Goal: Task Accomplishment & Management: Use online tool/utility

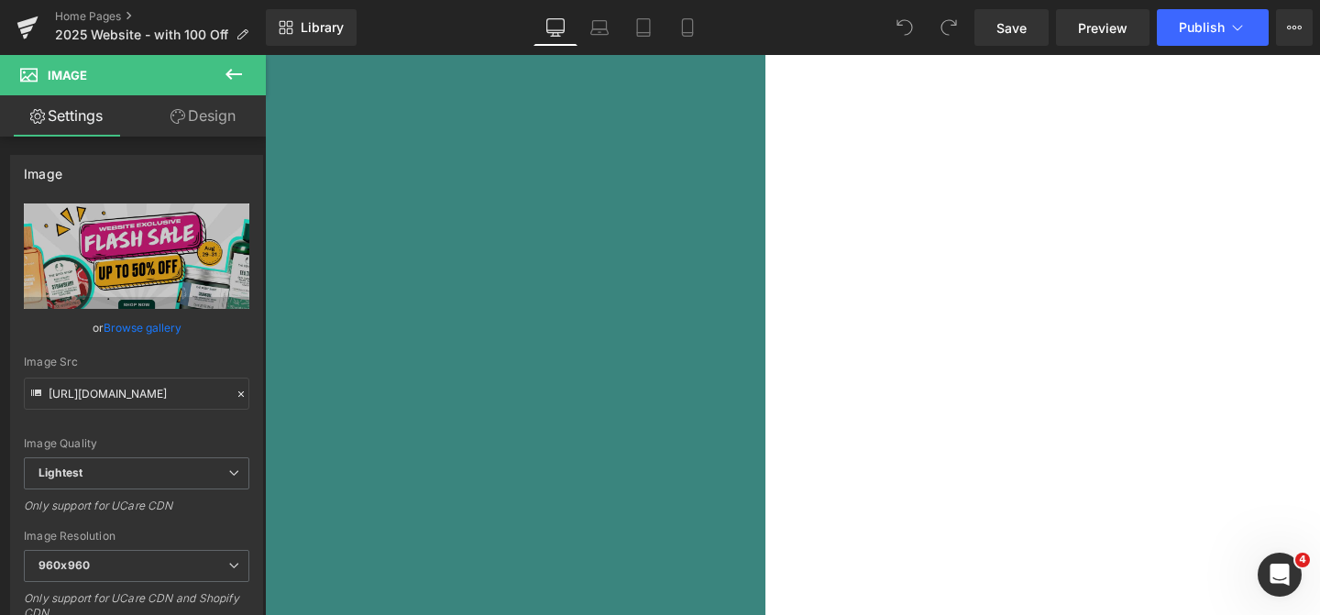
scroll to position [257, 0]
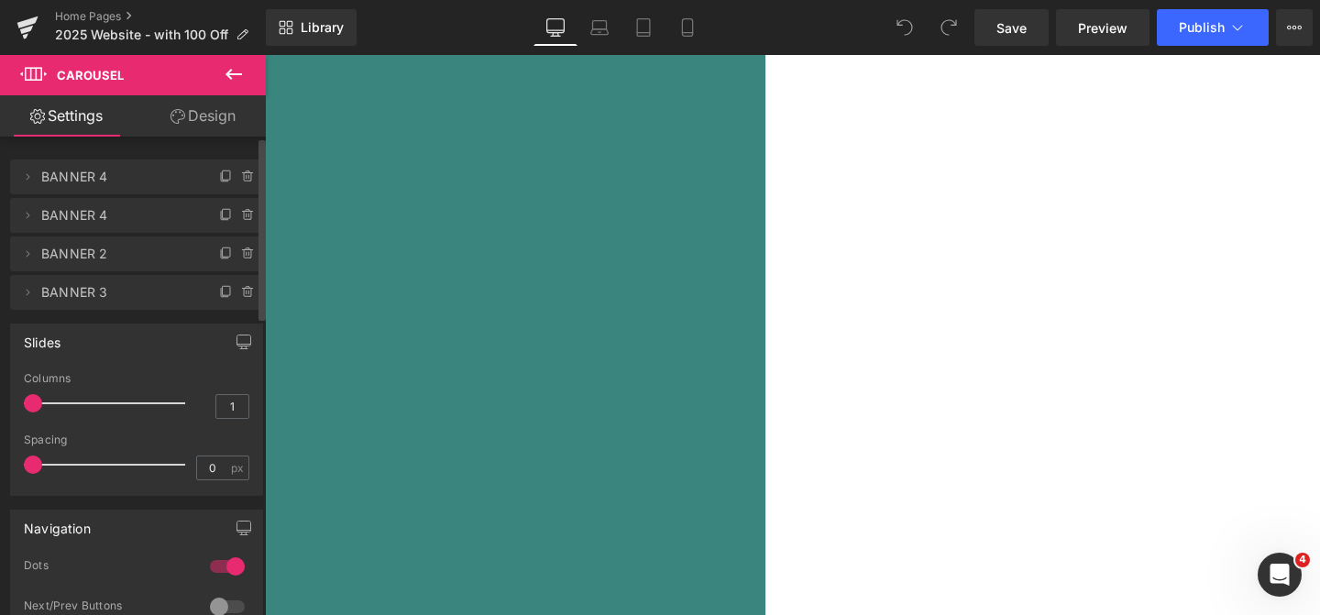
click at [160, 182] on span "BANNER 4" at bounding box center [118, 177] width 154 height 35
click at [244, 173] on icon at bounding box center [248, 177] width 15 height 15
click at [244, 173] on button "Delete" at bounding box center [229, 178] width 58 height 24
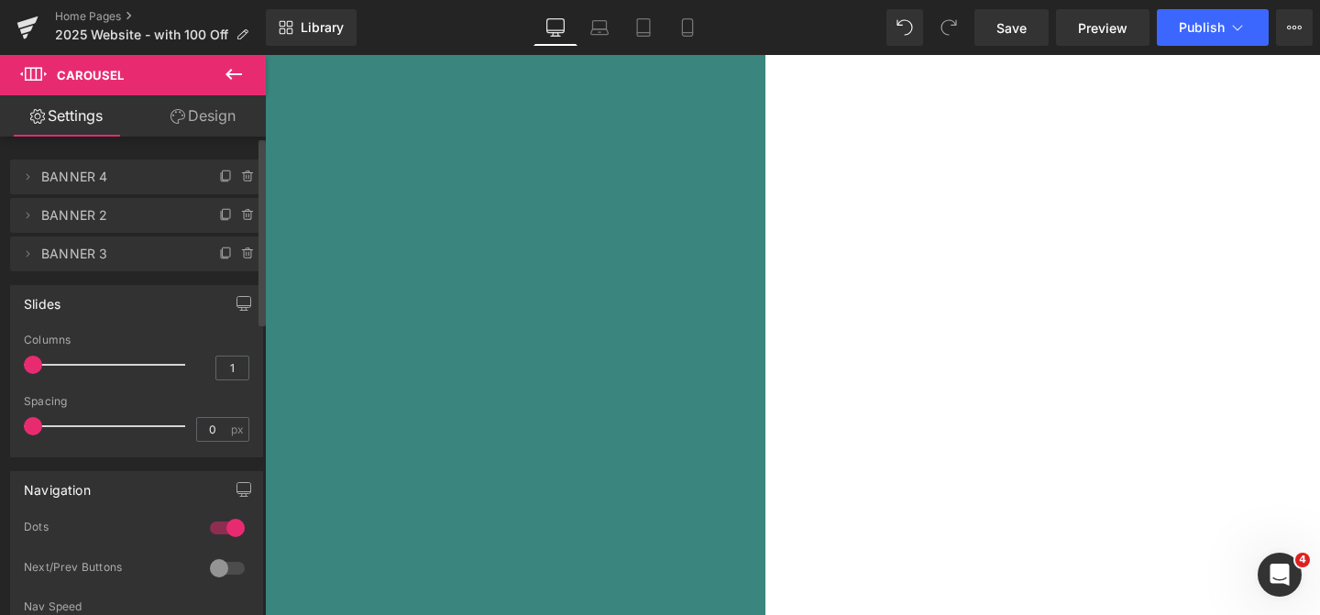
click at [151, 178] on span "BANNER 4" at bounding box center [118, 177] width 154 height 35
click at [131, 182] on span "BANNER 4" at bounding box center [118, 177] width 154 height 35
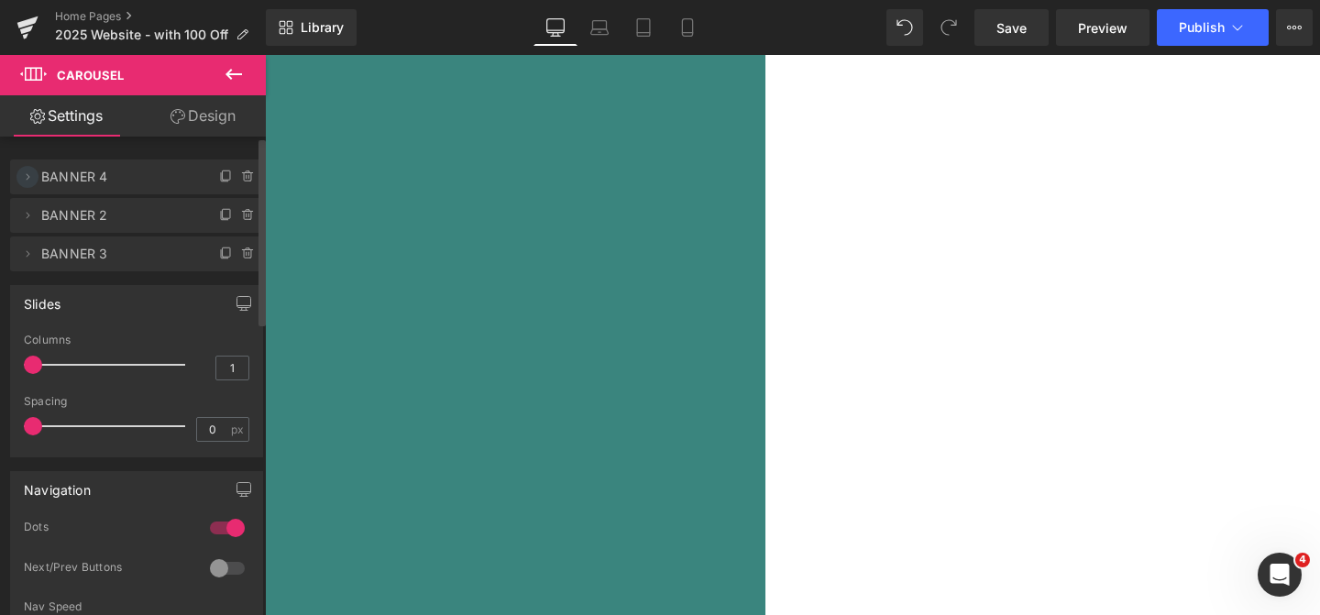
click at [30, 173] on icon at bounding box center [27, 177] width 15 height 15
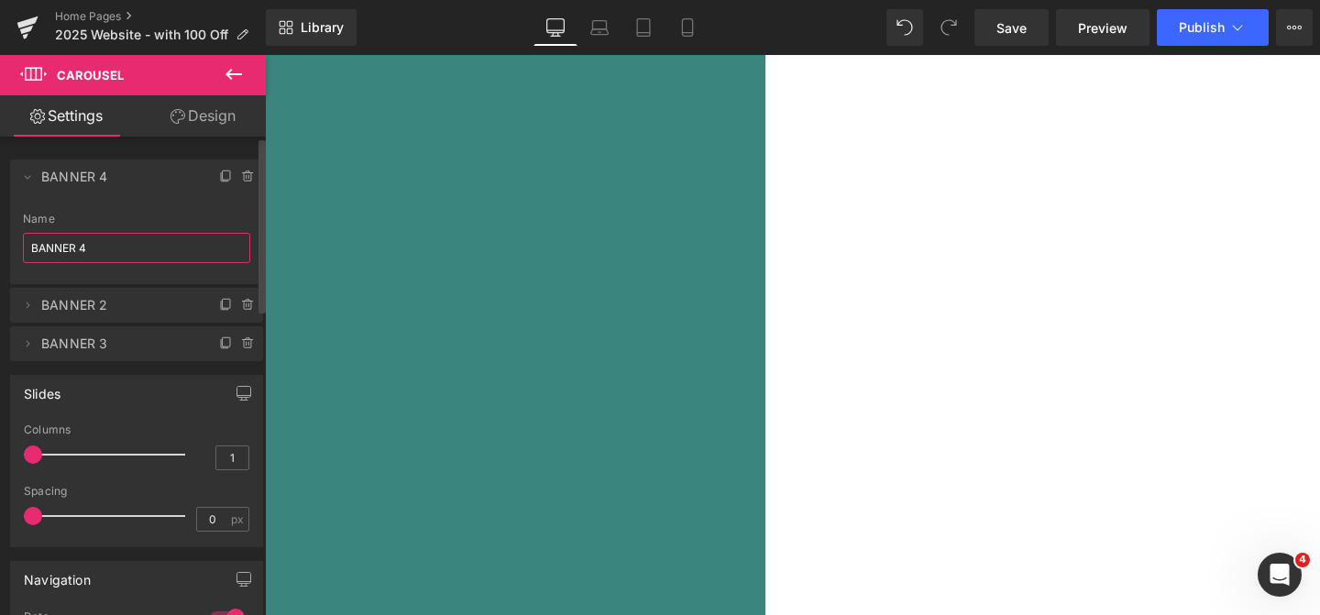
click at [104, 246] on input "BANNER 4" at bounding box center [136, 248] width 227 height 30
type input "BANNER 2"
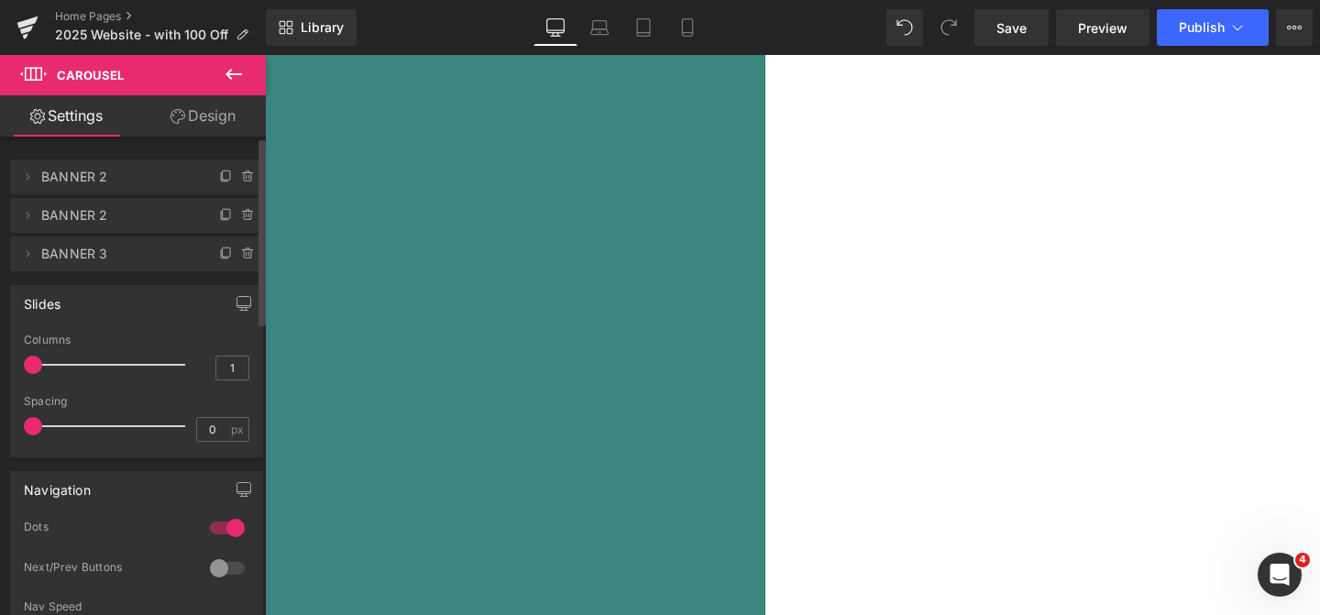
click at [138, 173] on span "BANNER 2" at bounding box center [118, 177] width 154 height 35
click at [88, 174] on span "BANNER 2" at bounding box center [118, 177] width 154 height 35
click at [697, 22] on icon at bounding box center [687, 27] width 18 height 18
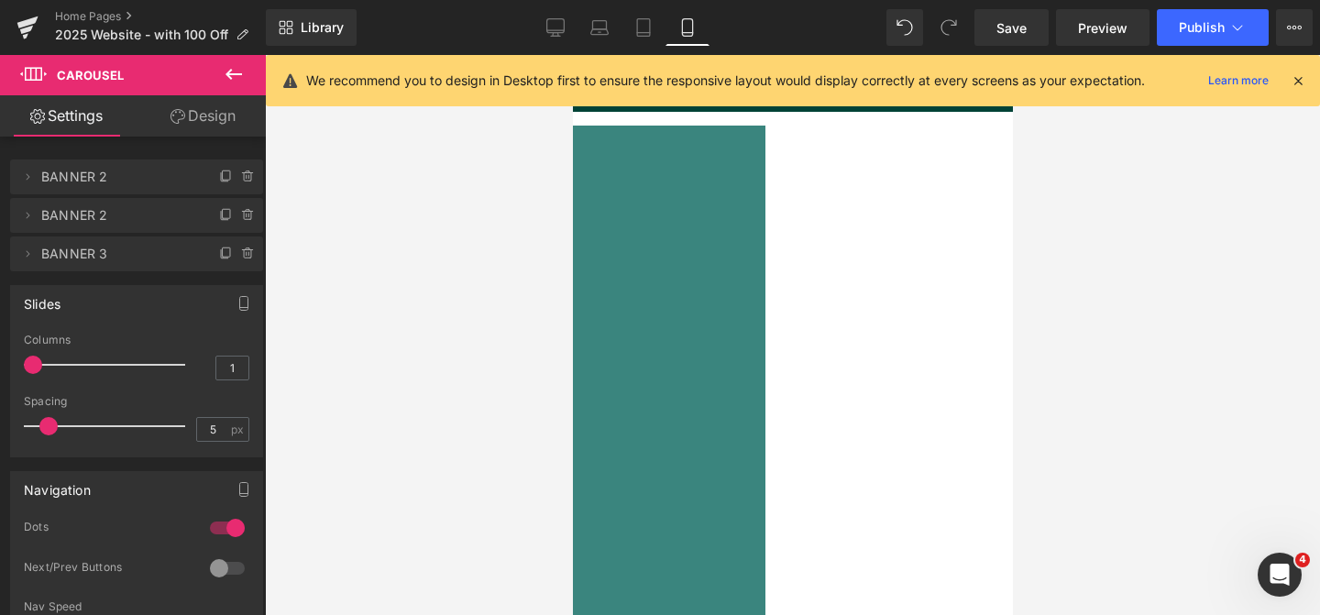
scroll to position [0, 0]
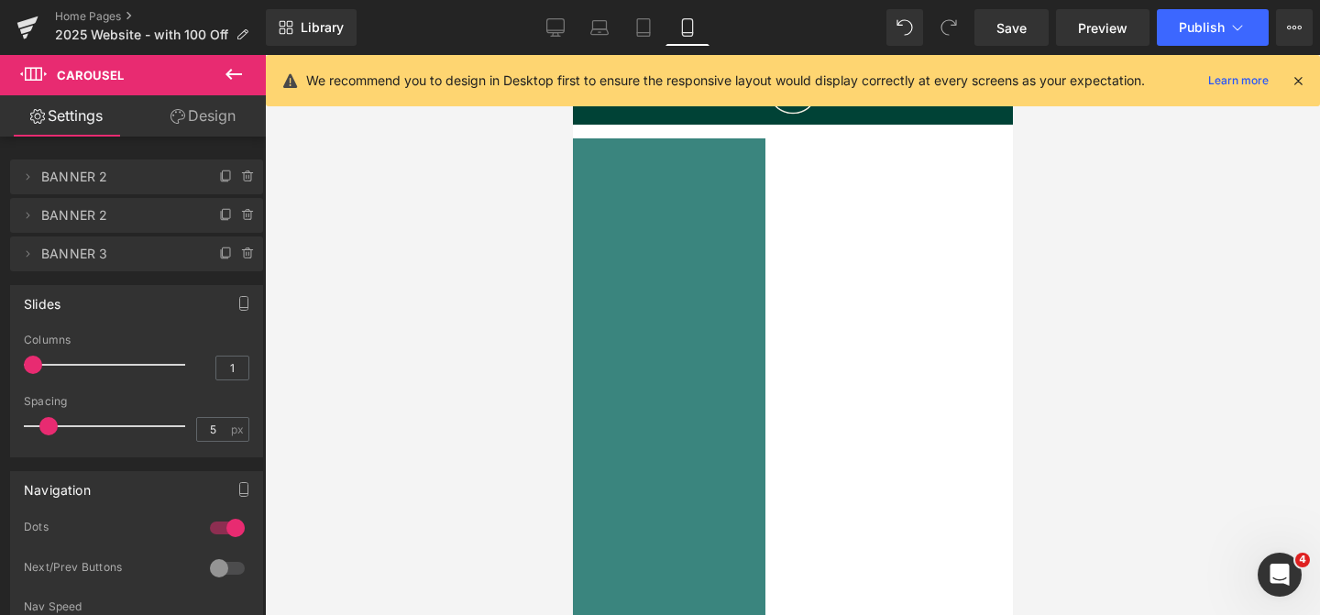
click at [572, 517] on img at bounding box center [366, 406] width 413 height 413
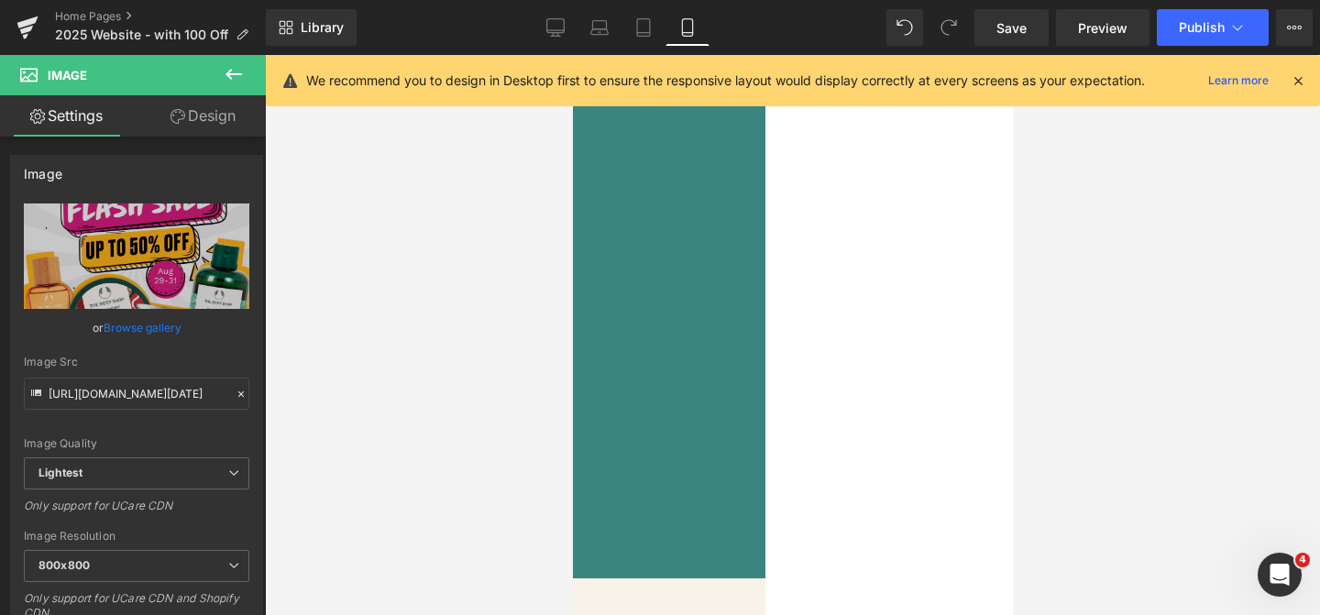
scroll to position [147, 0]
click at [324, 449] on span at bounding box center [318, 450] width 9 height 9
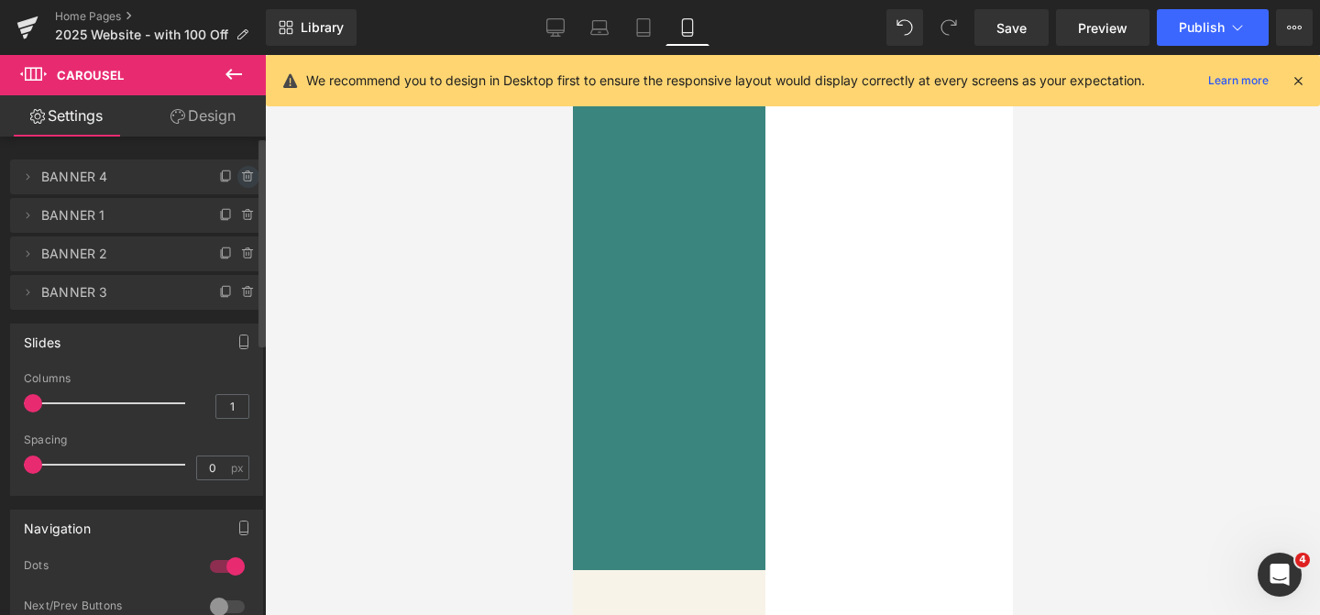
click at [244, 178] on icon at bounding box center [248, 177] width 15 height 15
click at [201, 179] on button "Delete" at bounding box center [229, 178] width 58 height 24
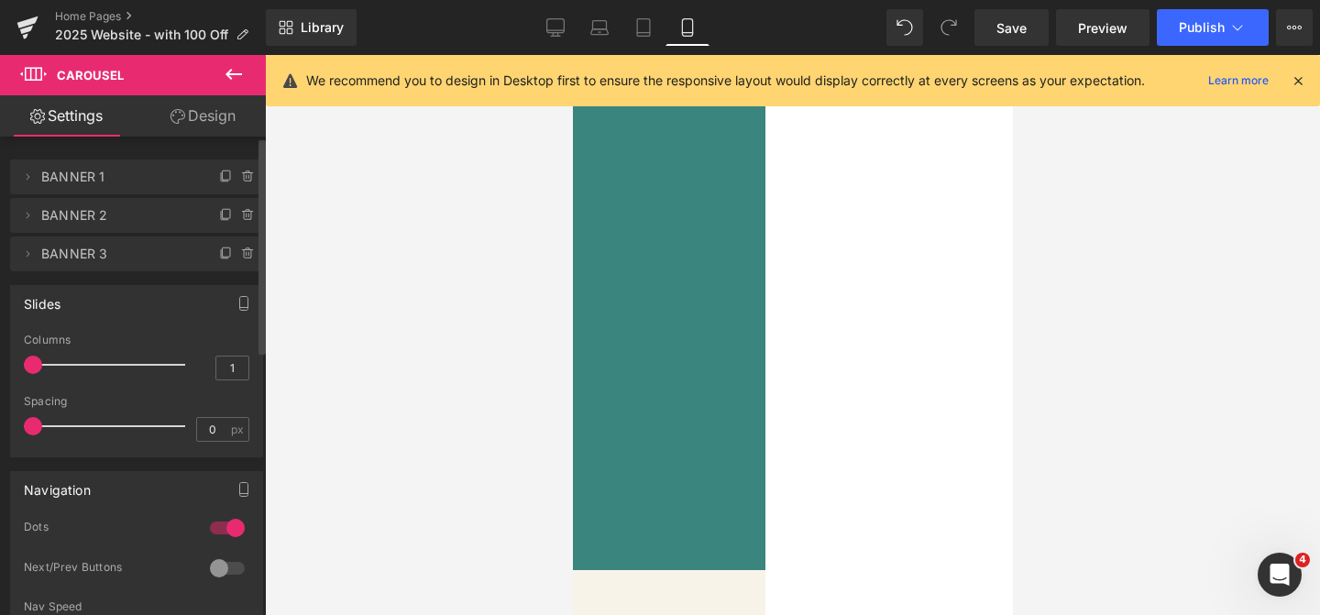
click at [128, 172] on span "BANNER 1" at bounding box center [118, 177] width 154 height 35
click at [572, 294] on img at bounding box center [366, 259] width 413 height 413
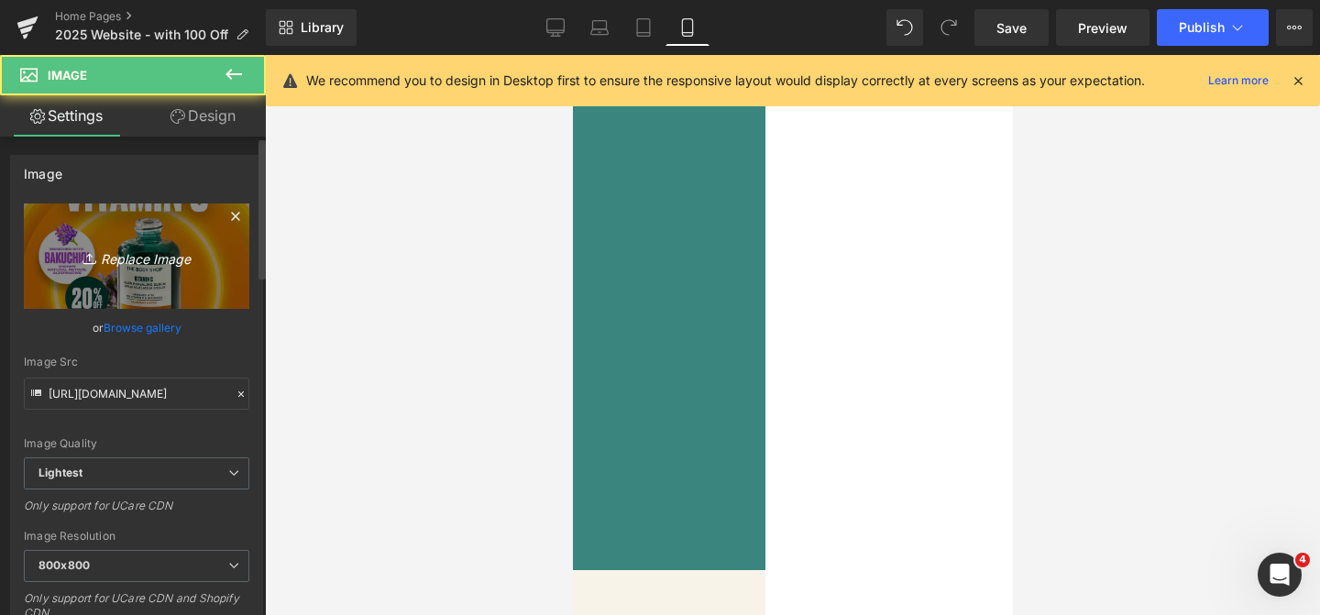
click at [148, 273] on link "Replace Image" at bounding box center [137, 256] width 226 height 105
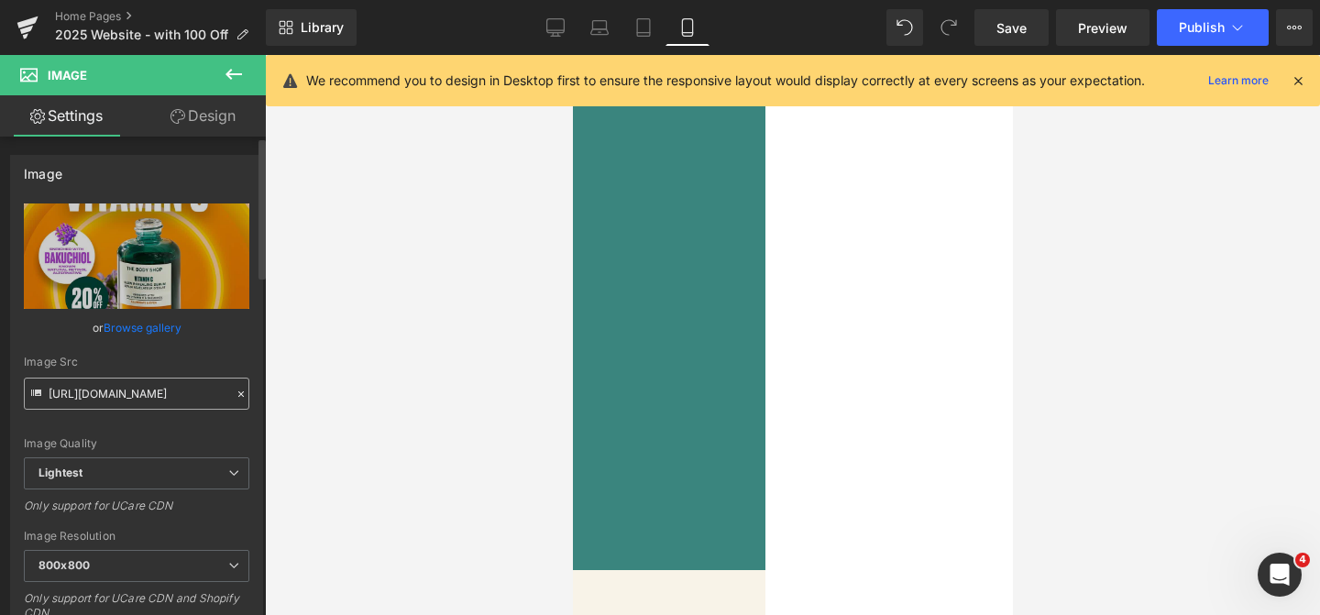
type input "C:\fakepath\Tender Tonka_Mobile Dotcom.jpg"
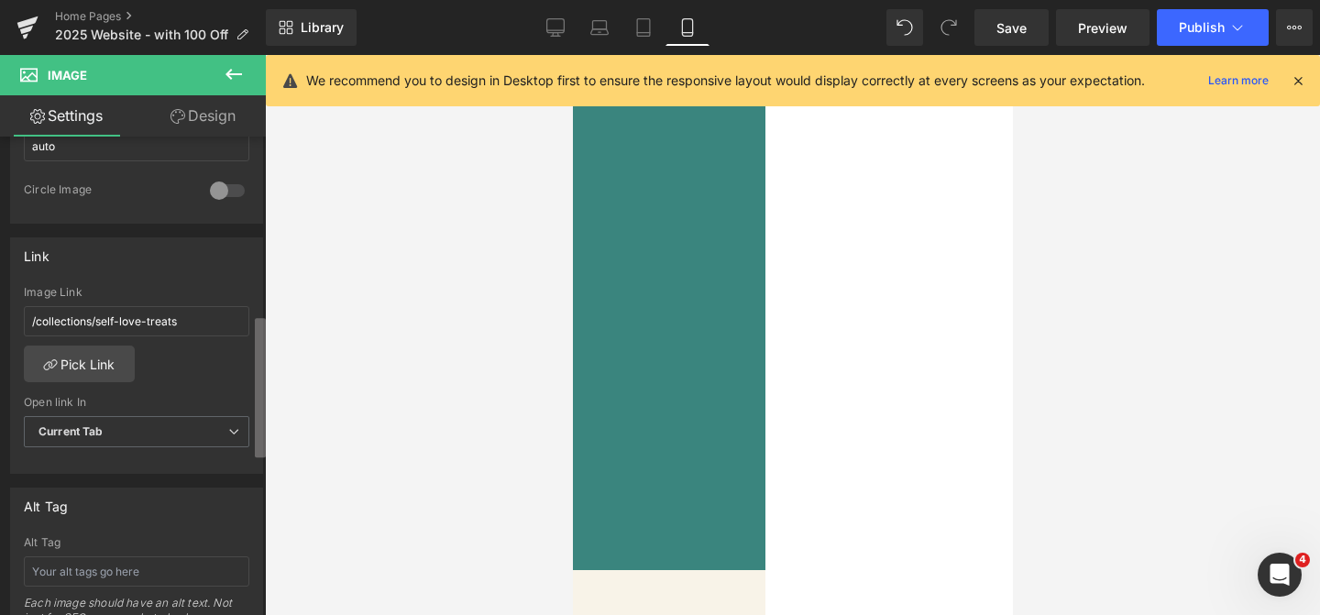
scroll to position [705, 0]
click at [292, 476] on div "You are previewing how the will restyle your page. You can not edit Elements in…" at bounding box center [660, 323] width 1320 height 646
click at [79, 357] on link "Pick Link" at bounding box center [79, 363] width 111 height 37
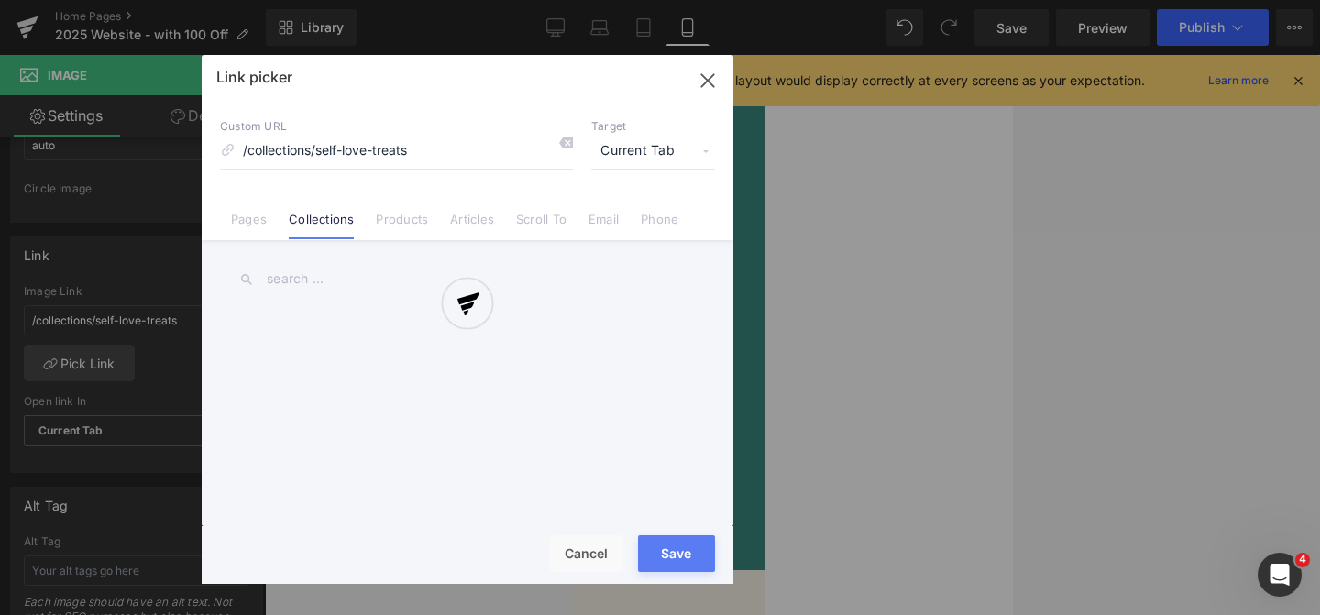
click at [308, 280] on div at bounding box center [468, 319] width 532 height 529
click at [708, 84] on div at bounding box center [468, 319] width 532 height 529
click at [576, 552] on div at bounding box center [468, 319] width 532 height 529
click at [708, 77] on div at bounding box center [468, 319] width 532 height 529
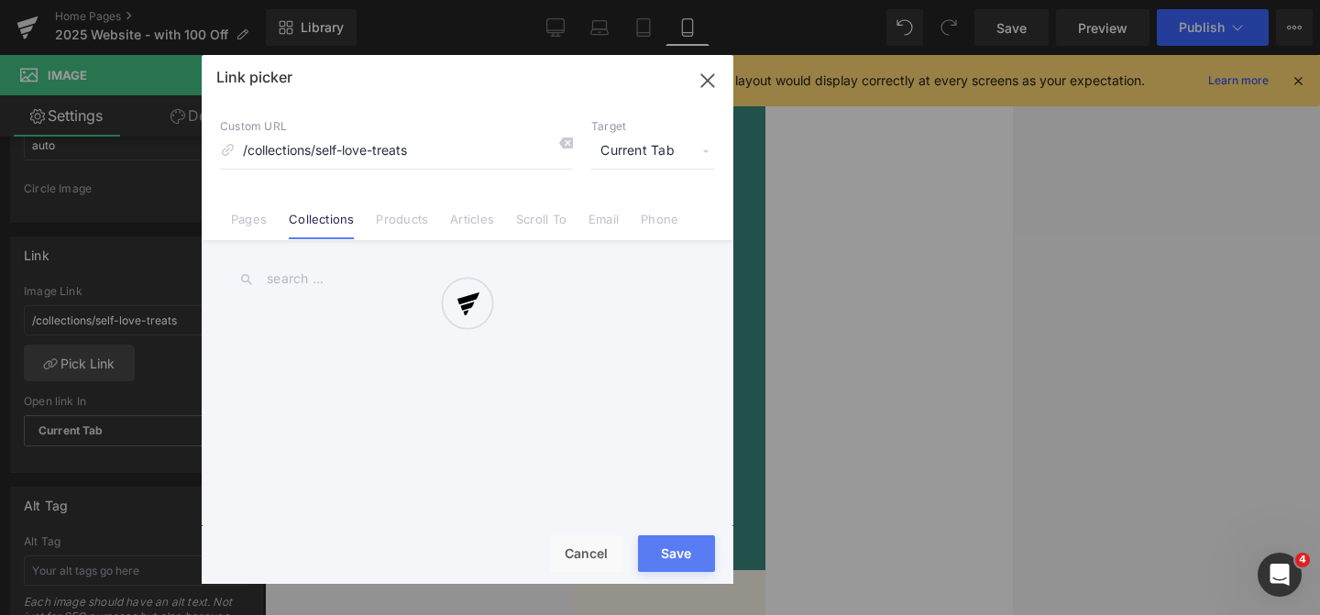
click at [708, 77] on div at bounding box center [468, 319] width 532 height 529
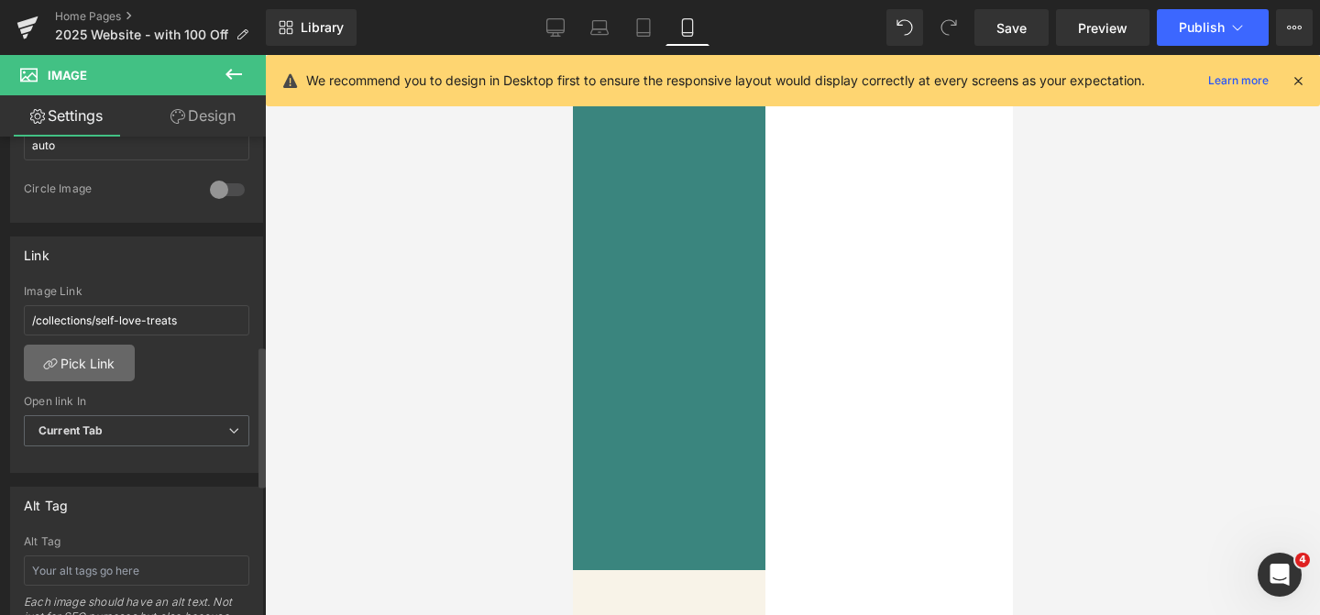
click at [83, 361] on link "Pick Link" at bounding box center [79, 363] width 111 height 37
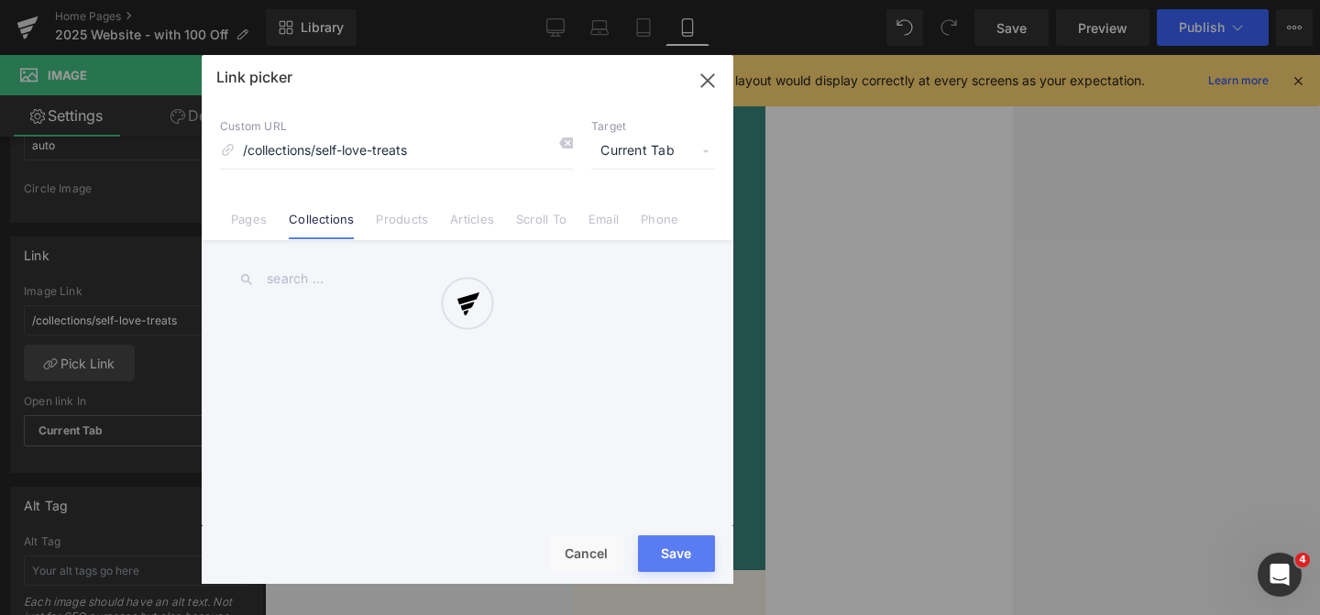
click at [301, 287] on div at bounding box center [468, 319] width 532 height 529
click at [393, 218] on div at bounding box center [468, 319] width 532 height 529
click at [227, 218] on div at bounding box center [468, 319] width 532 height 529
click at [241, 219] on div at bounding box center [468, 319] width 532 height 529
click at [456, 298] on icon at bounding box center [468, 304] width 26 height 26
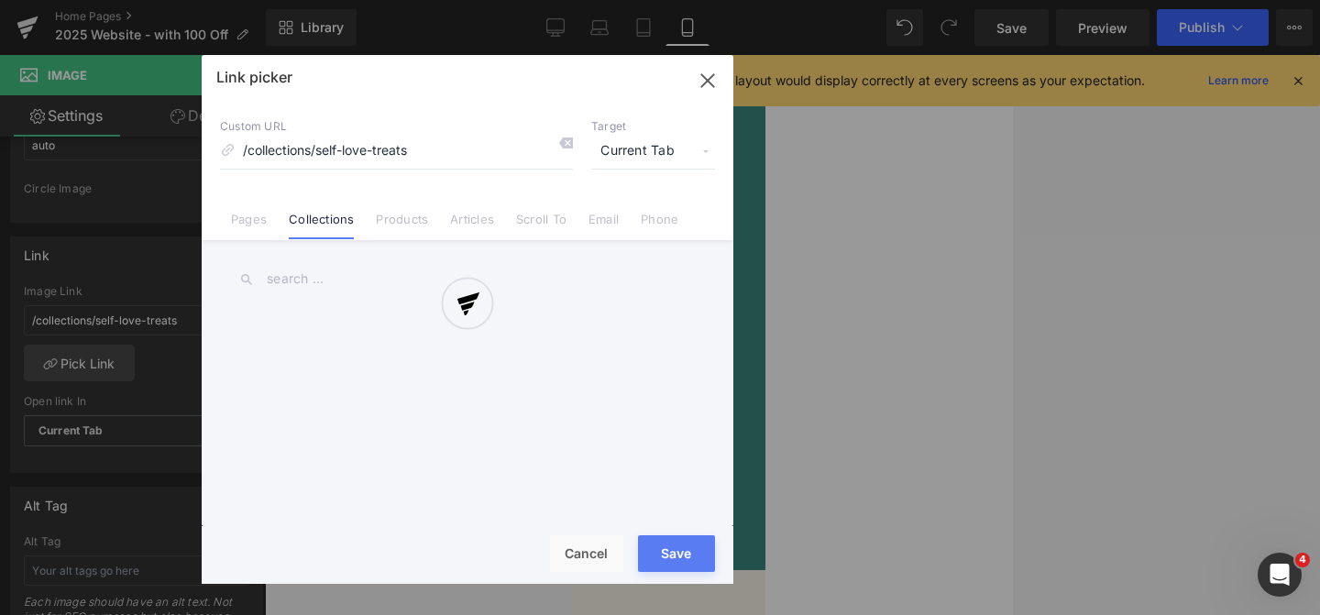
click at [385, 276] on div at bounding box center [468, 319] width 532 height 529
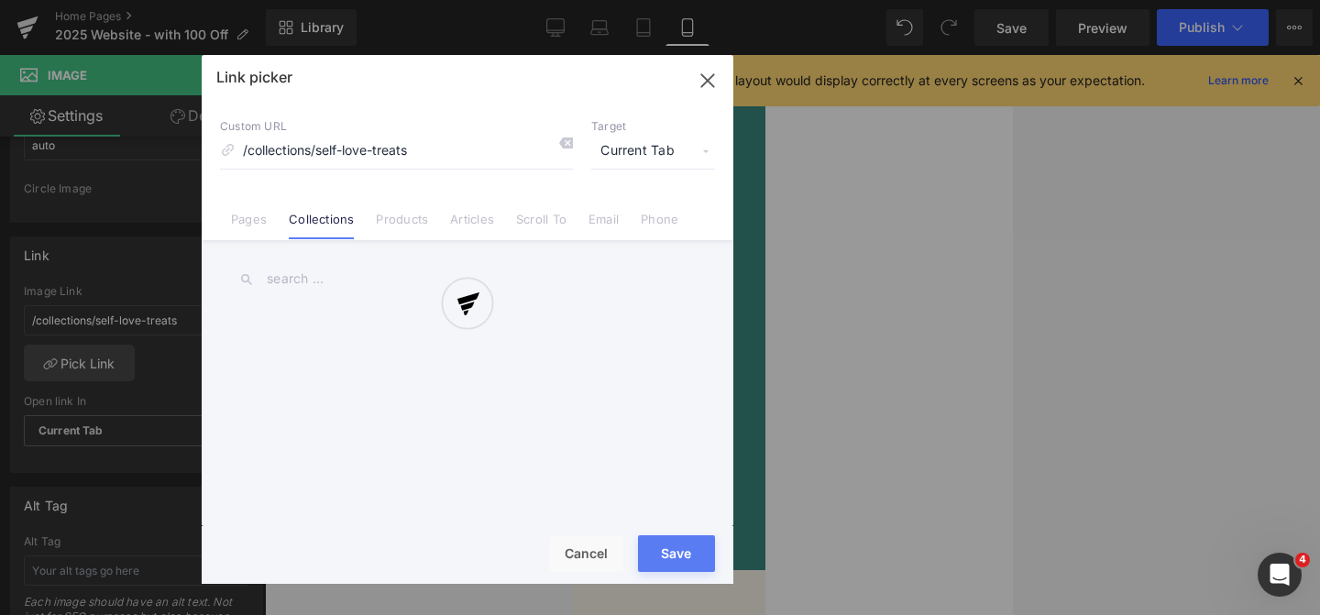
click at [385, 276] on div at bounding box center [468, 319] width 532 height 529
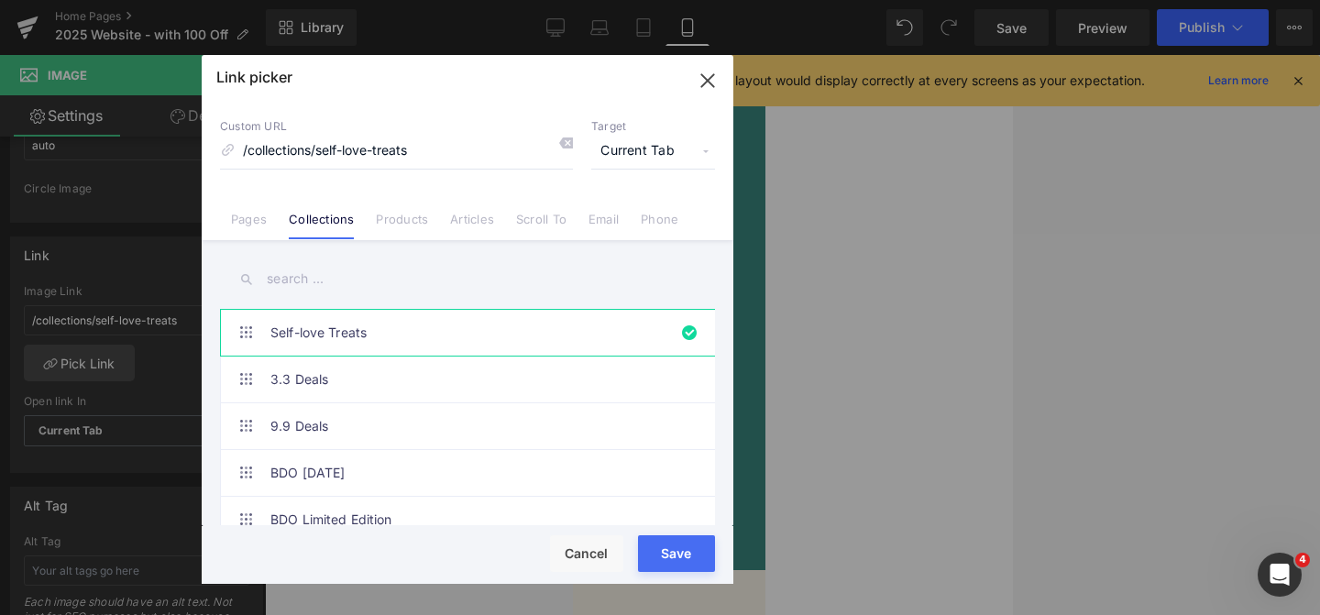
click at [385, 276] on input "text" at bounding box center [467, 279] width 495 height 41
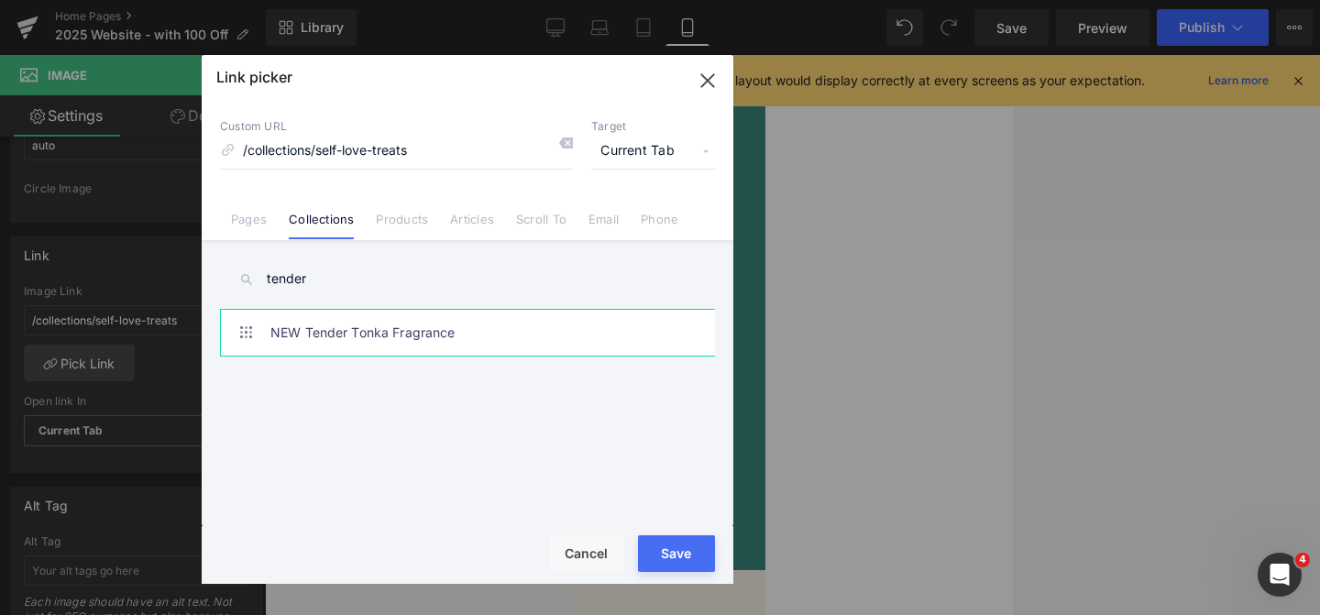
type input "tender"
click at [382, 343] on link "NEW Tender Tonka Fragrance" at bounding box center [471, 333] width 403 height 46
click at [663, 543] on div "Loading Product Data" at bounding box center [660, 543] width 132 height 20
click at [670, 550] on div "Loading Product Data" at bounding box center [660, 543] width 132 height 20
click at [684, 553] on button "Save" at bounding box center [676, 553] width 77 height 37
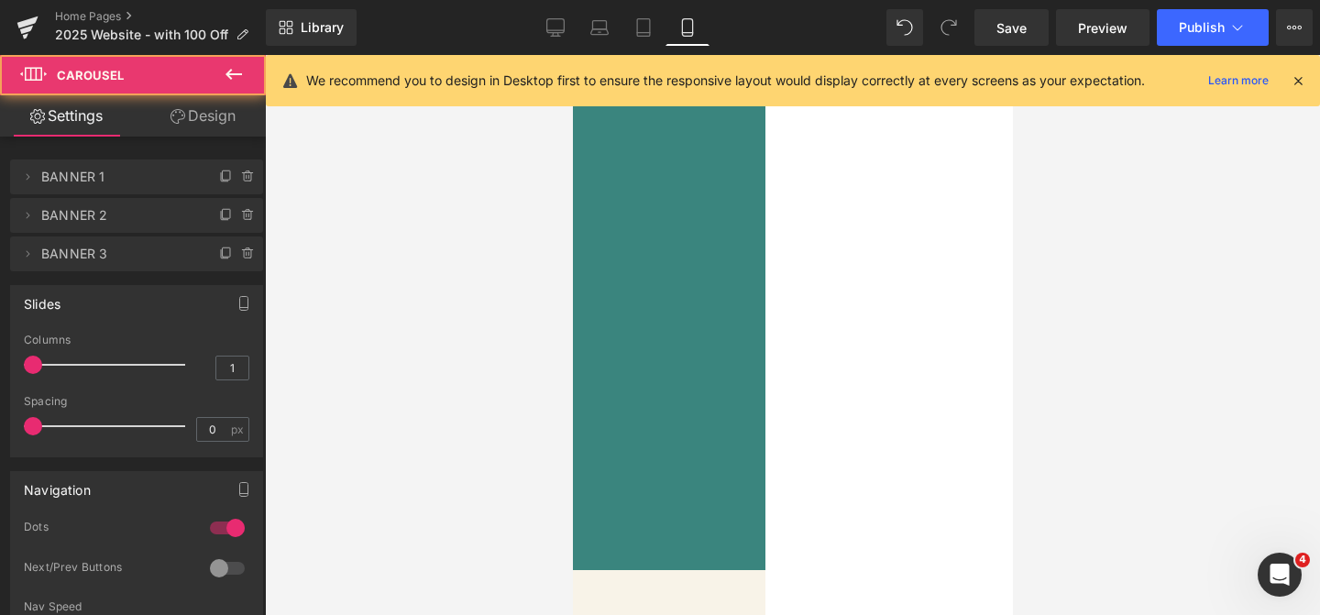
click at [357, 447] on span at bounding box center [351, 450] width 9 height 9
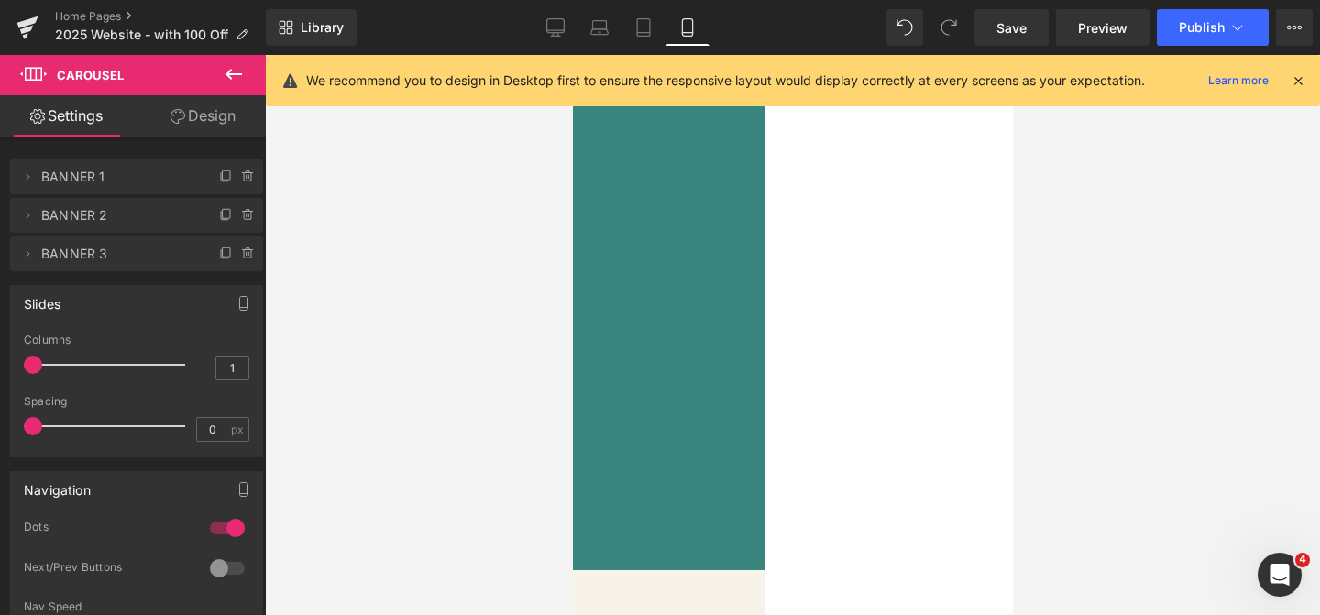
click at [572, 330] on img at bounding box center [366, 259] width 413 height 413
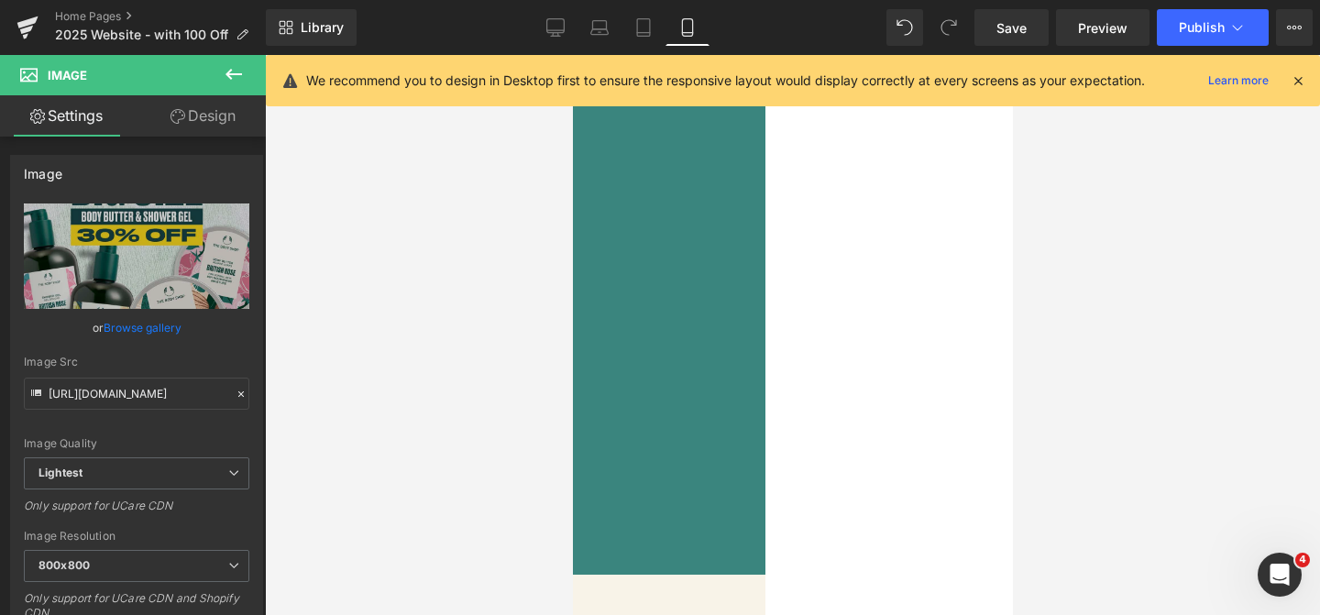
click at [335, 449] on span at bounding box center [329, 450] width 9 height 9
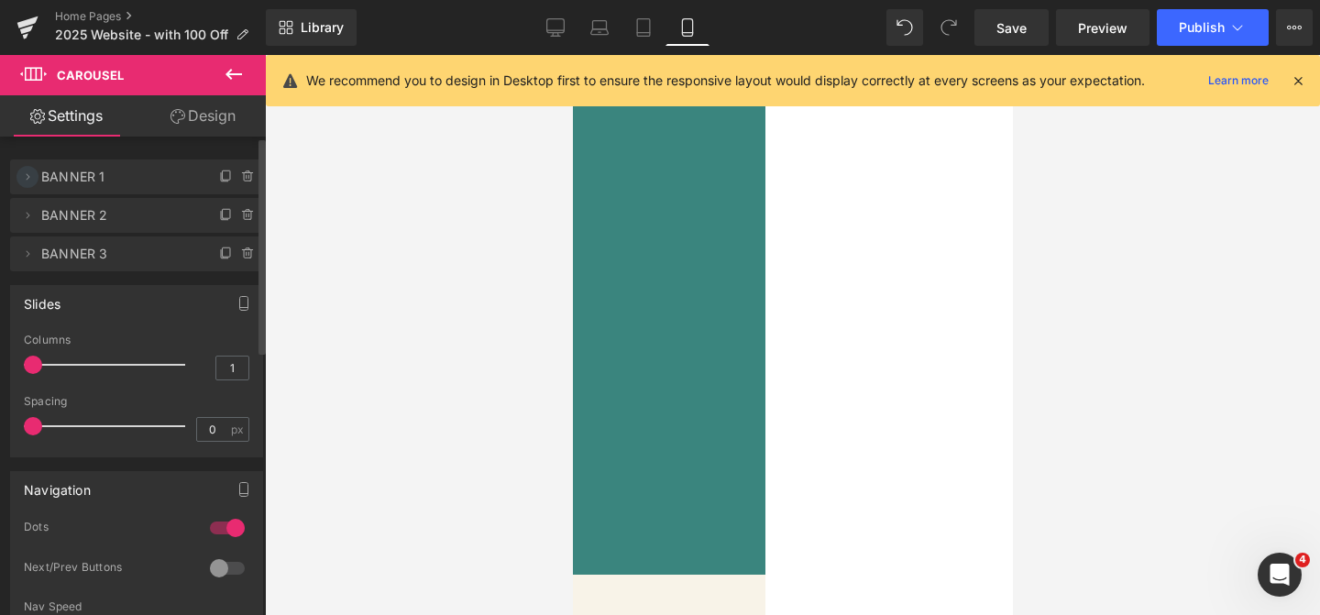
click at [27, 181] on icon at bounding box center [27, 177] width 15 height 15
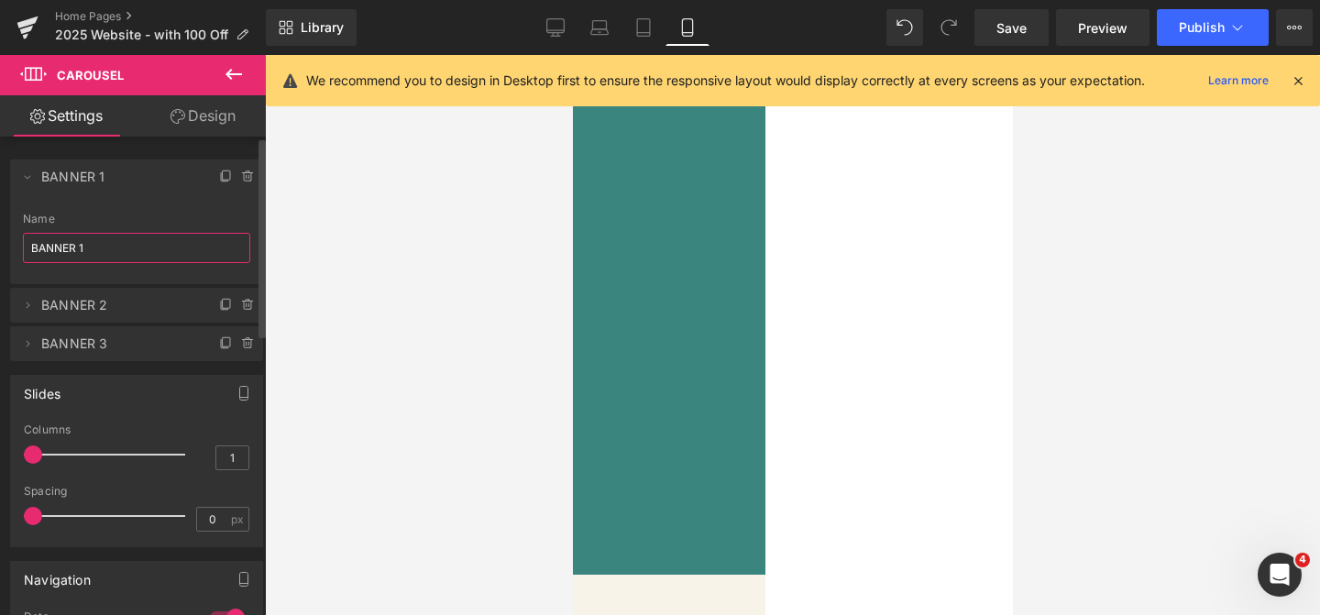
click at [106, 235] on input "BANNER 1" at bounding box center [136, 248] width 227 height 30
click at [110, 242] on input "BANNER 1" at bounding box center [136, 248] width 227 height 30
type input "BANNER 2"
click at [314, 290] on div at bounding box center [792, 335] width 1055 height 560
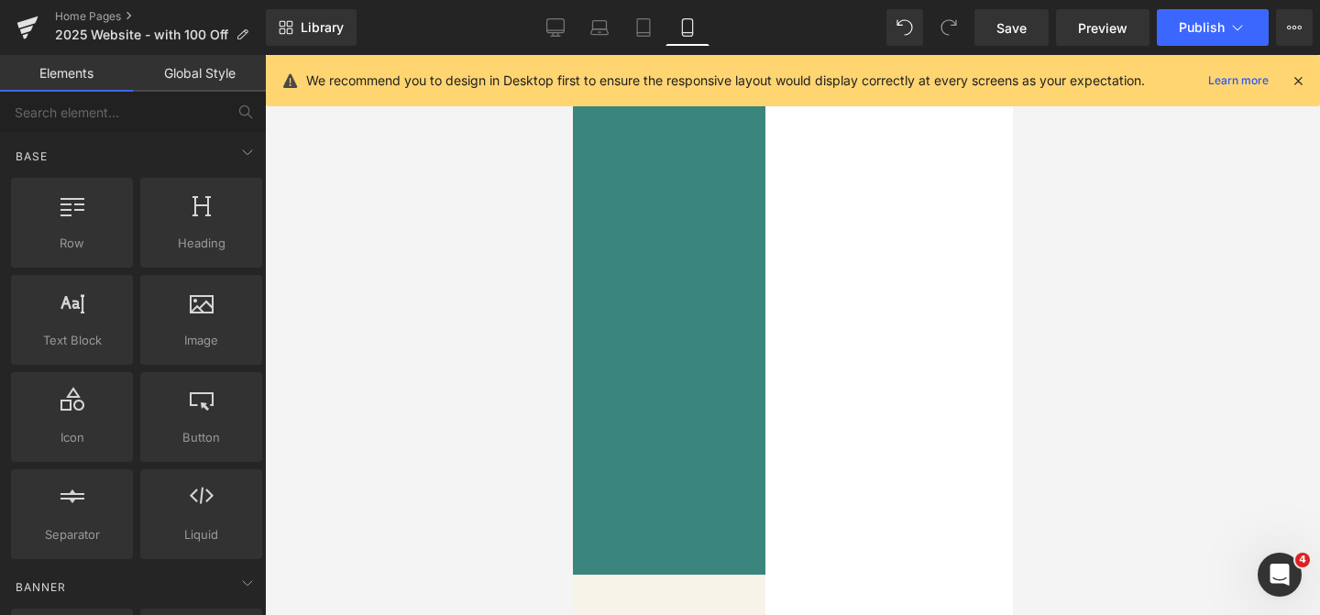
click at [357, 446] on span at bounding box center [351, 450] width 9 height 9
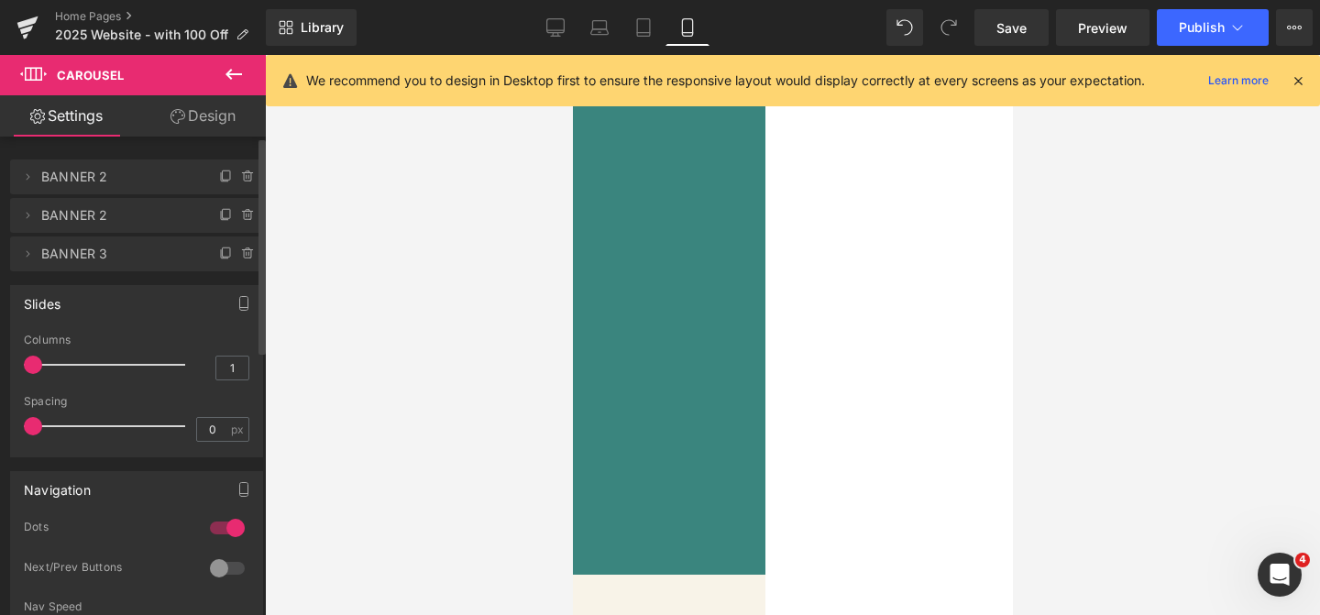
click at [83, 221] on span "BANNER 2" at bounding box center [118, 215] width 154 height 35
click at [24, 216] on icon at bounding box center [27, 215] width 15 height 15
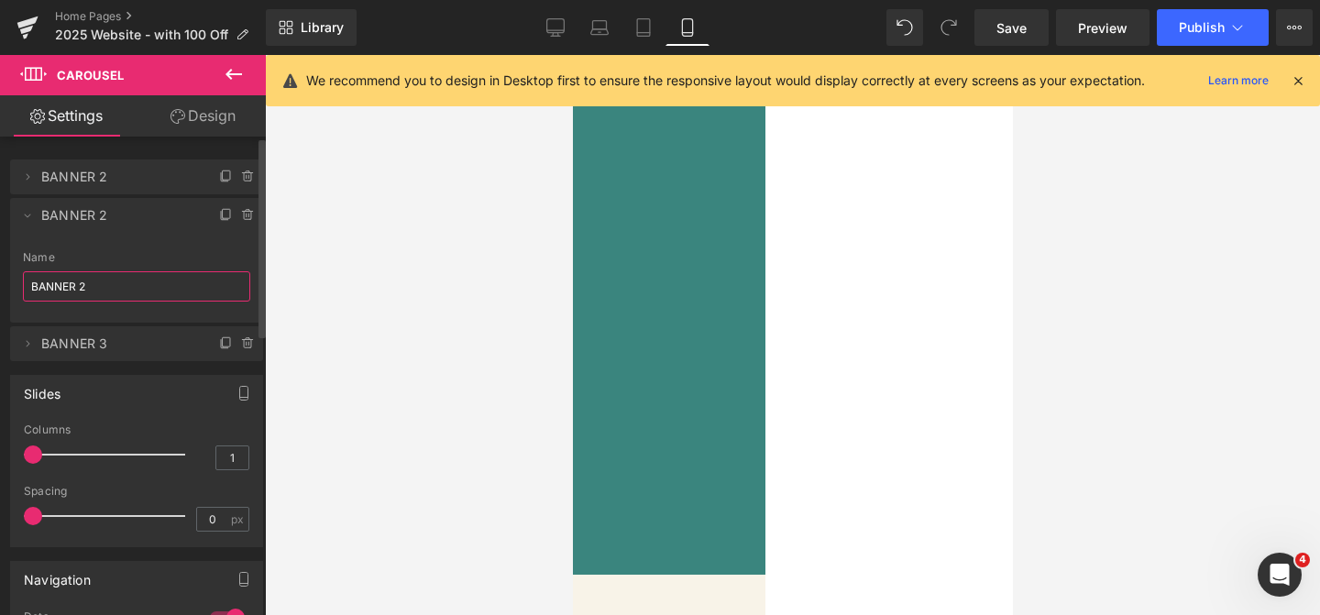
click at [98, 285] on input "BANNER 2" at bounding box center [136, 286] width 227 height 30
type input "BANNER 3"
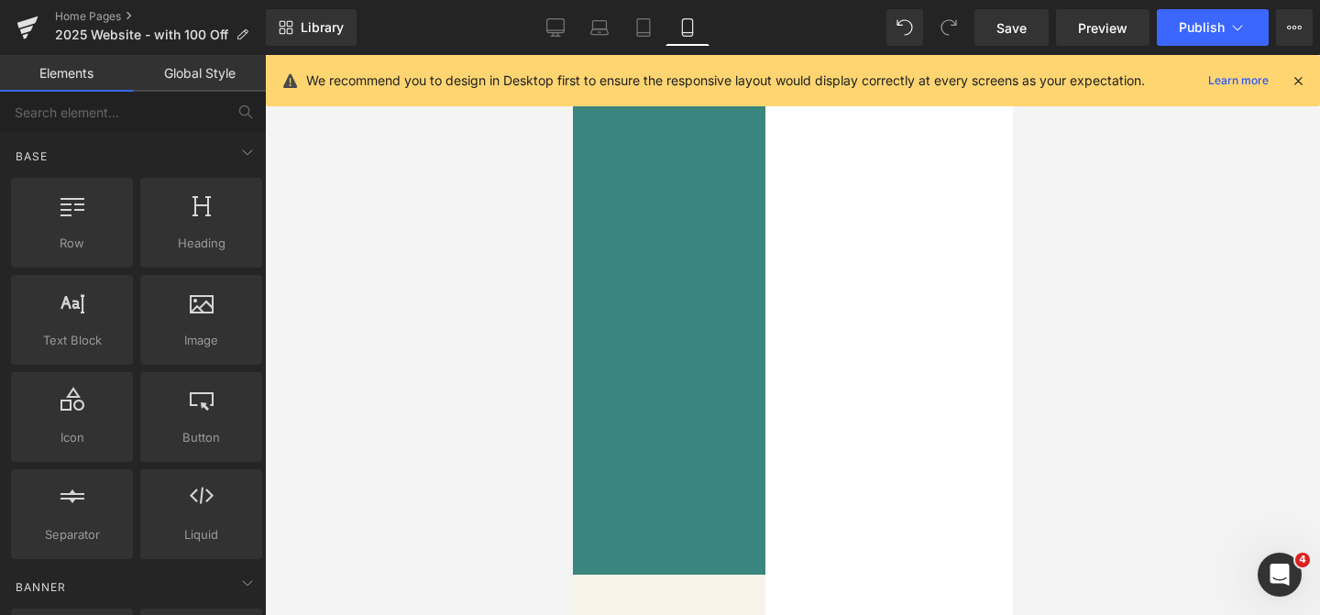
click at [370, 292] on div at bounding box center [792, 335] width 1055 height 560
click at [357, 449] on span at bounding box center [351, 450] width 9 height 9
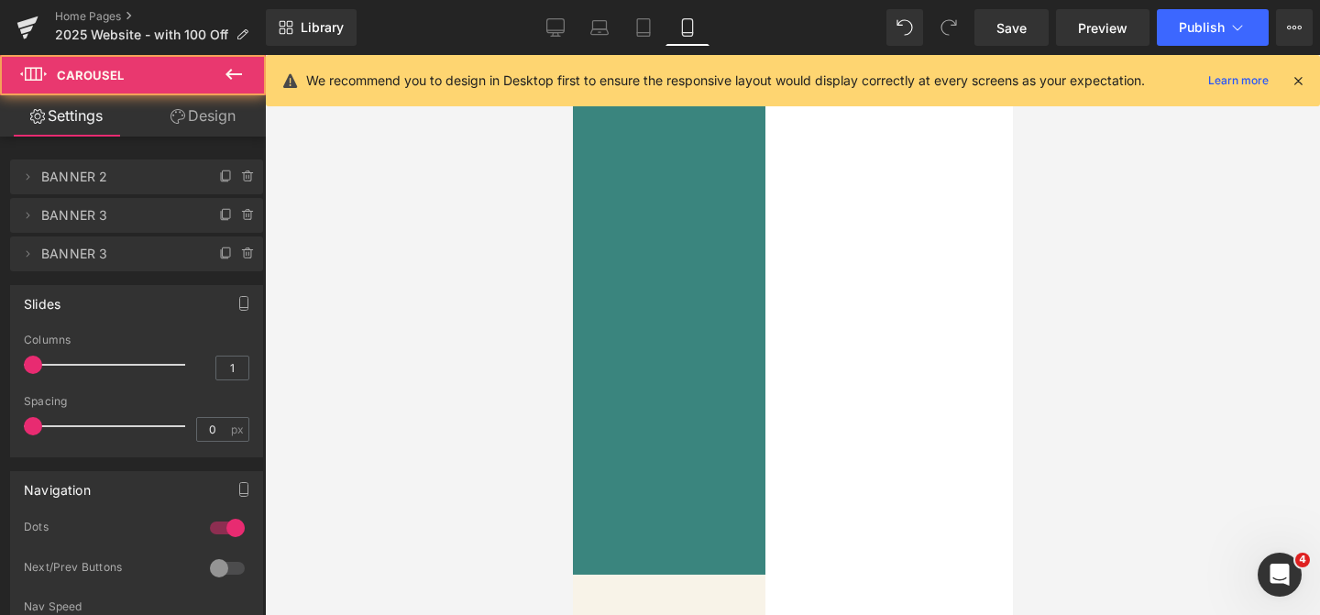
click at [379, 448] on span at bounding box center [373, 450] width 9 height 9
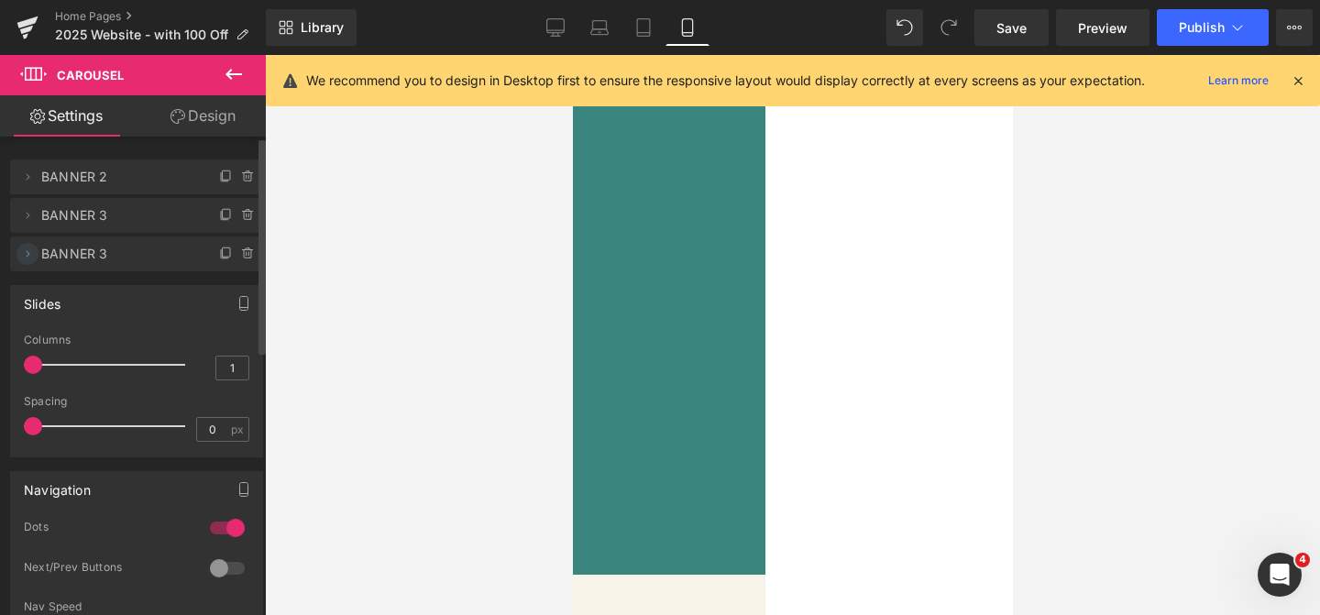
click at [26, 248] on icon at bounding box center [27, 254] width 15 height 15
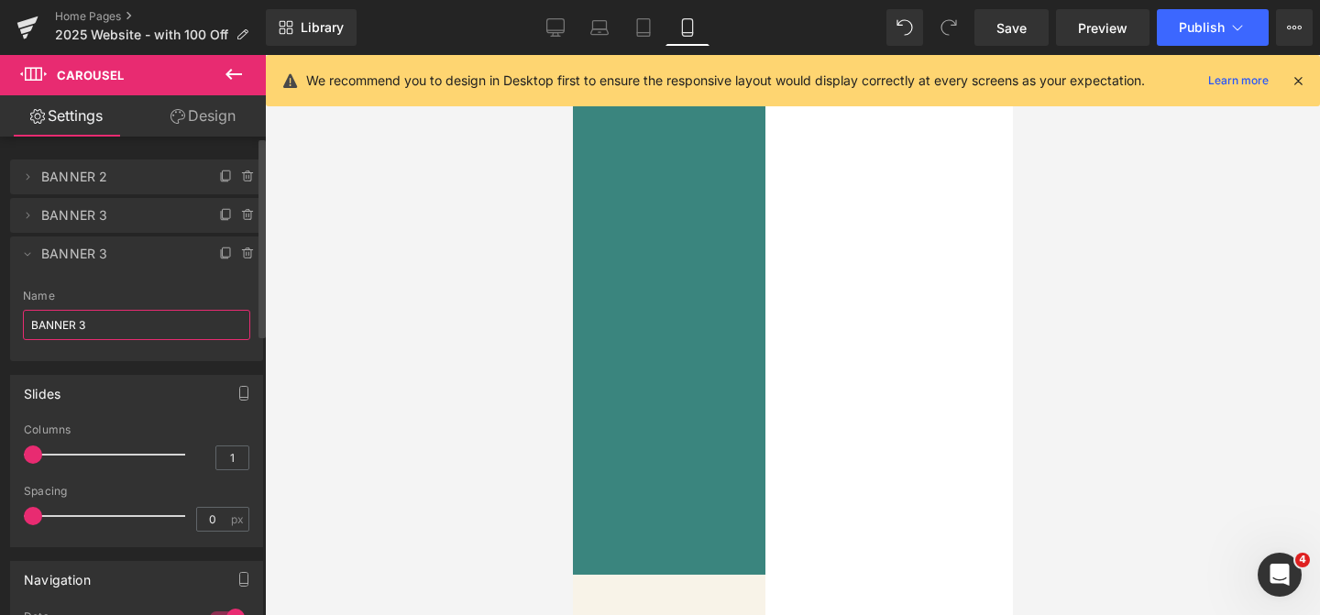
click at [114, 333] on input "BANNER 3" at bounding box center [136, 325] width 227 height 30
type input "BANNER 4"
click at [395, 372] on div at bounding box center [792, 335] width 1055 height 560
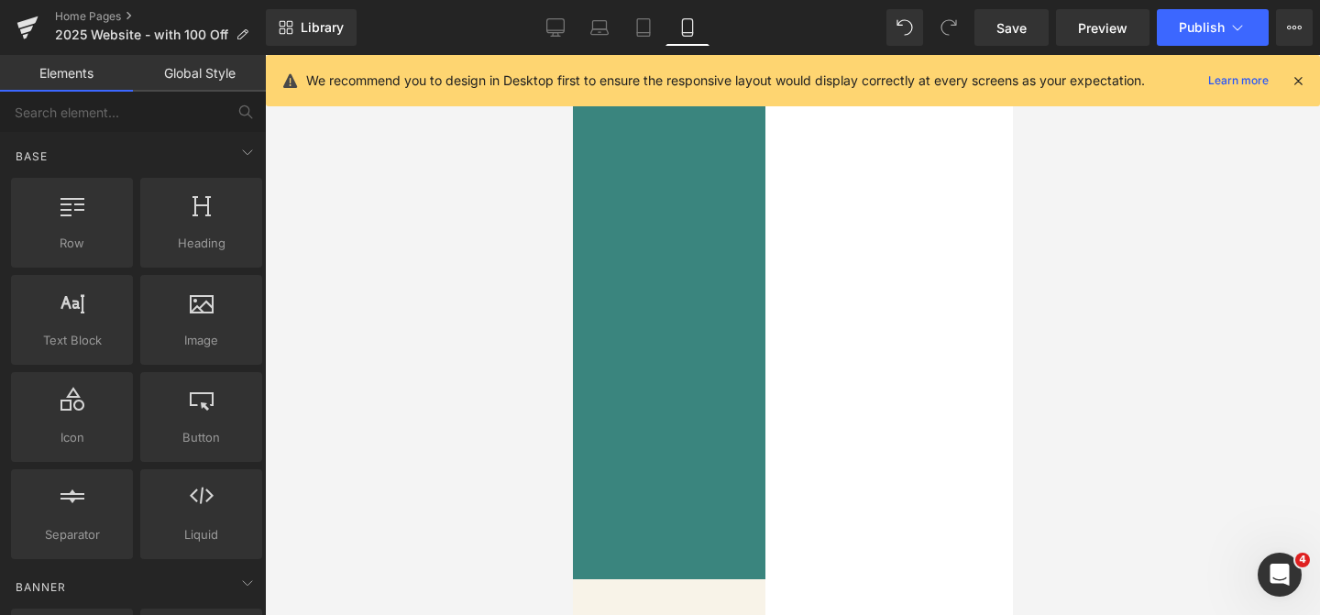
click at [363, 455] on button at bounding box center [352, 450] width 22 height 18
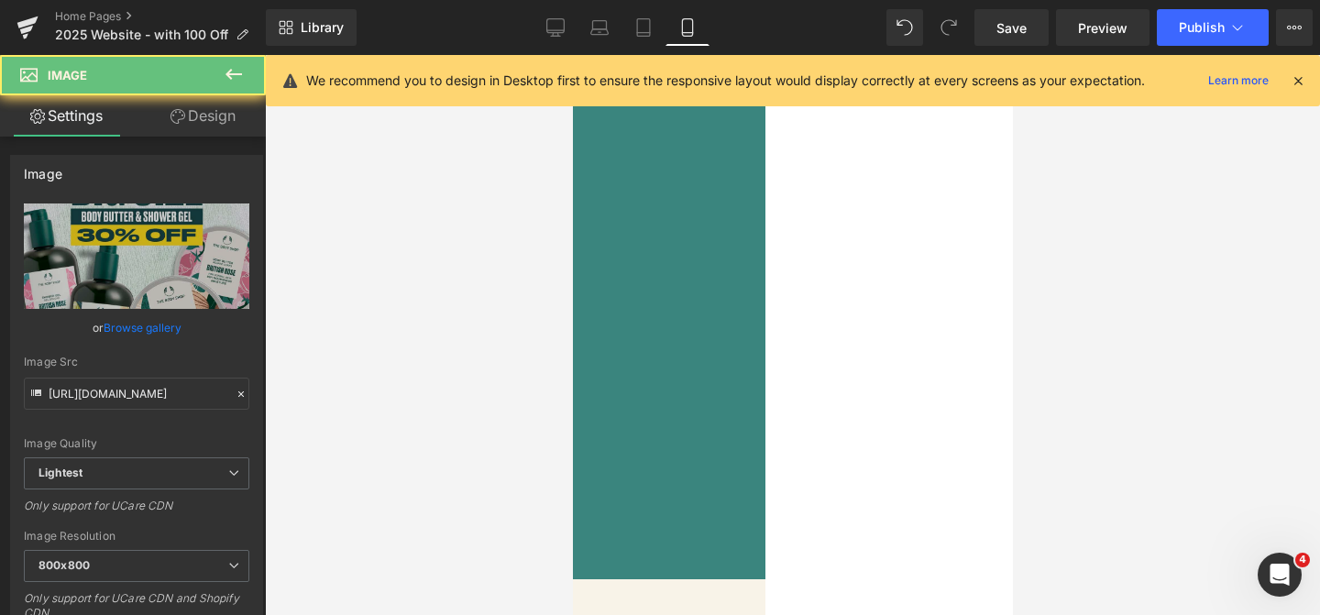
click at [572, 357] on img at bounding box center [366, 259] width 413 height 413
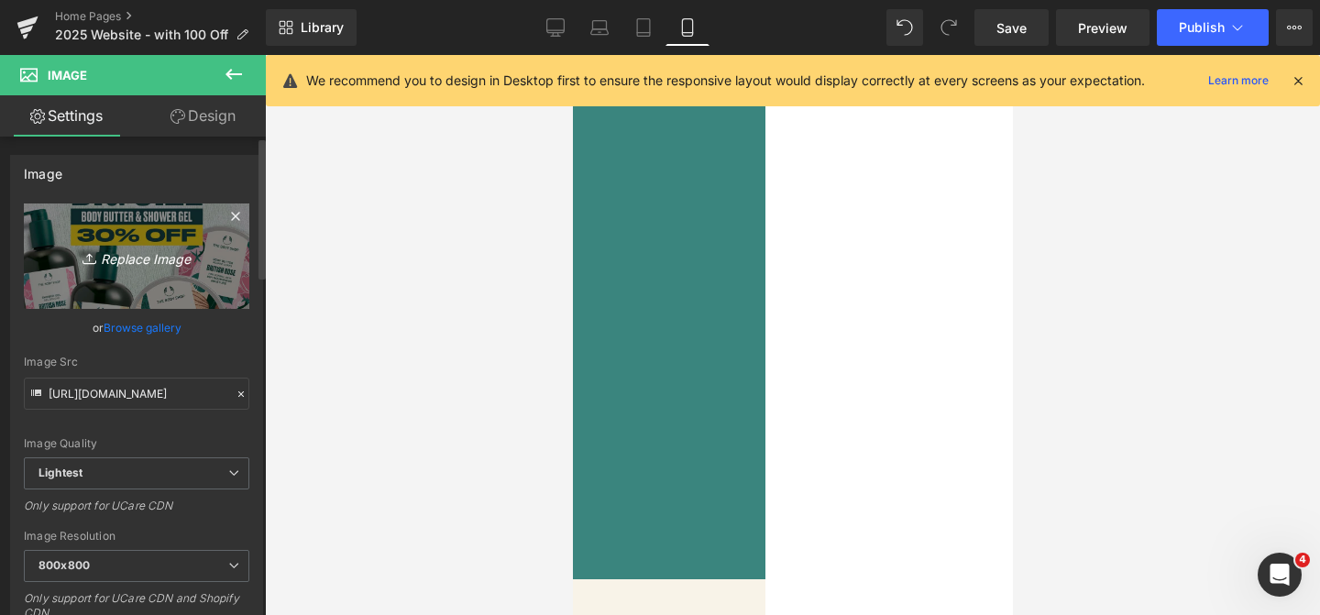
click at [124, 259] on icon "Replace Image" at bounding box center [136, 256] width 147 height 23
type input "C:\fakepath\Full Body_Mobile Dotcom.jpg"
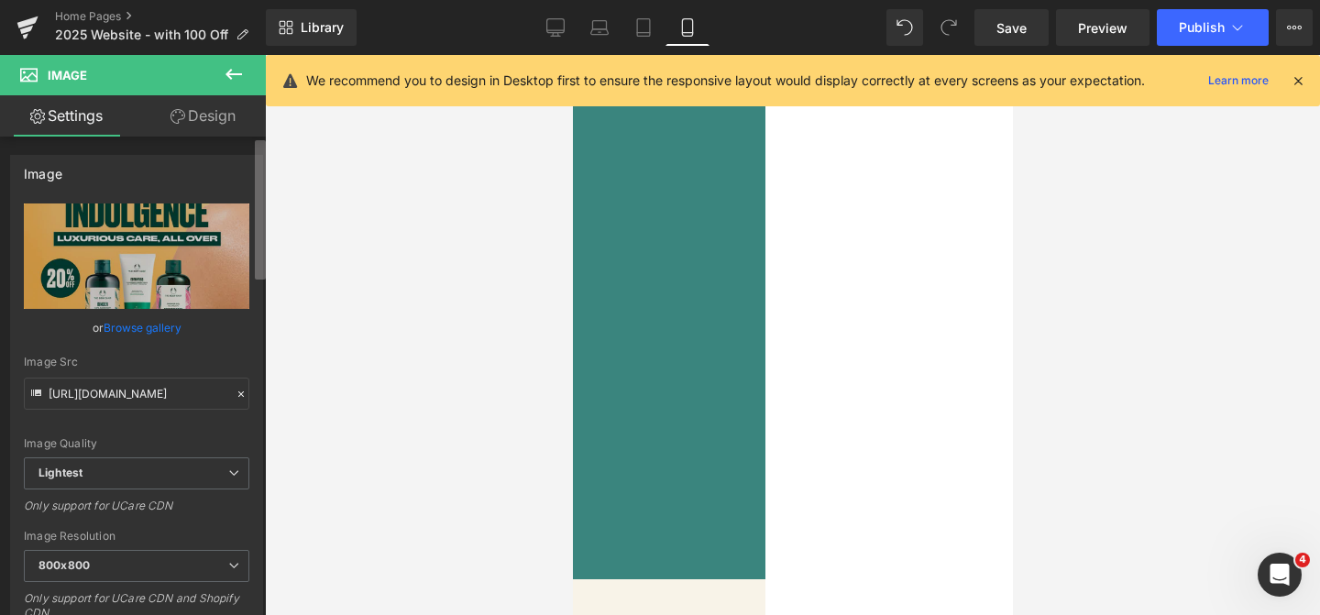
click at [237, 179] on div "Image [URL][DOMAIN_NAME] Replace Image Upload image or Browse gallery Image Src…" at bounding box center [133, 380] width 266 height 487
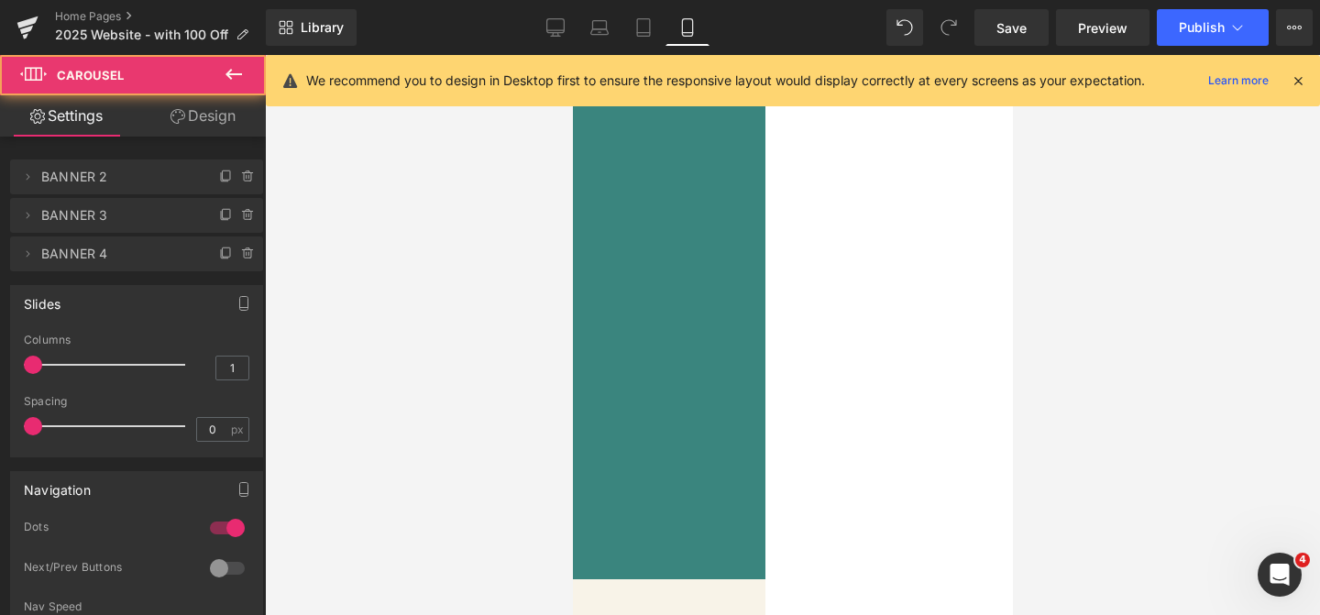
click at [357, 447] on span at bounding box center [351, 450] width 9 height 9
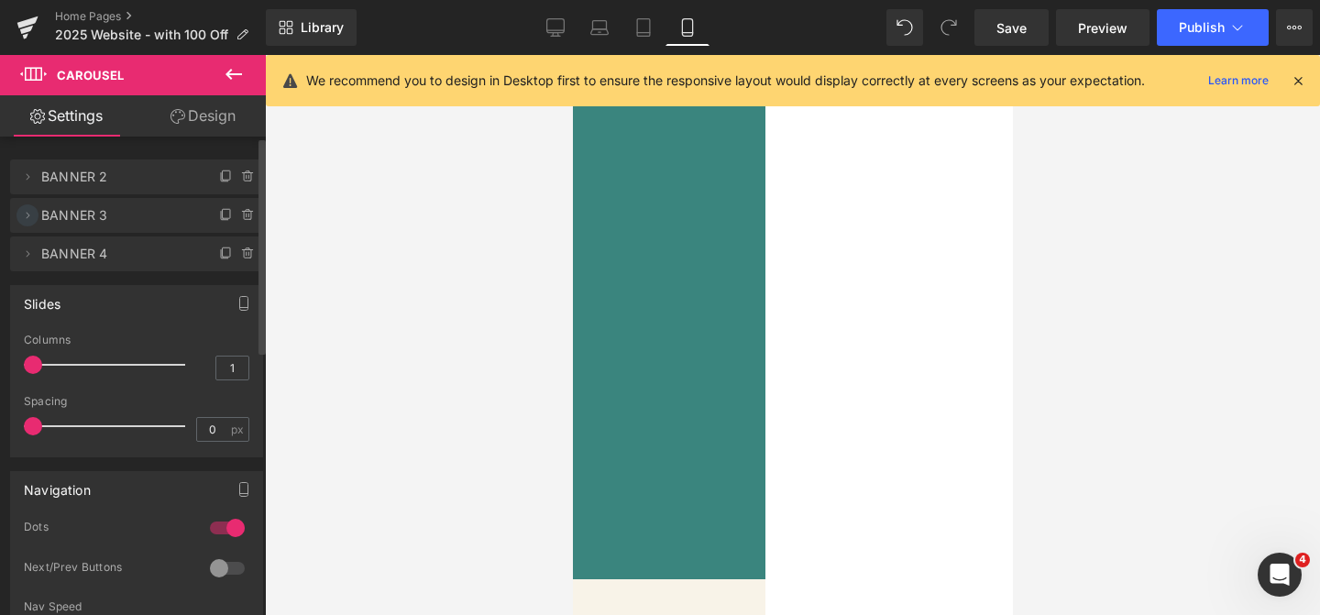
click at [31, 217] on icon at bounding box center [27, 215] width 15 height 15
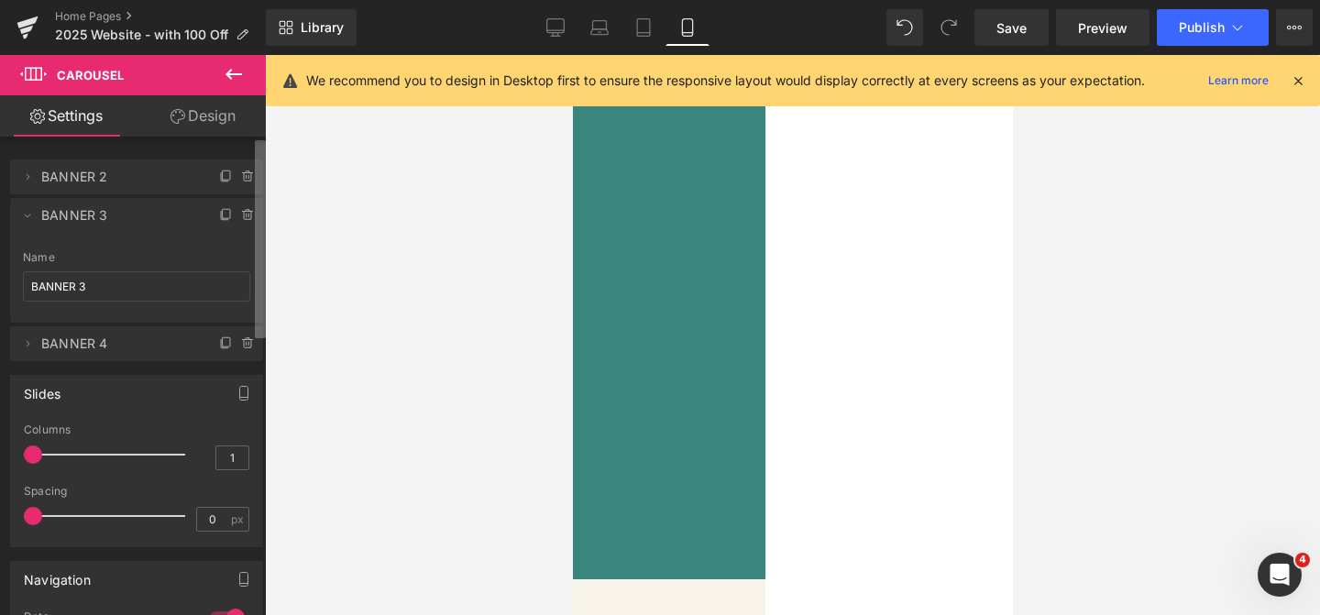
click at [256, 193] on b at bounding box center [260, 239] width 11 height 198
click at [572, 286] on img at bounding box center [366, 259] width 413 height 413
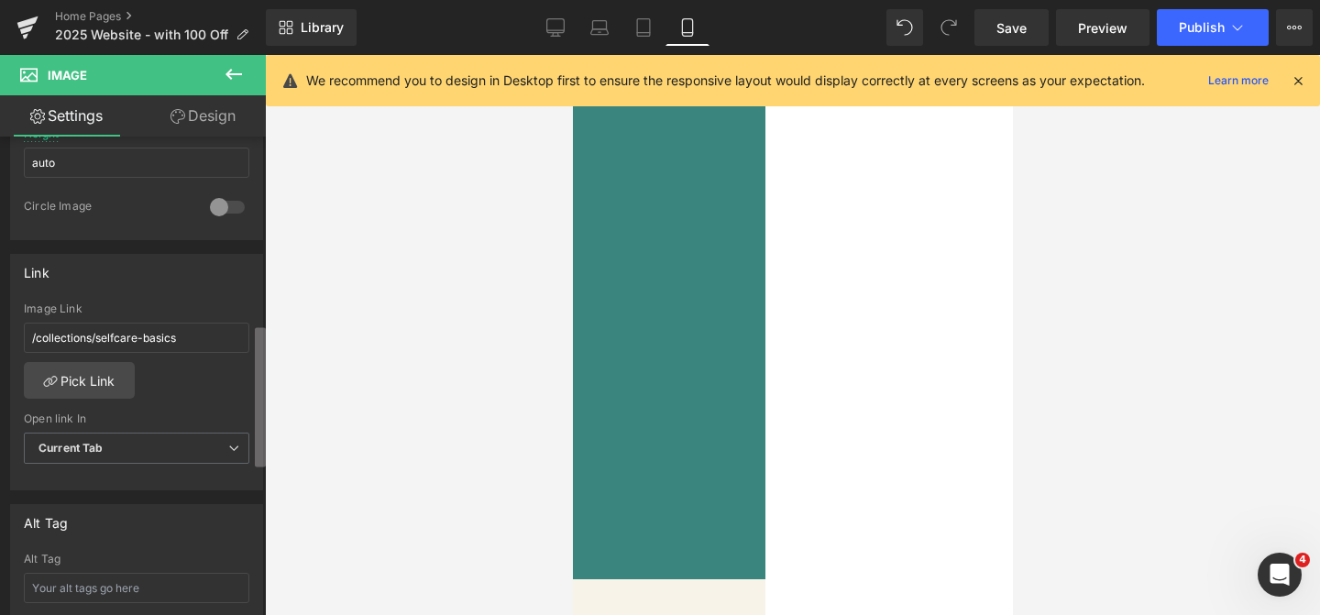
scroll to position [690, 0]
click at [272, 475] on div "You are previewing how the will restyle your page. You can not edit Elements in…" at bounding box center [660, 323] width 1320 height 646
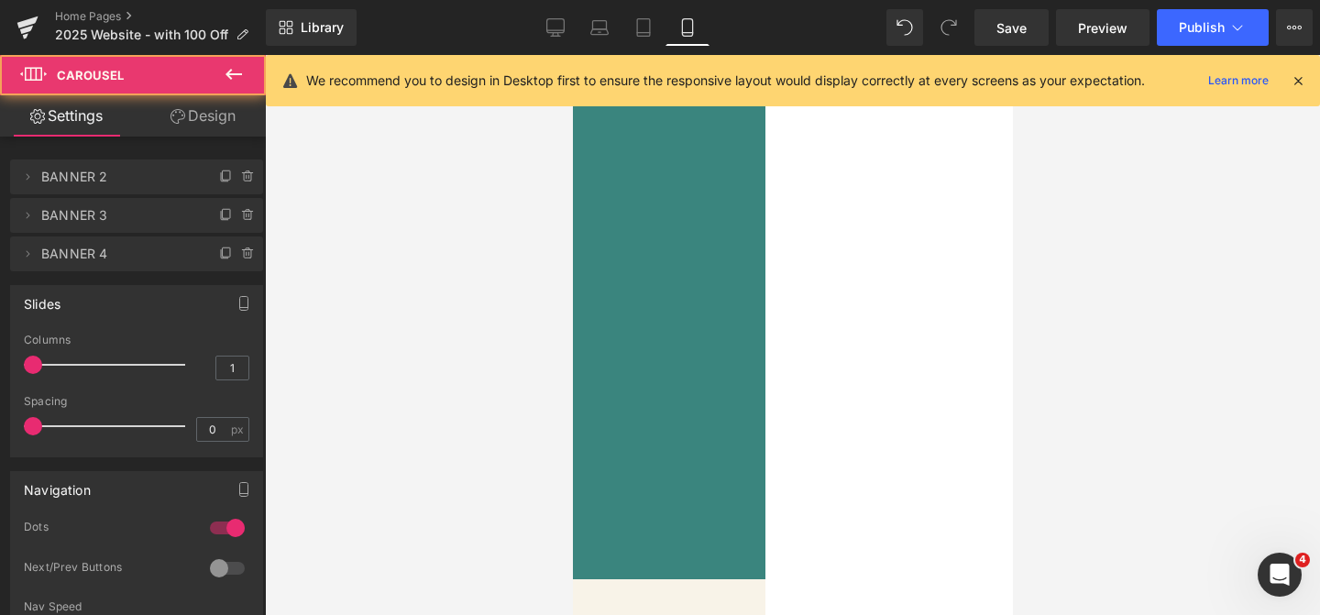
click at [335, 447] on span at bounding box center [329, 450] width 9 height 9
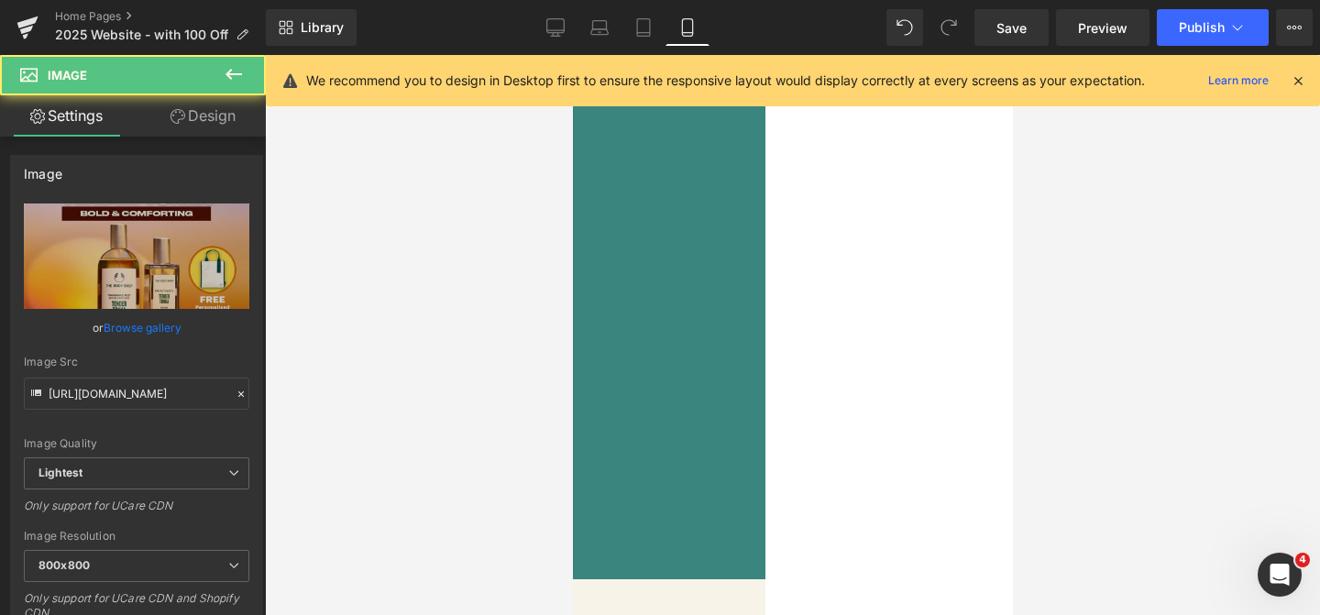
click at [572, 364] on img at bounding box center [366, 259] width 413 height 413
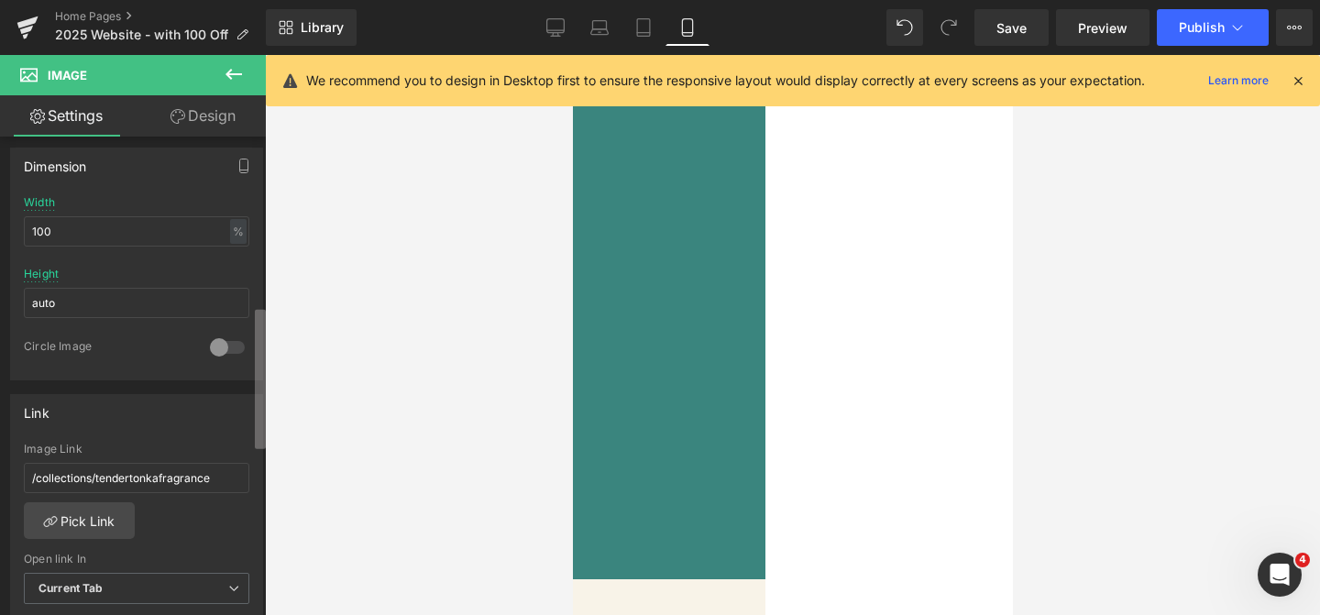
scroll to position [574, 0]
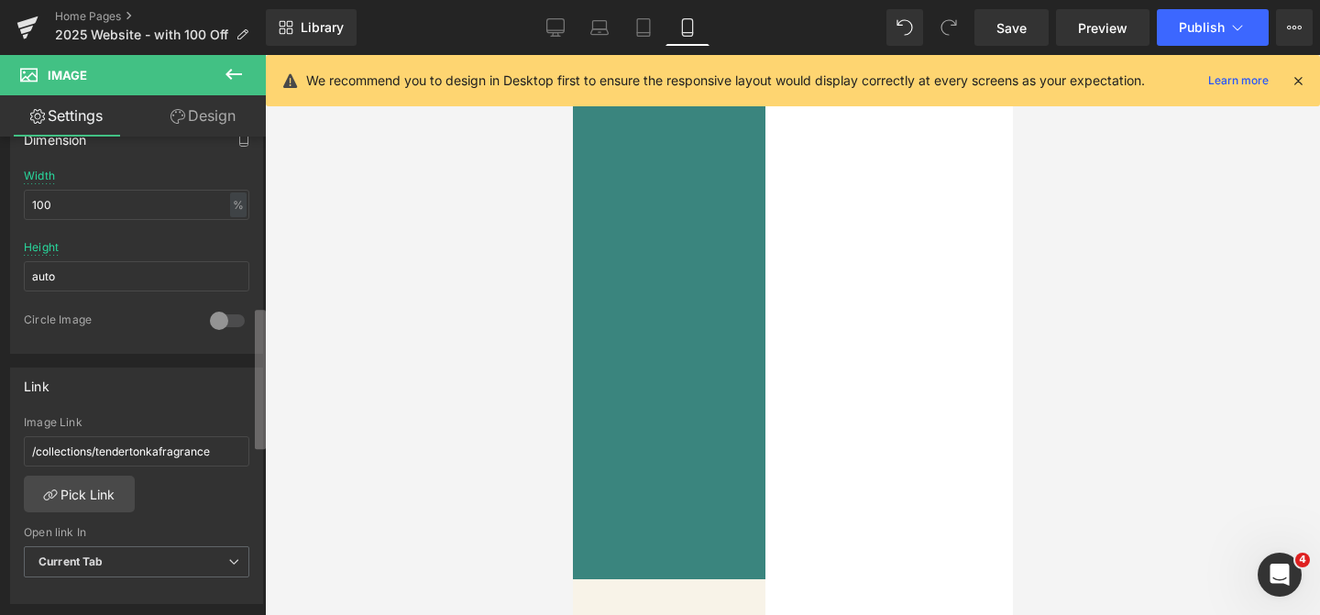
click at [266, 409] on div "You are previewing how the will restyle your page. You can not edit Elements in…" at bounding box center [660, 323] width 1320 height 646
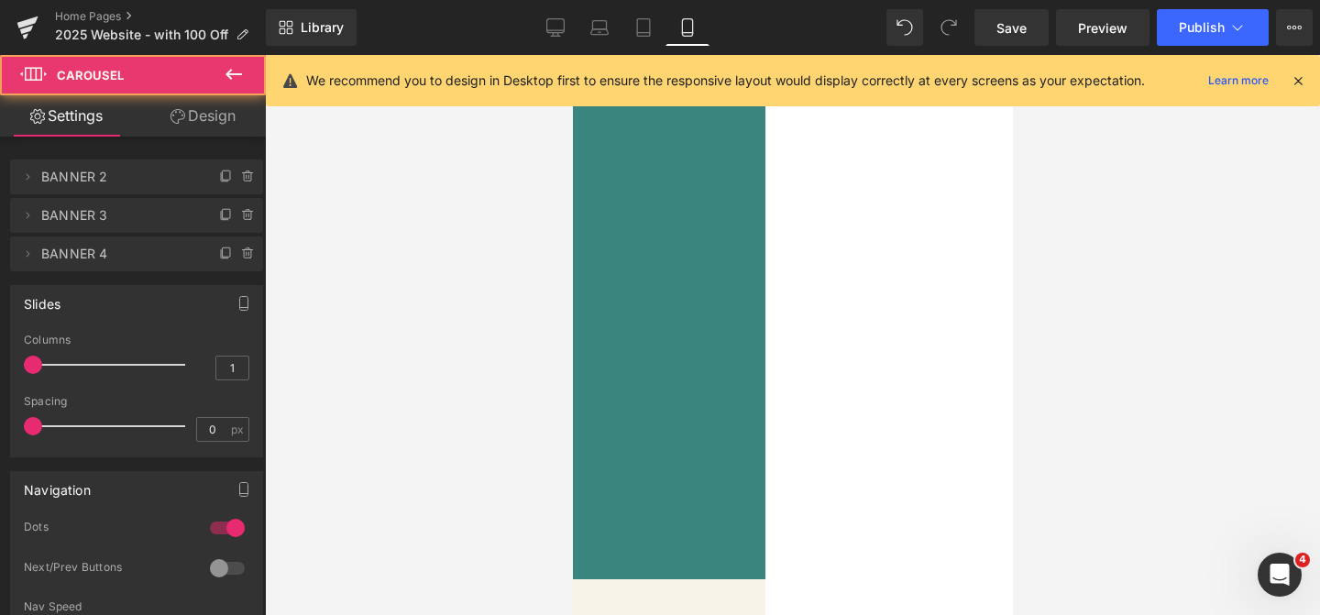
click at [363, 444] on button at bounding box center [352, 450] width 22 height 18
click at [572, 379] on img at bounding box center [366, 259] width 413 height 413
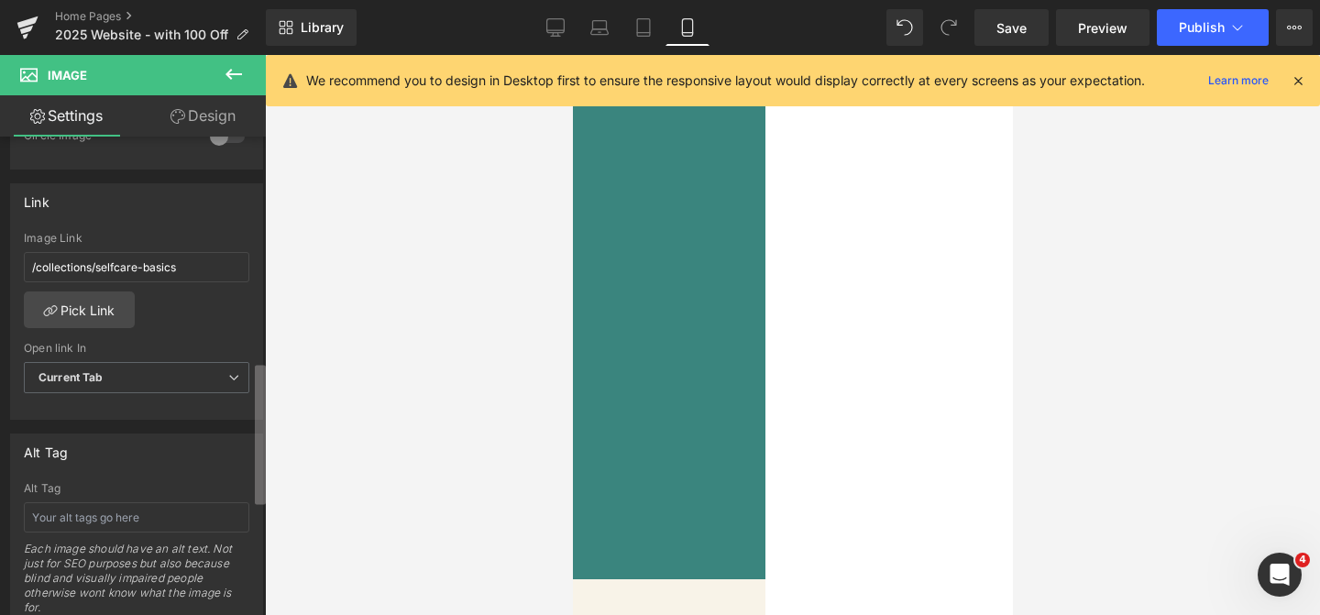
scroll to position [753, 0]
click at [258, 472] on b at bounding box center [260, 432] width 11 height 139
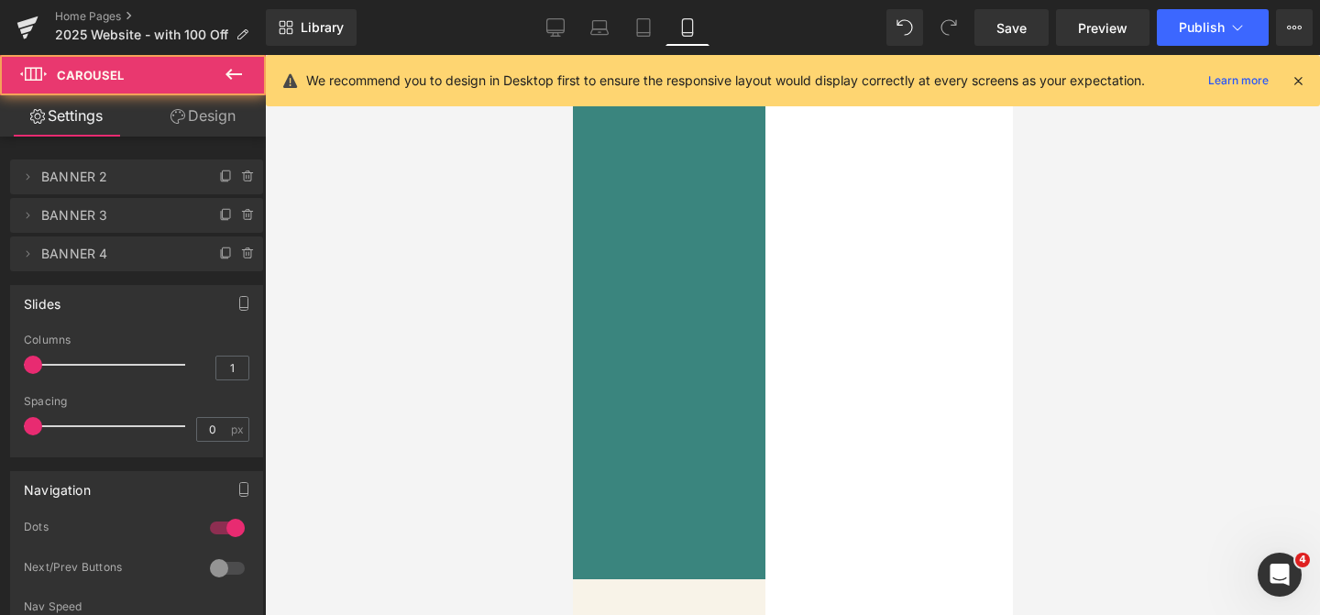
click at [385, 456] on button at bounding box center [374, 450] width 22 height 18
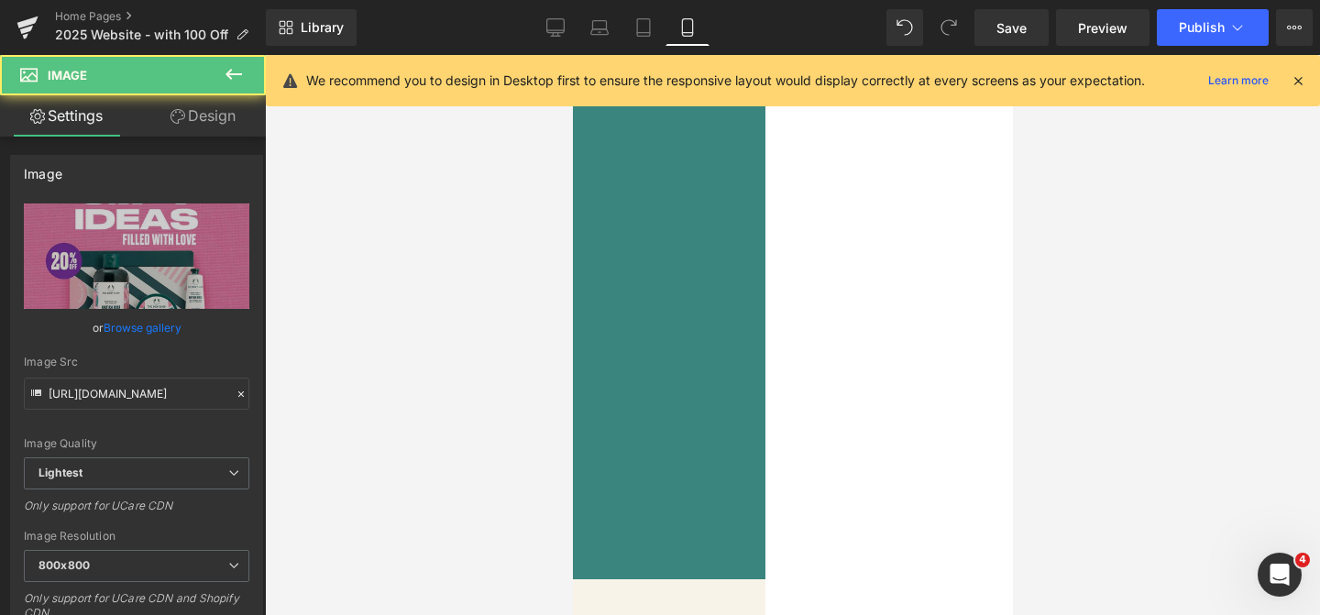
click at [572, 355] on img at bounding box center [366, 259] width 413 height 413
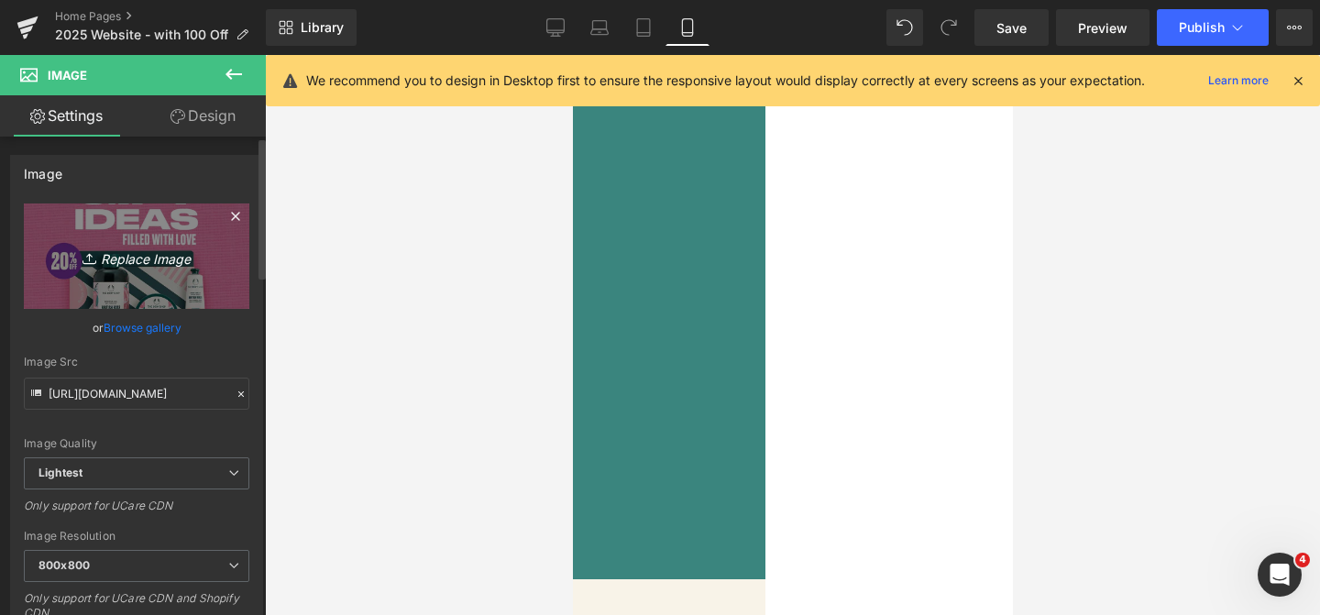
click at [104, 249] on icon "Replace Image" at bounding box center [136, 256] width 147 height 23
type input "C:\fakepath\Musk_Mobile Dotcom.jpg"
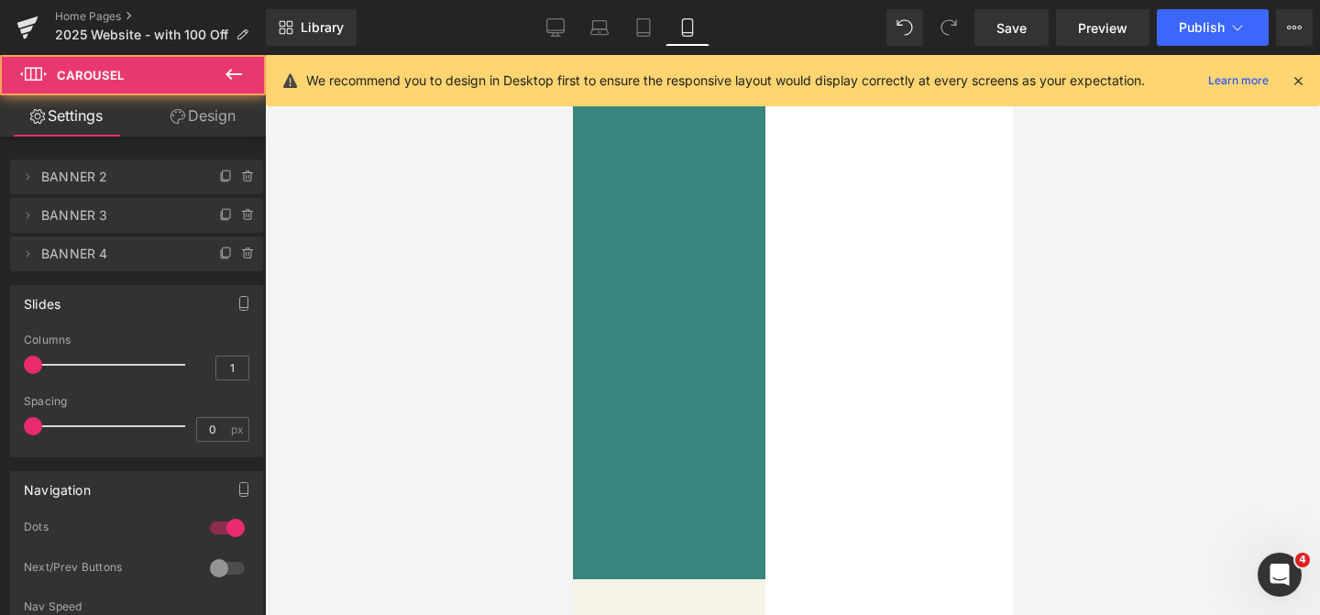
click at [335, 446] on span at bounding box center [329, 450] width 9 height 9
click at [357, 449] on span at bounding box center [351, 450] width 9 height 9
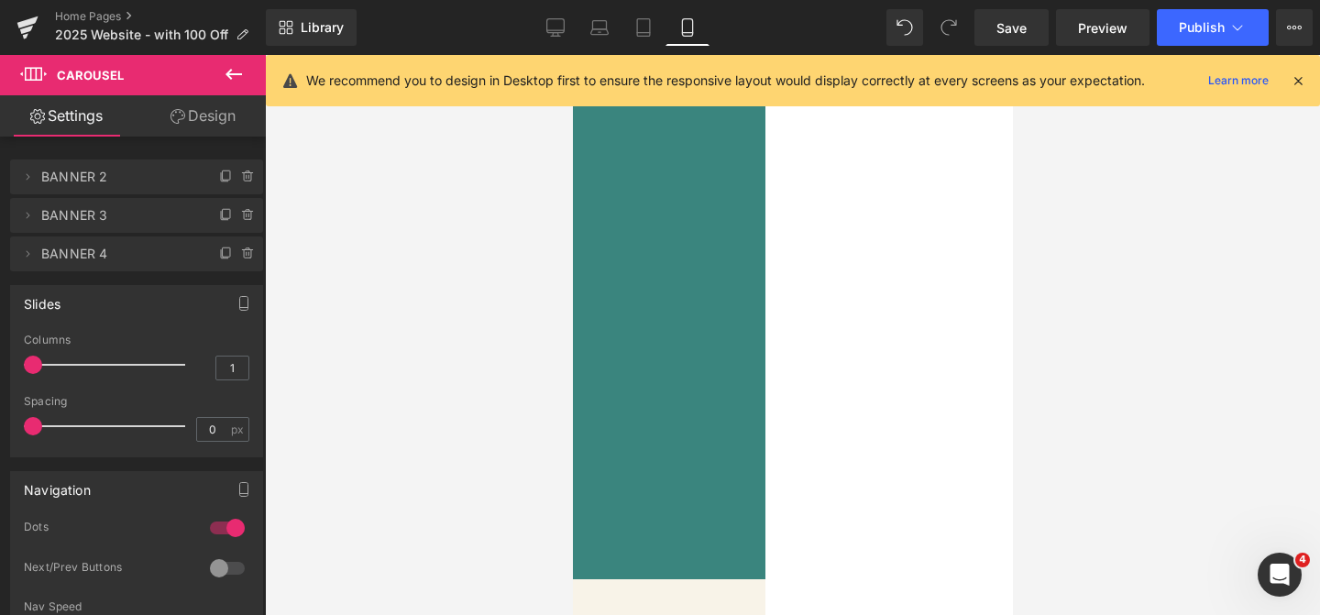
click at [379, 449] on span at bounding box center [373, 450] width 9 height 9
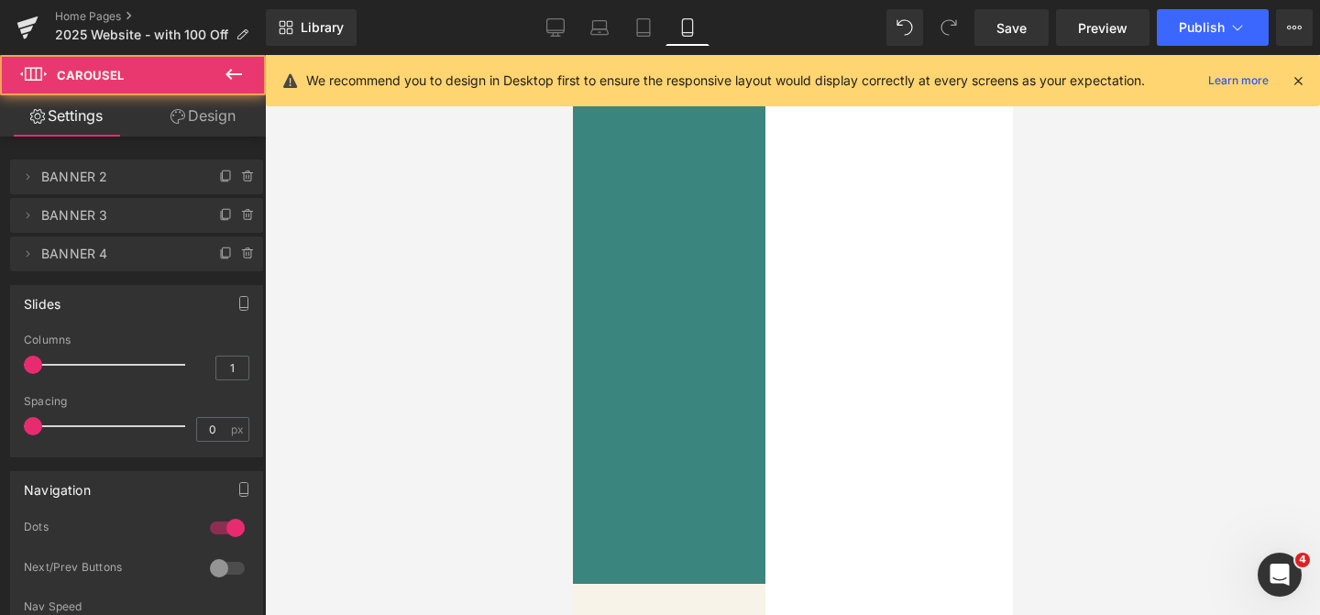
click at [363, 447] on button at bounding box center [352, 450] width 22 height 18
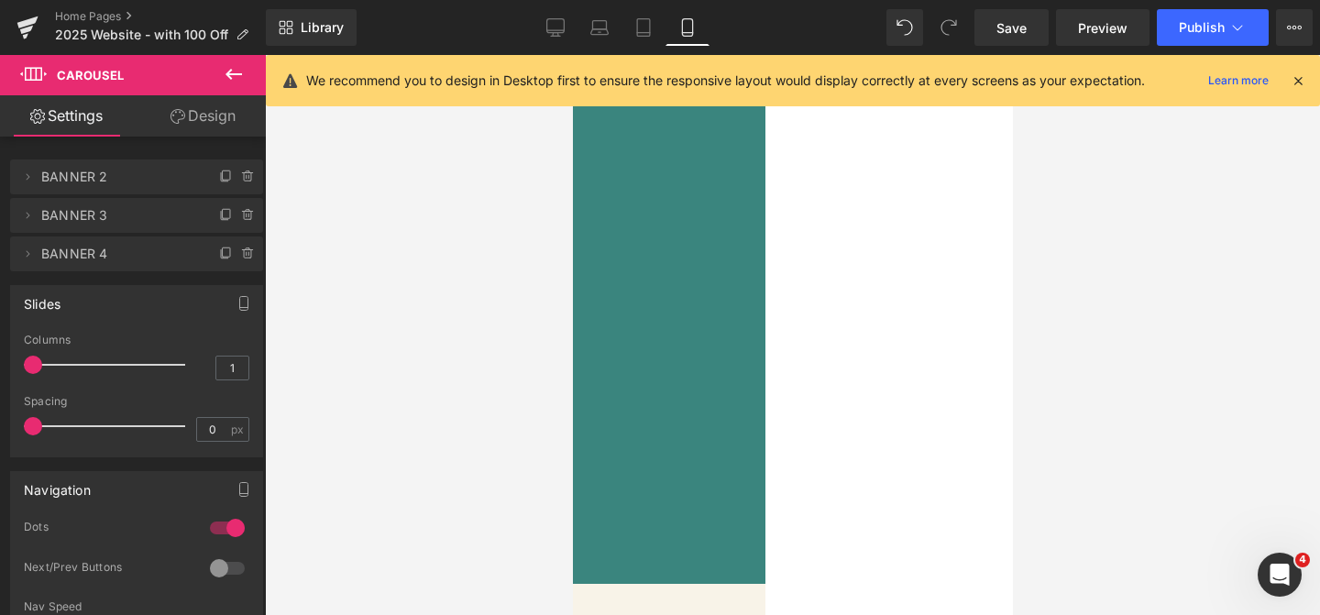
click at [572, 348] on img at bounding box center [366, 259] width 413 height 413
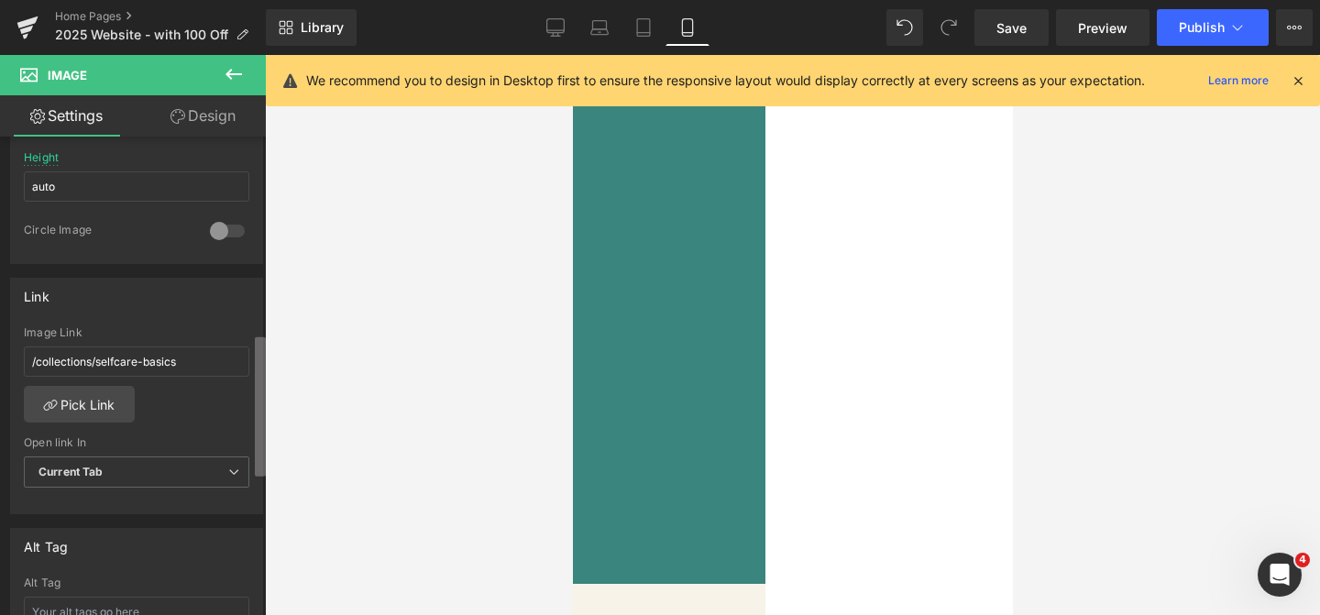
scroll to position [666, 0]
click at [262, 459] on b at bounding box center [260, 406] width 11 height 139
click at [101, 392] on link "Pick Link" at bounding box center [79, 402] width 111 height 37
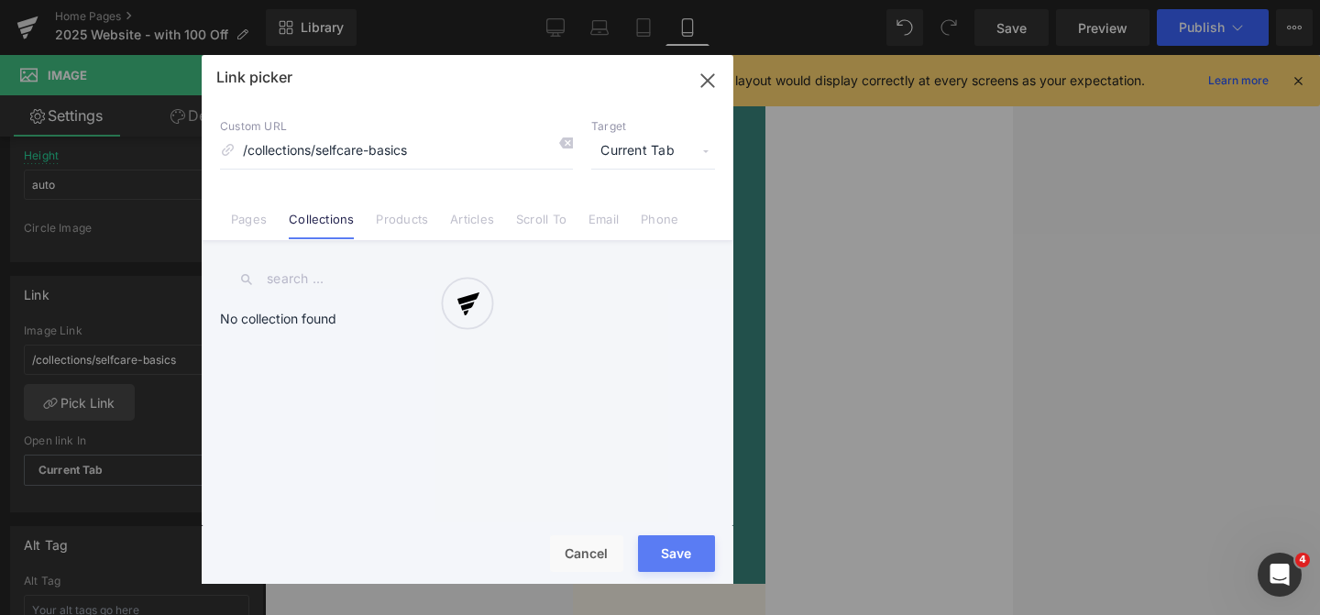
click at [337, 292] on div at bounding box center [468, 319] width 532 height 529
click at [312, 278] on div at bounding box center [468, 319] width 532 height 529
click at [710, 84] on div at bounding box center [468, 319] width 532 height 529
click at [709, 82] on div at bounding box center [468, 319] width 532 height 529
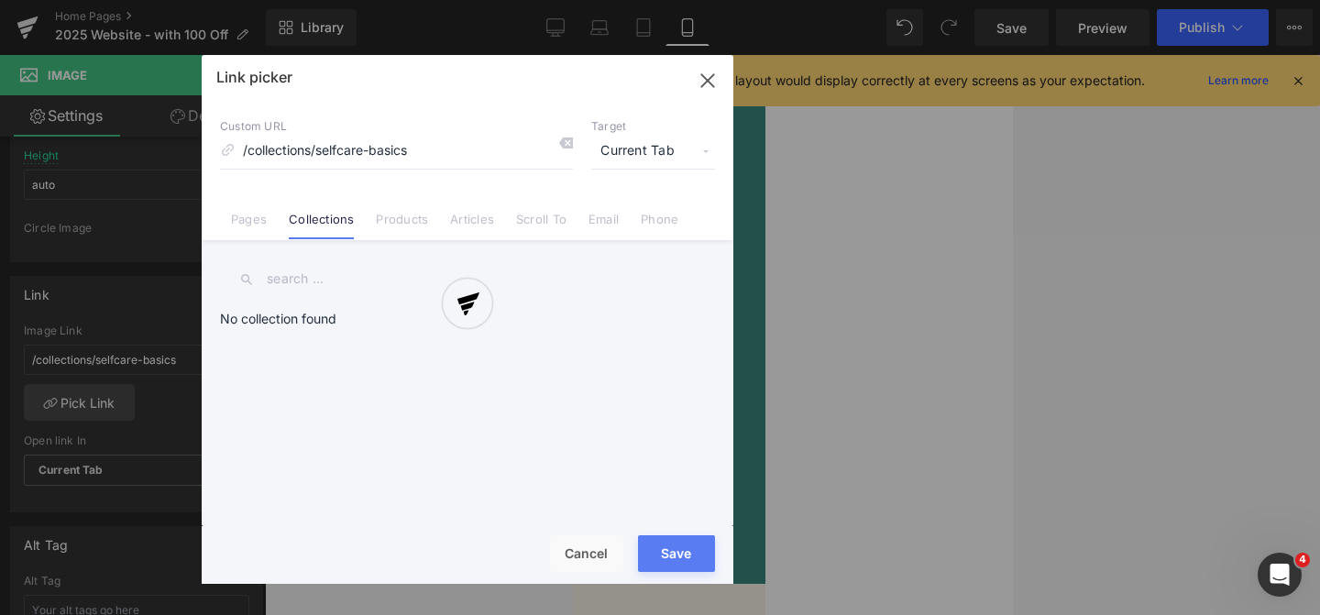
click at [709, 82] on div at bounding box center [468, 319] width 532 height 529
click at [590, 559] on div at bounding box center [468, 319] width 532 height 529
click at [711, 79] on div at bounding box center [468, 319] width 532 height 529
click at [708, 83] on div at bounding box center [468, 319] width 532 height 529
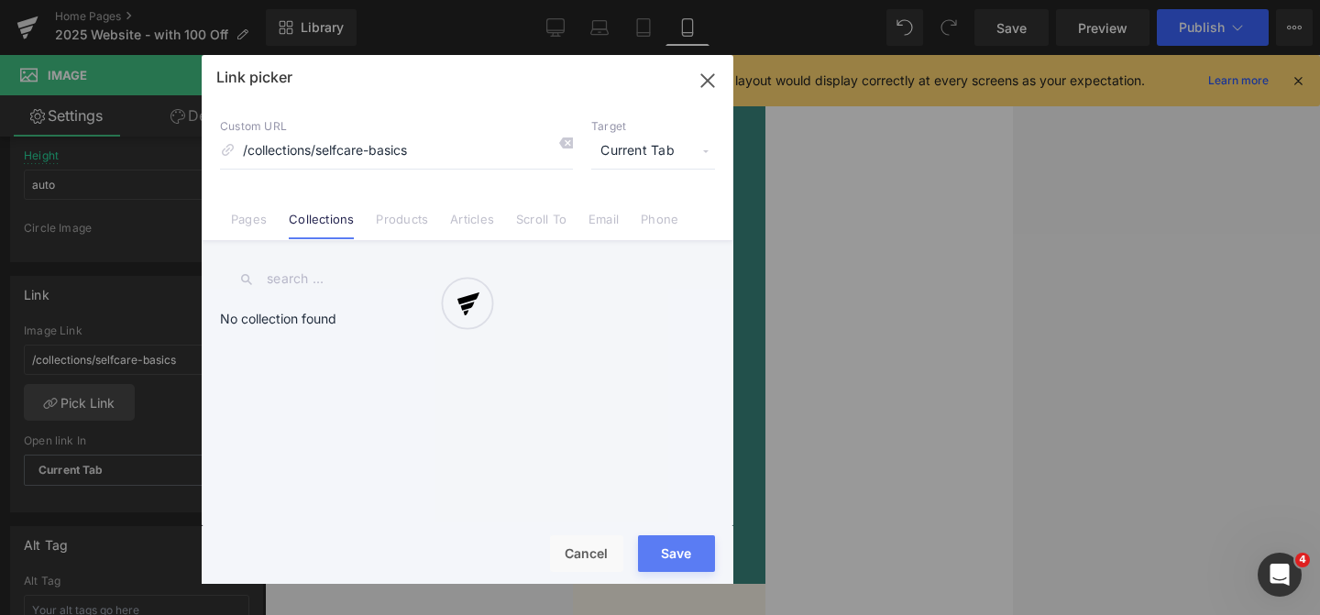
click at [360, 304] on div at bounding box center [468, 319] width 532 height 529
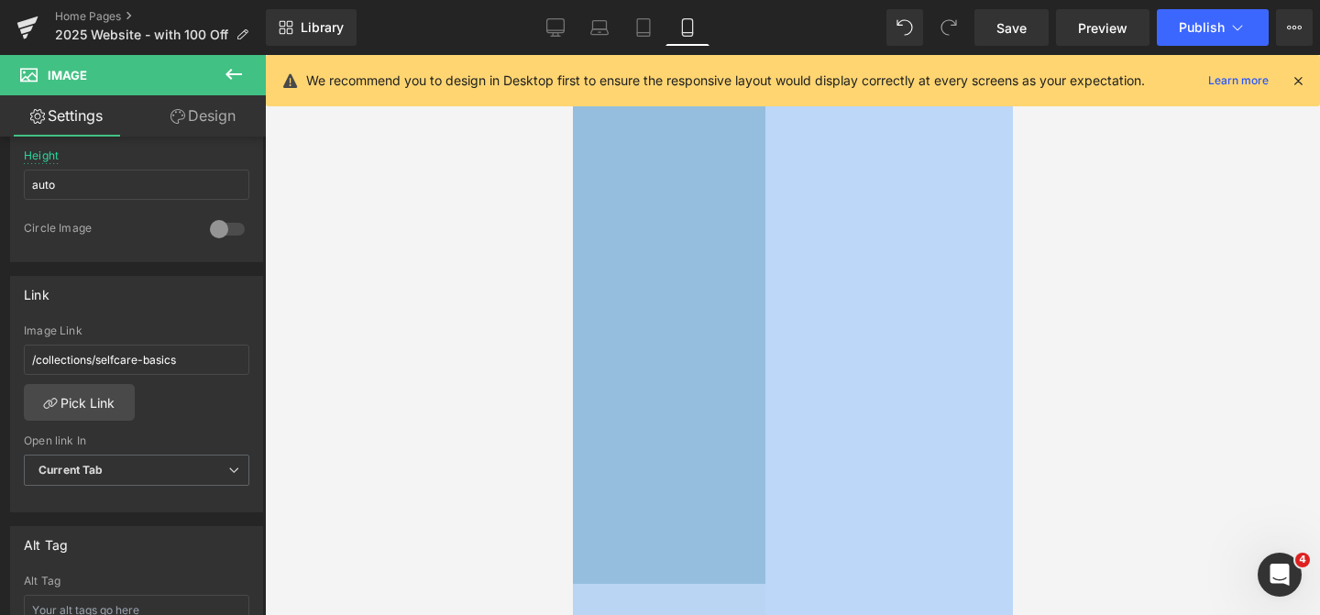
click at [1155, 363] on div at bounding box center [792, 335] width 1055 height 560
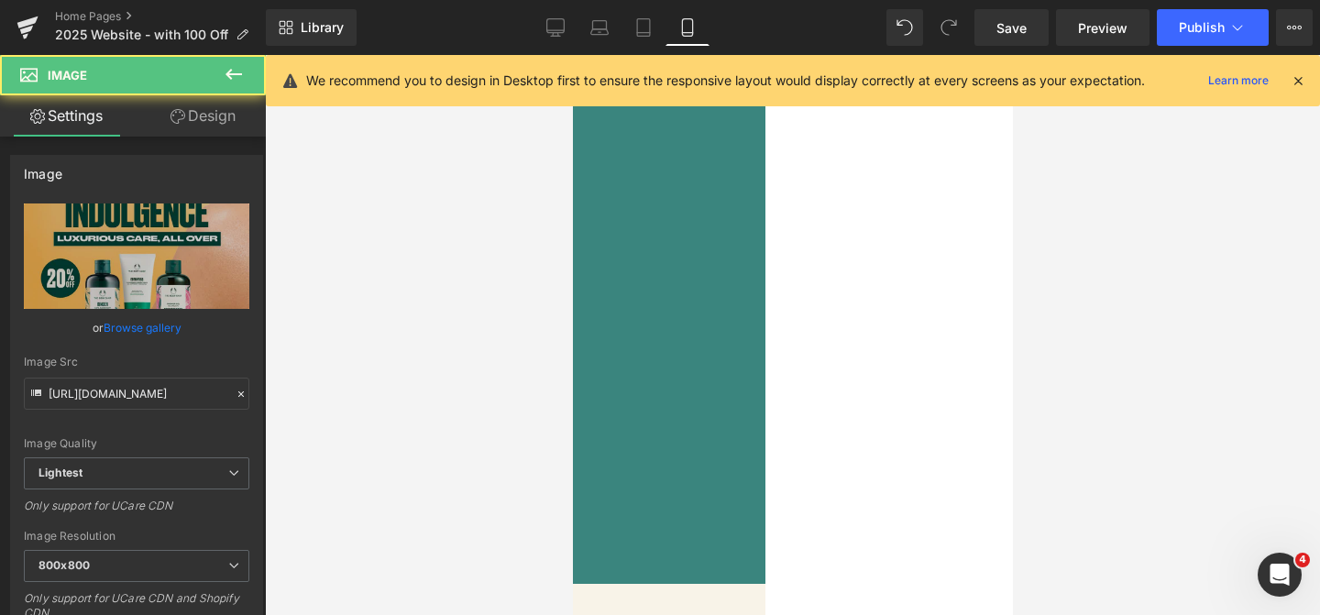
click at [572, 381] on img at bounding box center [366, 259] width 413 height 413
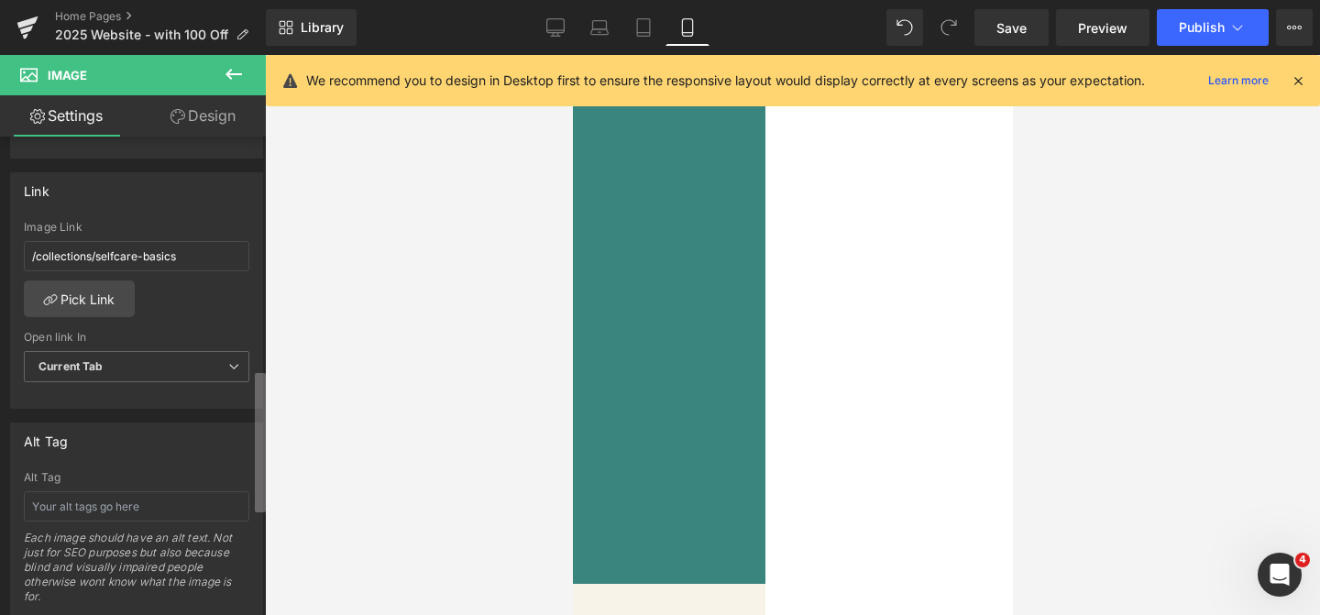
scroll to position [751, 0]
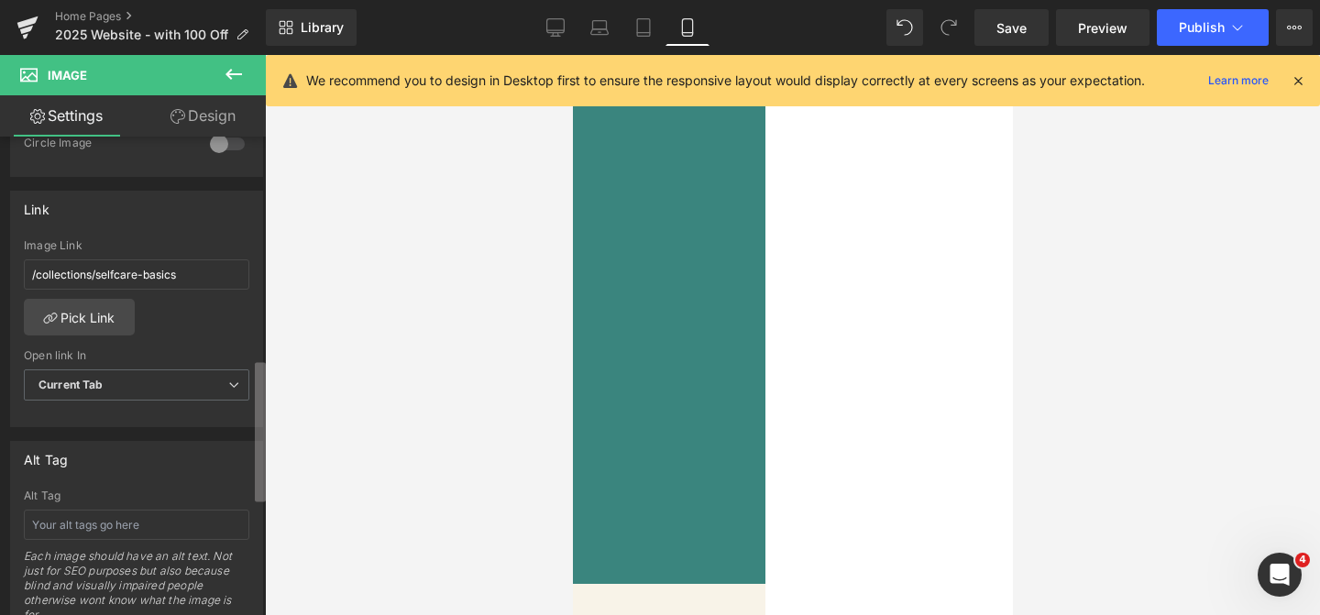
click at [263, 429] on b at bounding box center [260, 431] width 11 height 139
click at [110, 304] on link "Pick Link" at bounding box center [79, 317] width 111 height 37
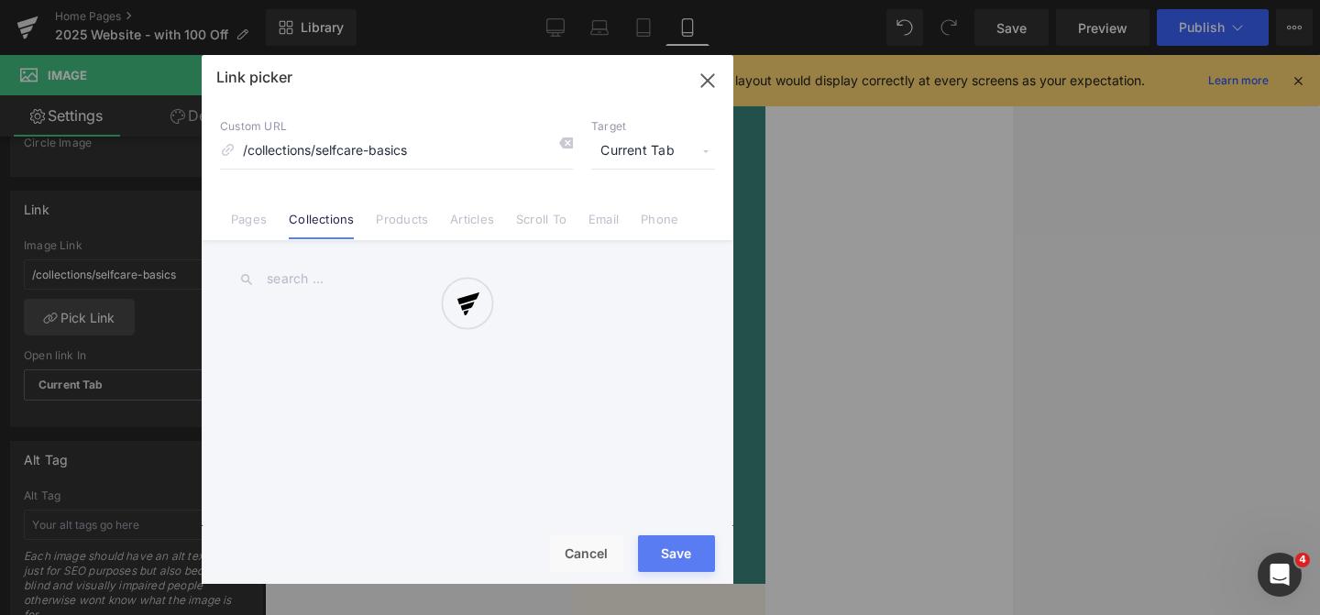
click at [338, 277] on div at bounding box center [468, 319] width 532 height 529
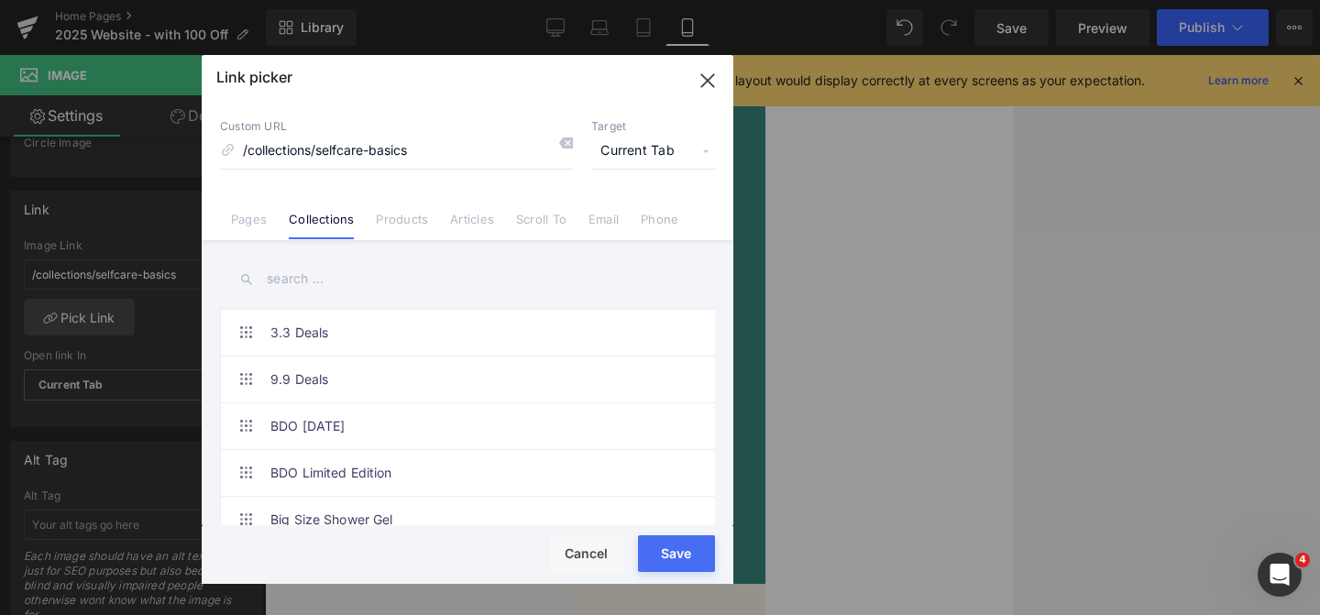
click at [352, 280] on input "text" at bounding box center [467, 279] width 495 height 41
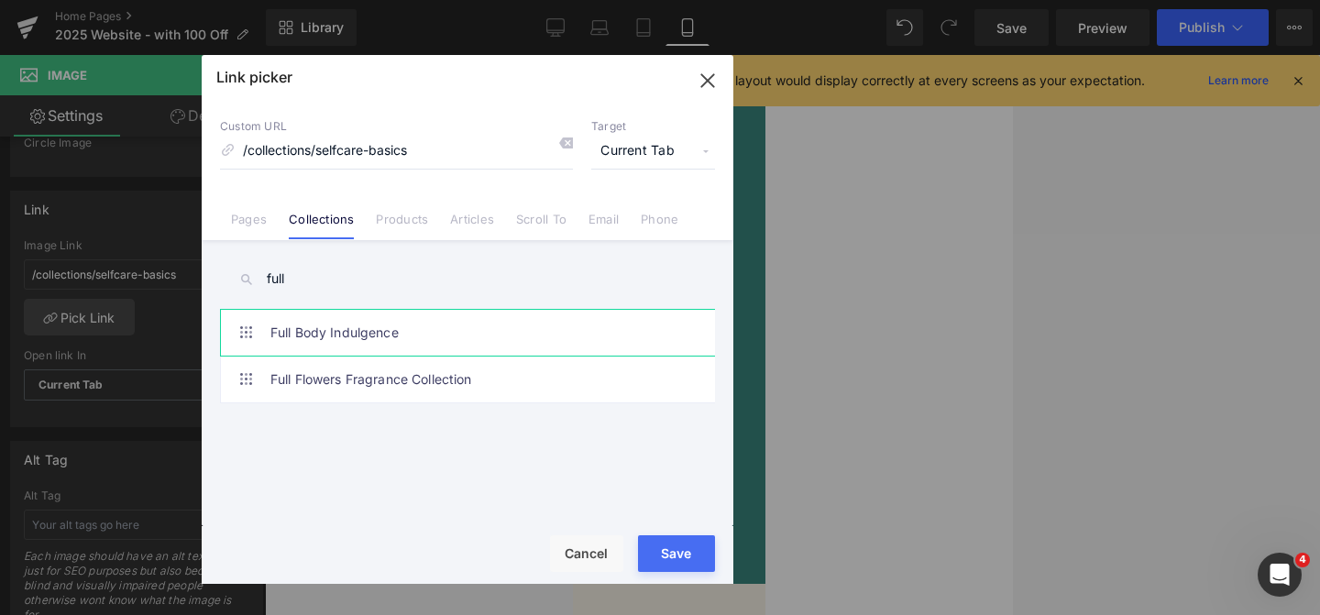
type input "full"
click at [381, 331] on link "Full Body Indulgence" at bounding box center [471, 333] width 403 height 46
click at [665, 548] on div "Loading Product Data" at bounding box center [660, 543] width 132 height 20
click at [693, 557] on button "Save" at bounding box center [676, 553] width 77 height 37
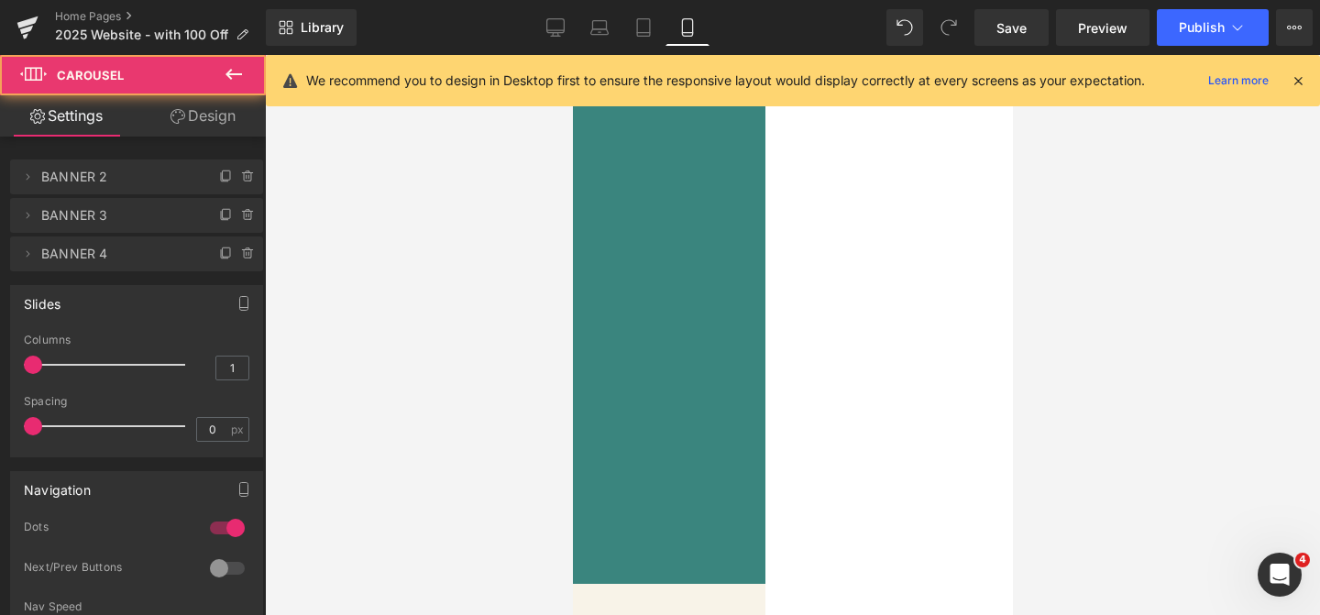
click at [379, 450] on span at bounding box center [373, 450] width 9 height 9
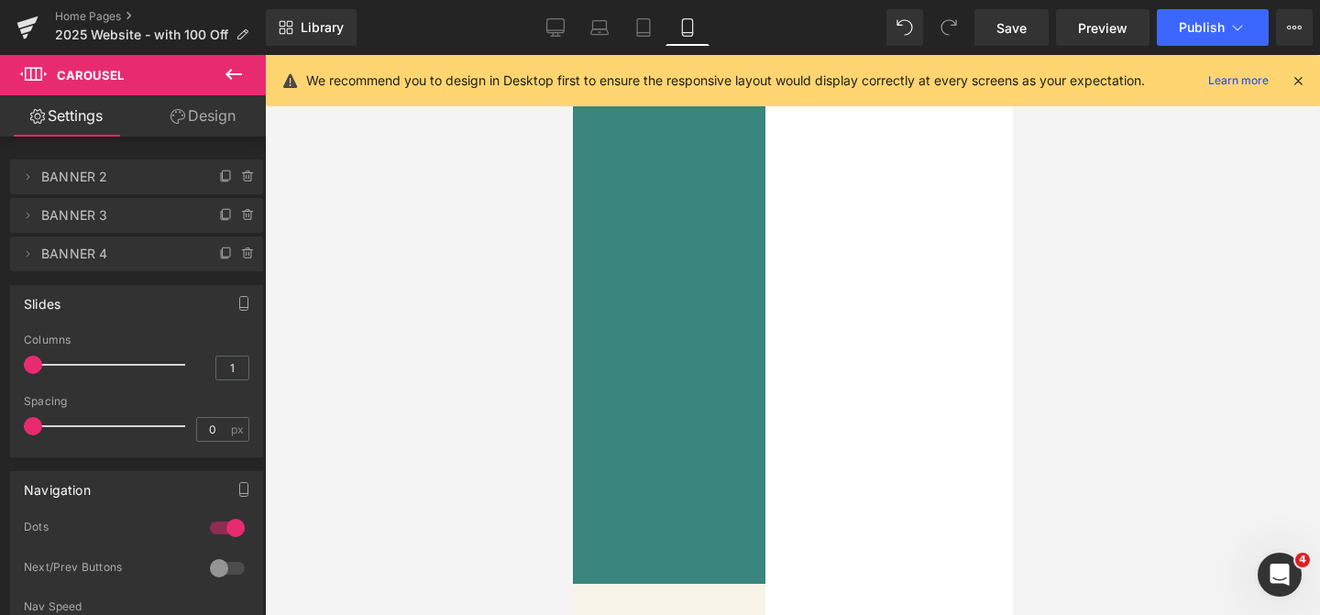
click at [1268, 342] on div at bounding box center [792, 335] width 1055 height 560
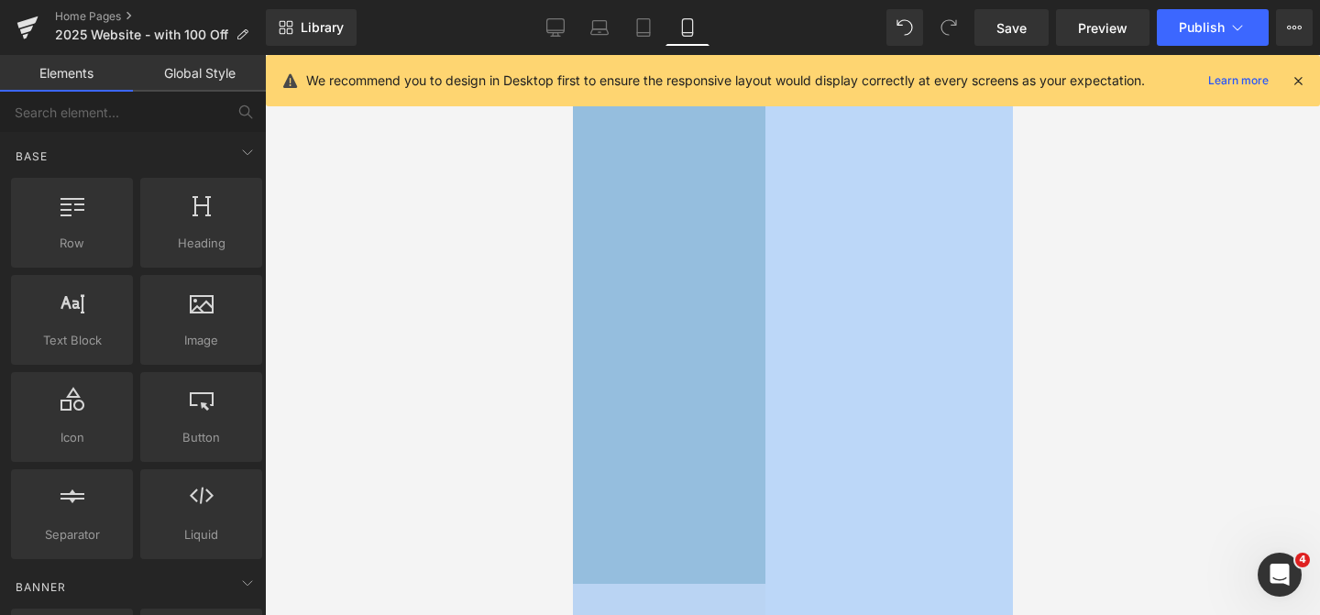
drag, startPoint x: 1266, startPoint y: 342, endPoint x: 1020, endPoint y: 681, distance: 418.8
click at [1020, 614] on html "You are previewing how the will restyle your page. You can not edit Elements in…" at bounding box center [660, 307] width 1320 height 615
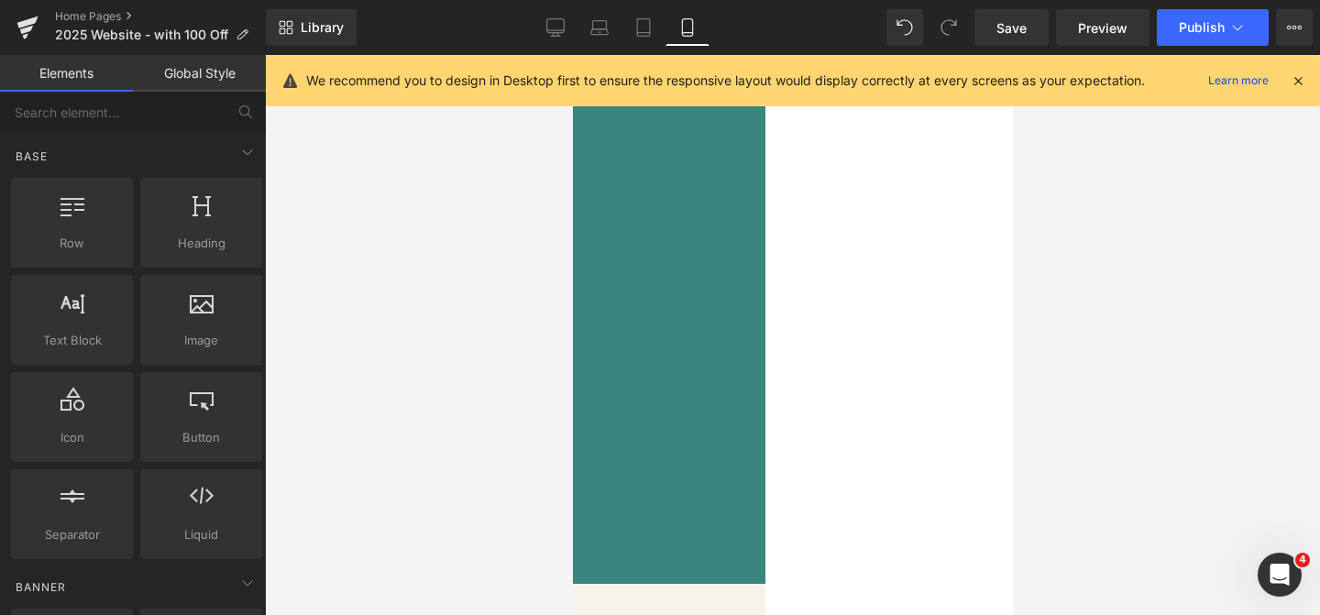
click at [1107, 325] on div at bounding box center [792, 335] width 1055 height 560
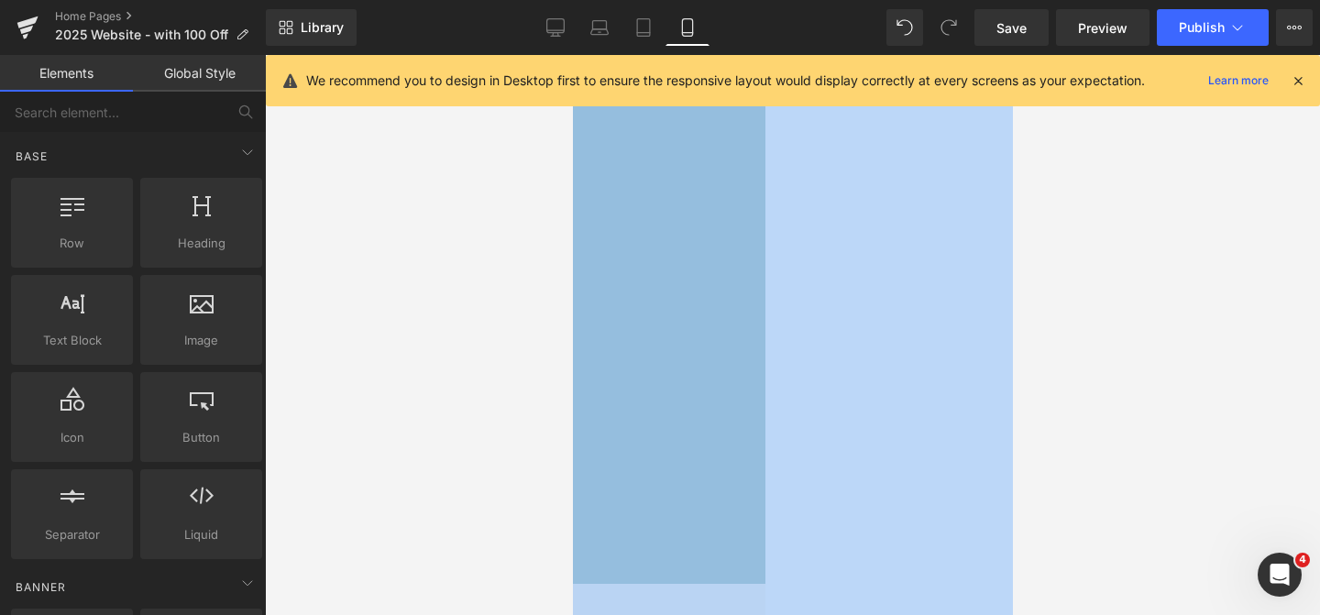
drag, startPoint x: 1133, startPoint y: 216, endPoint x: 722, endPoint y: 685, distance: 623.6
click at [722, 614] on html "You are previewing how the will restyle your page. You can not edit Elements in…" at bounding box center [660, 307] width 1320 height 615
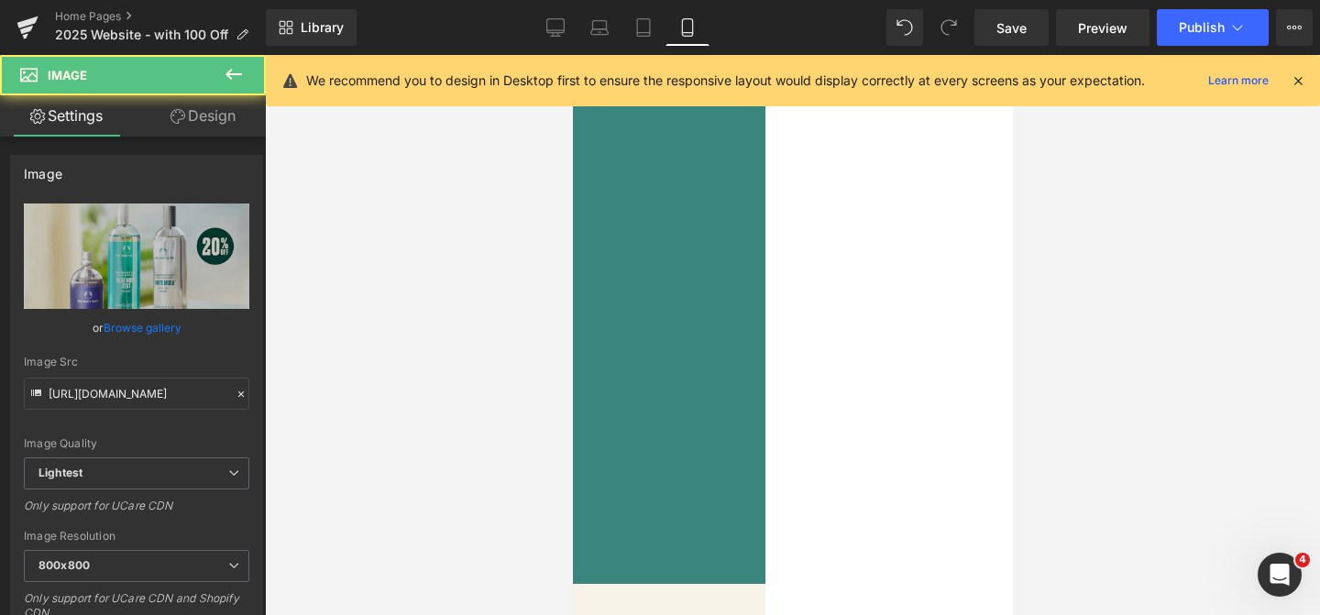
click at [545, 393] on div "Image Image Image" at bounding box center [352, 259] width 385 height 413
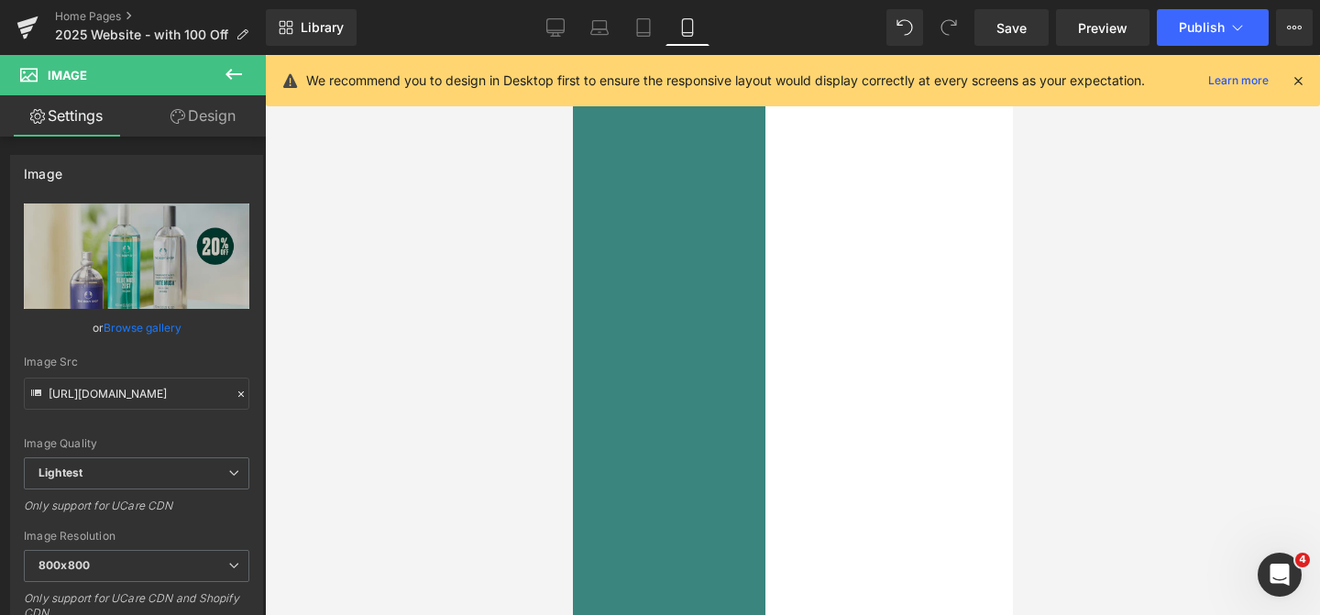
scroll to position [1467, 0]
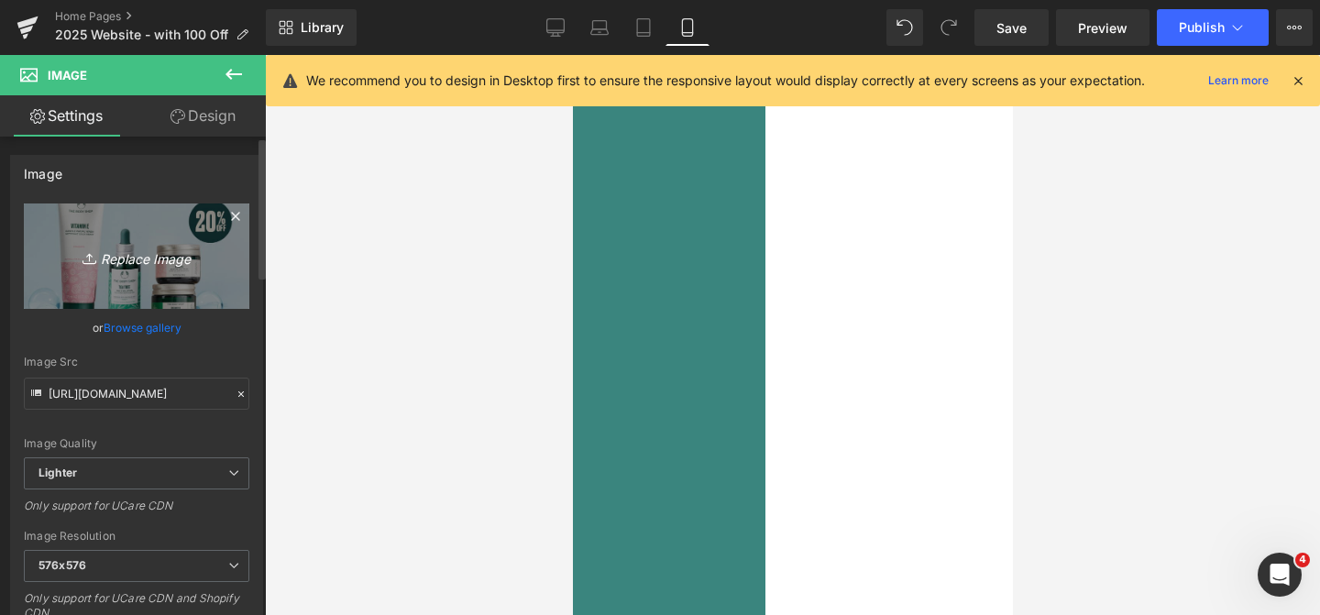
click at [133, 270] on link "Replace Image" at bounding box center [137, 256] width 226 height 105
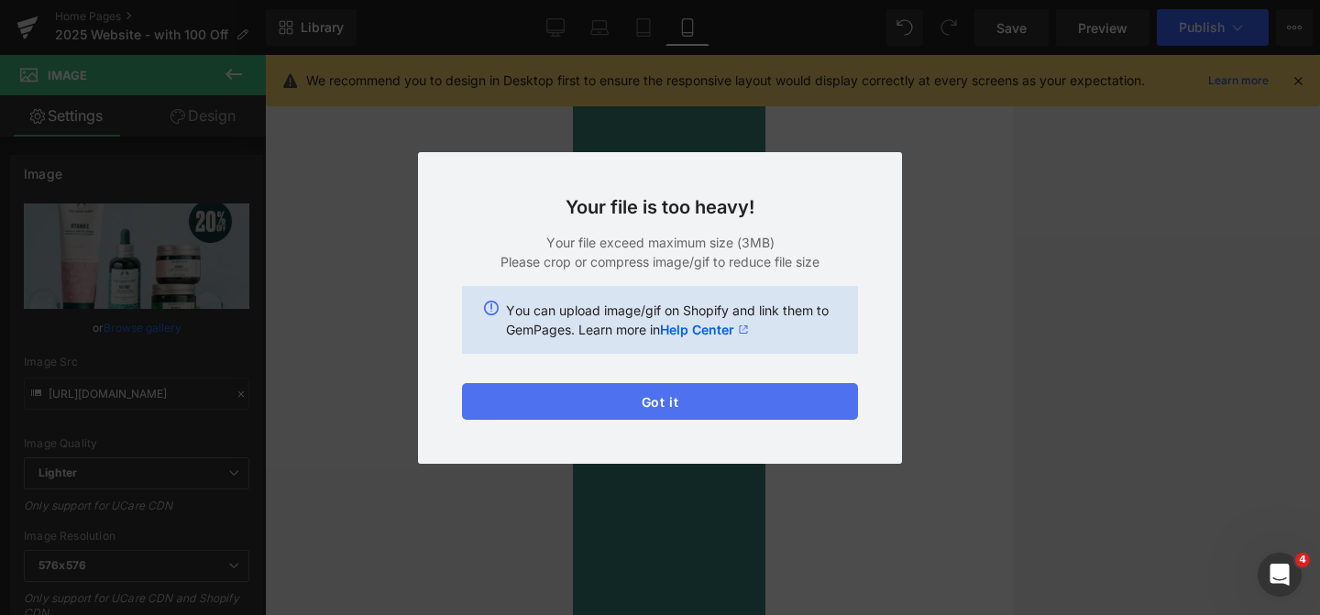
click at [640, 393] on button "Got it" at bounding box center [660, 401] width 396 height 37
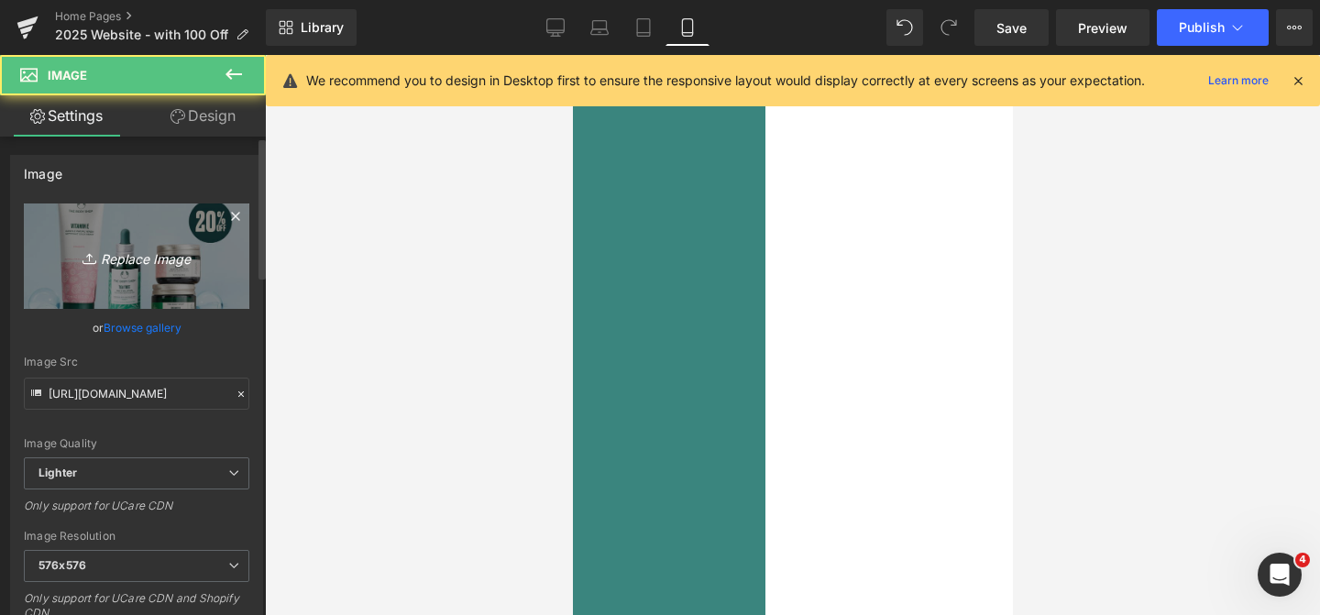
click at [80, 291] on link "Replace Image" at bounding box center [137, 256] width 226 height 105
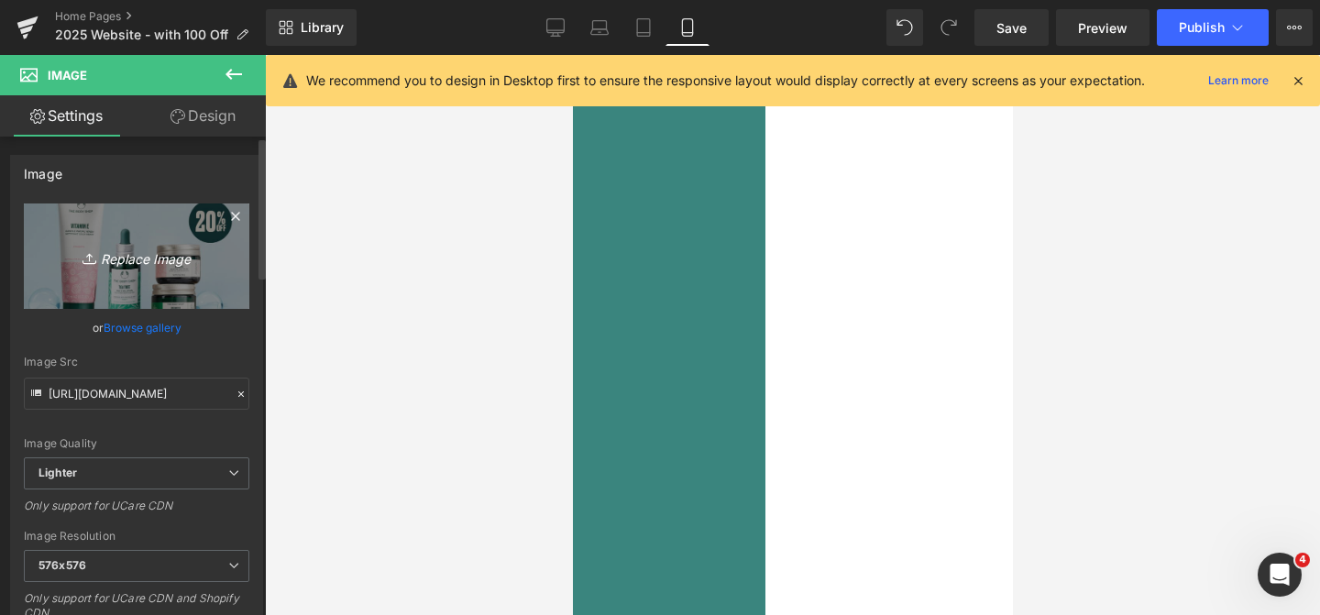
click at [101, 247] on icon "Replace Image" at bounding box center [136, 256] width 147 height 23
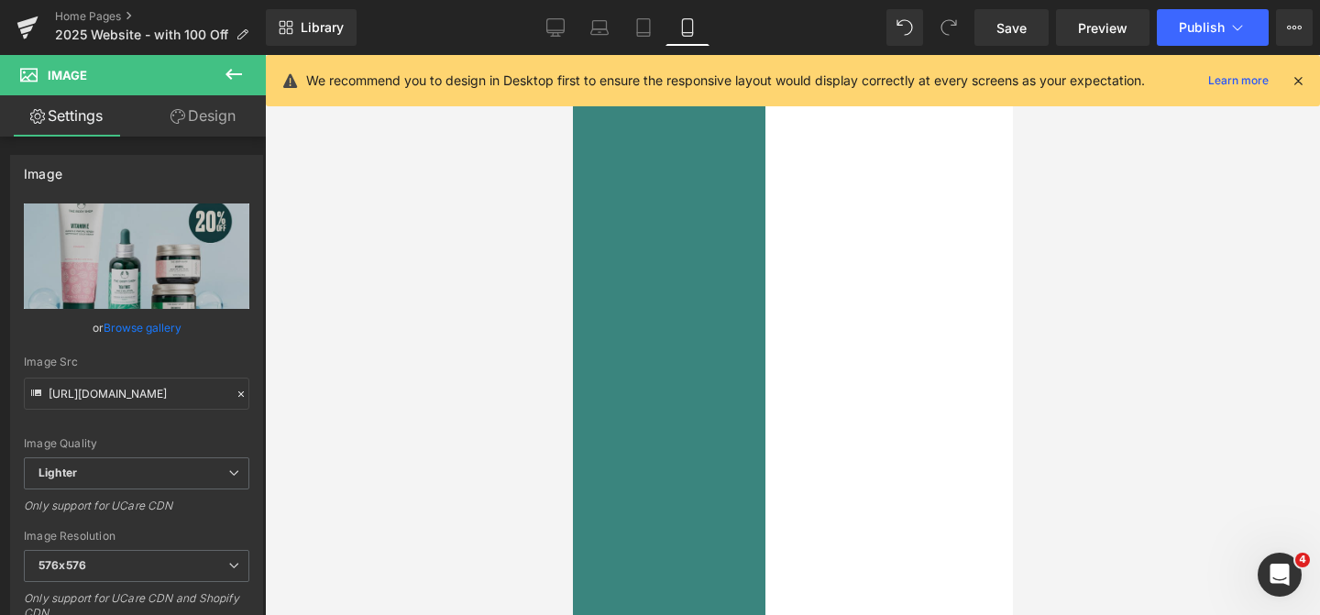
click at [572, 55] on span "Image" at bounding box center [572, 55] width 0 height 0
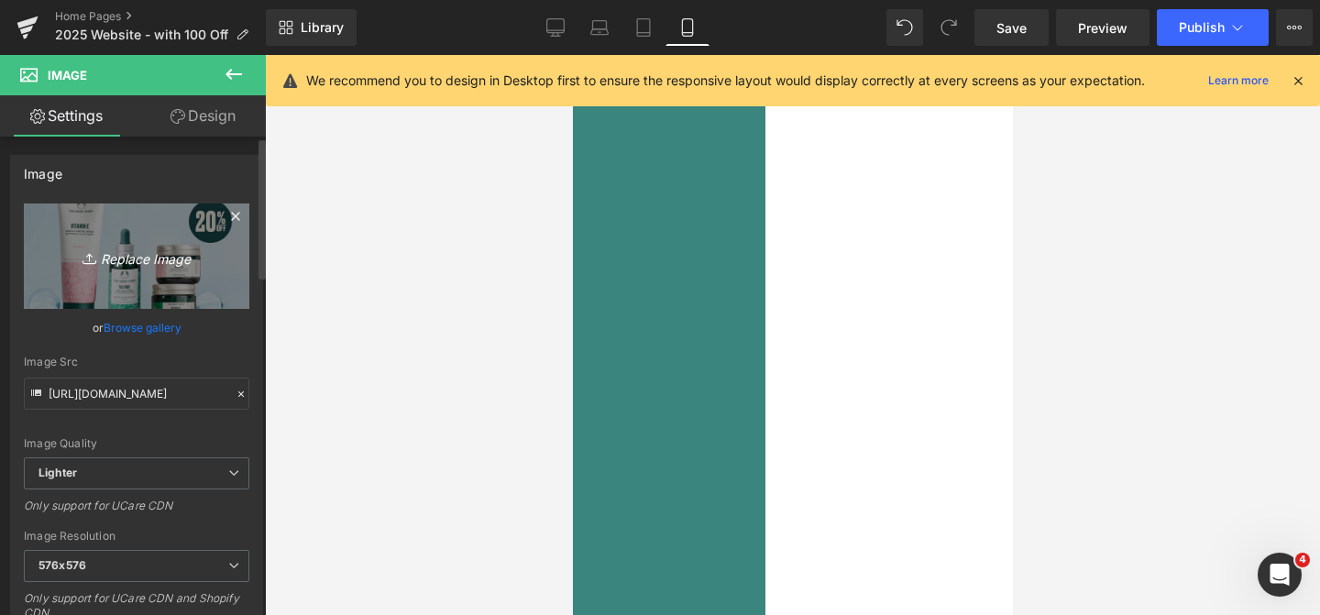
click at [131, 259] on icon "Replace Image" at bounding box center [136, 256] width 147 height 23
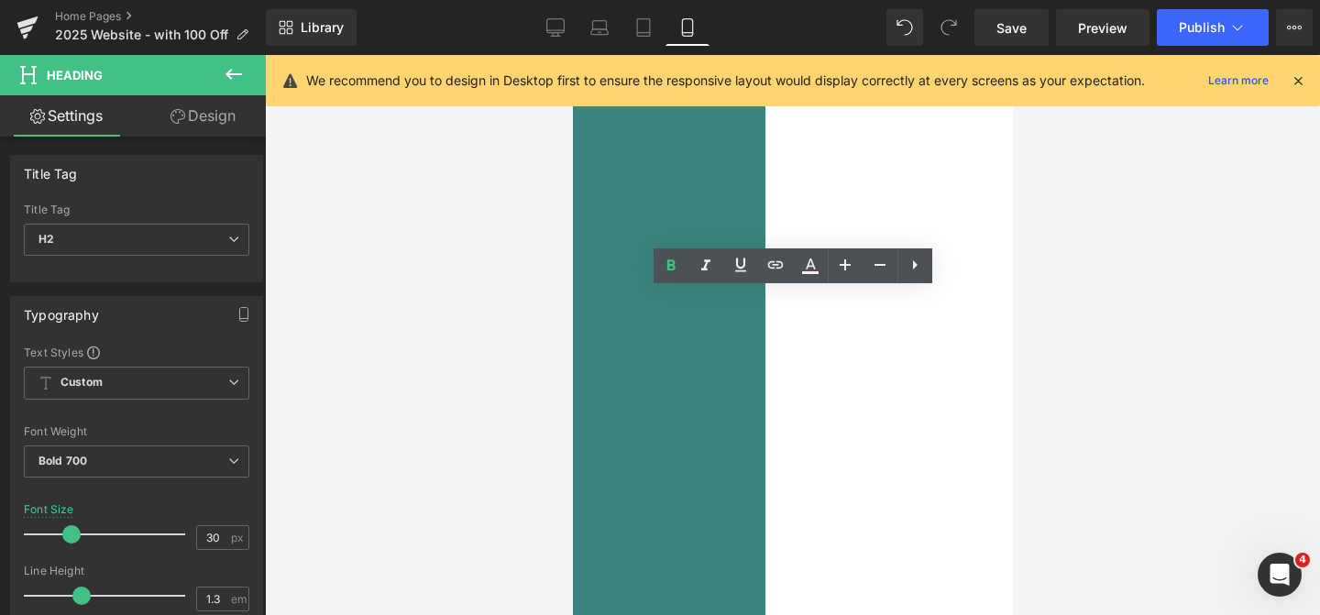
drag, startPoint x: 867, startPoint y: 334, endPoint x: 891, endPoint y: 393, distance: 64.2
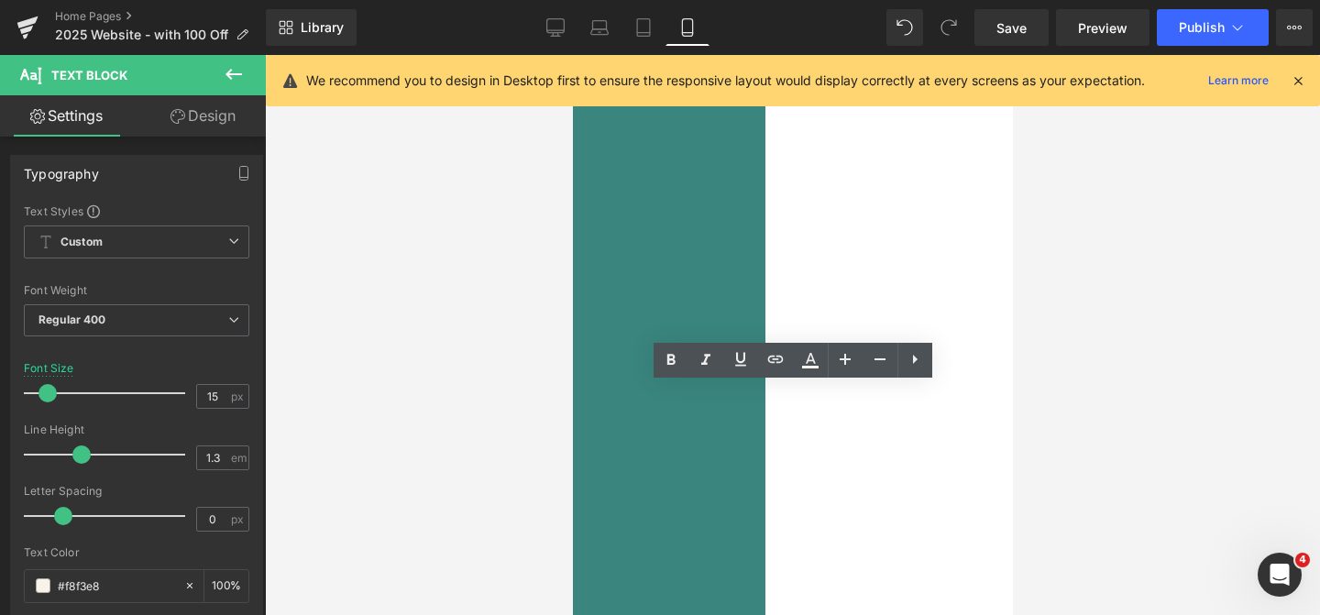
drag, startPoint x: 840, startPoint y: 417, endPoint x: 628, endPoint y: 403, distance: 212.2
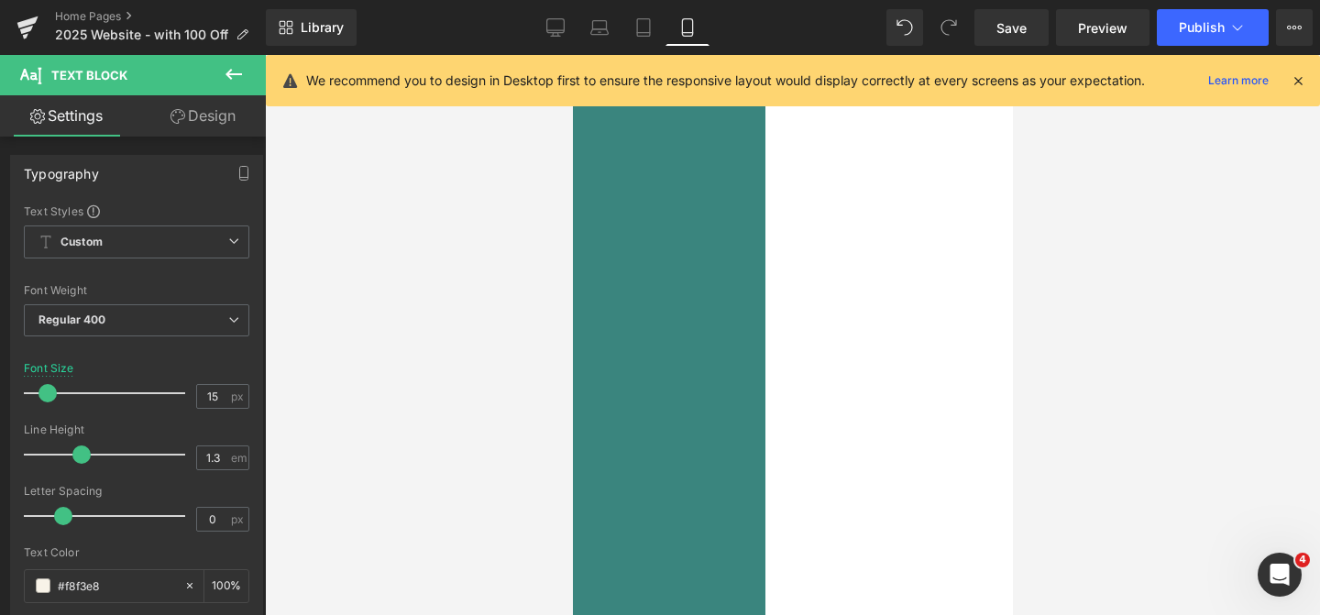
drag, startPoint x: 836, startPoint y: 454, endPoint x: 790, endPoint y: 454, distance: 45.8
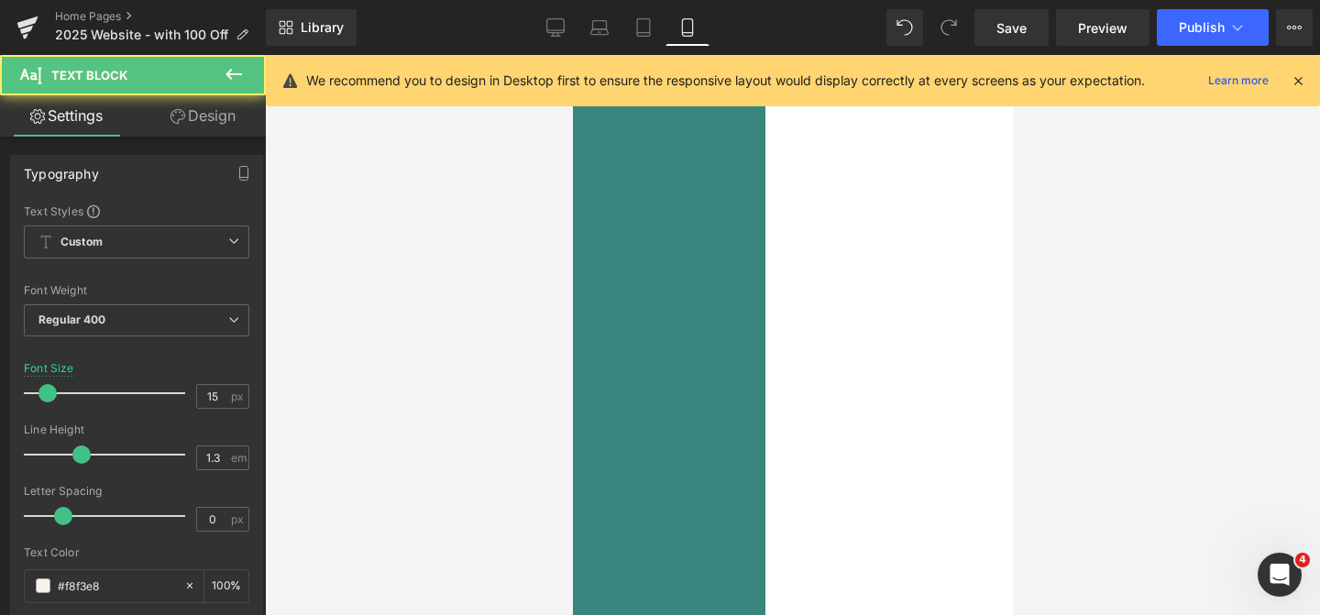
drag, startPoint x: 836, startPoint y: 429, endPoint x: 745, endPoint y: 395, distance: 96.9
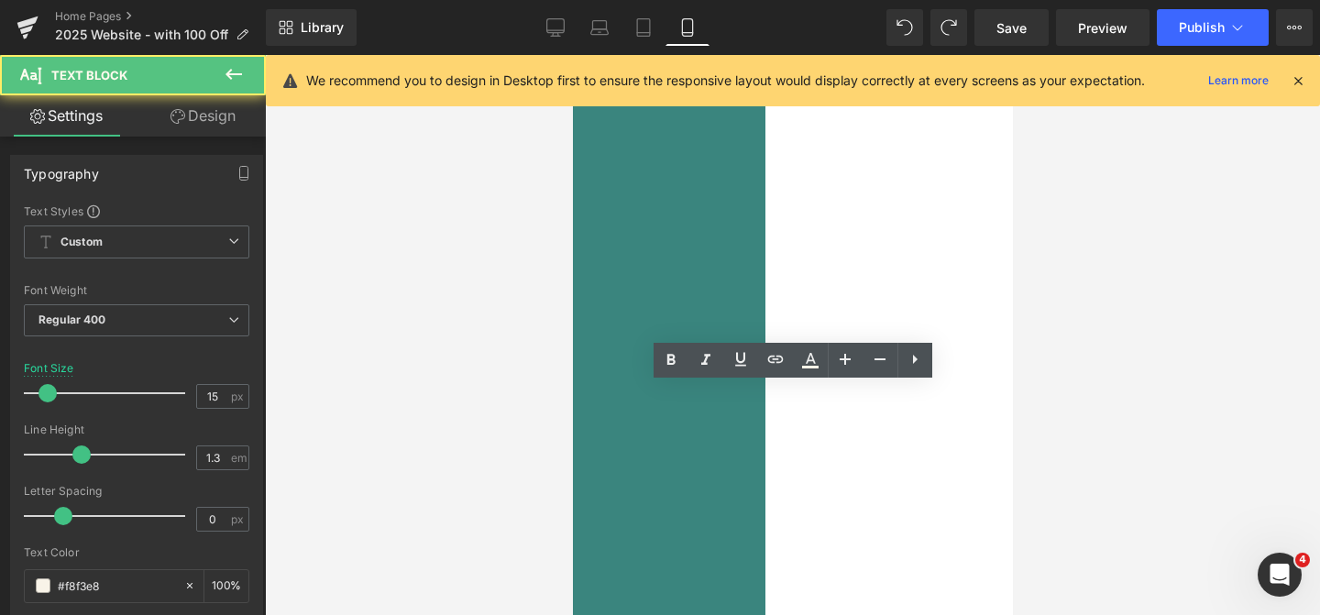
drag, startPoint x: 836, startPoint y: 454, endPoint x: 788, endPoint y: 454, distance: 48.6
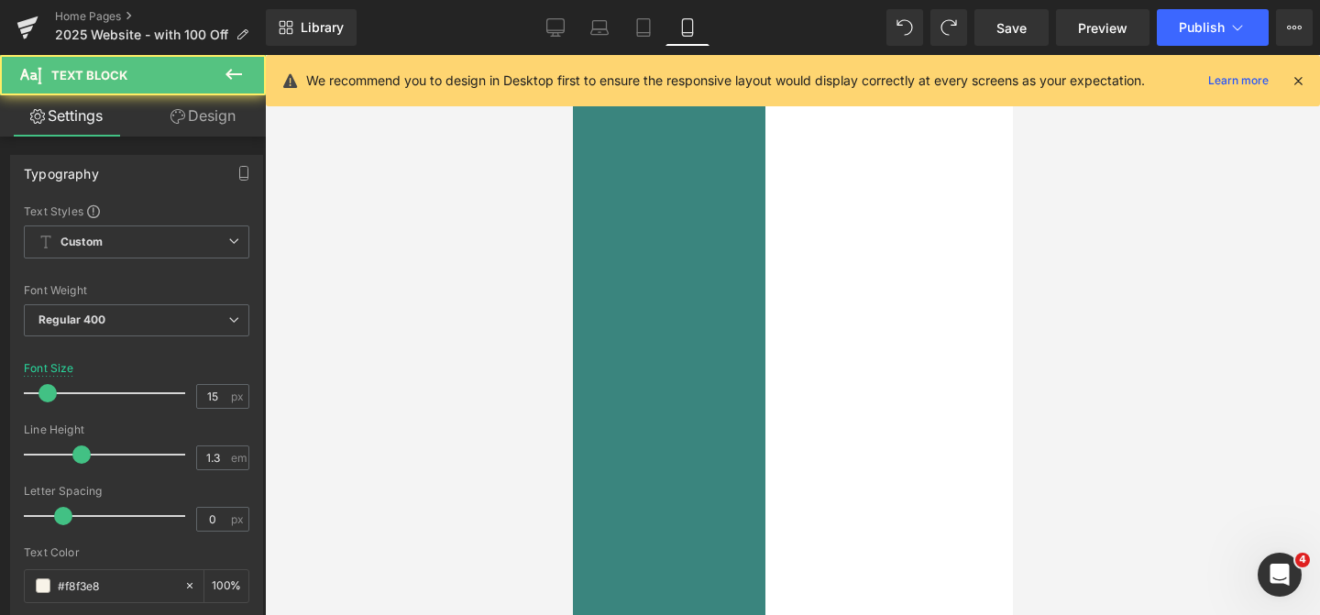
drag, startPoint x: 925, startPoint y: 422, endPoint x: 577, endPoint y: 407, distance: 348.7
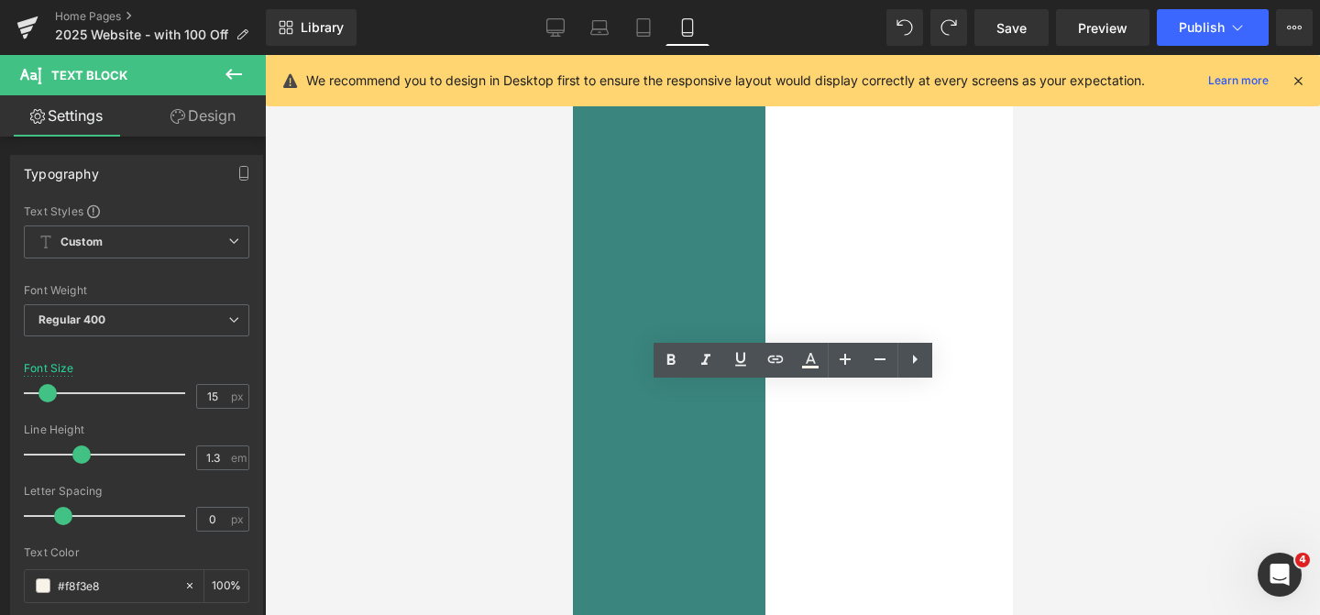
copy p "Moisturise your skin with the warm and floral scent of this limited edition bod…"
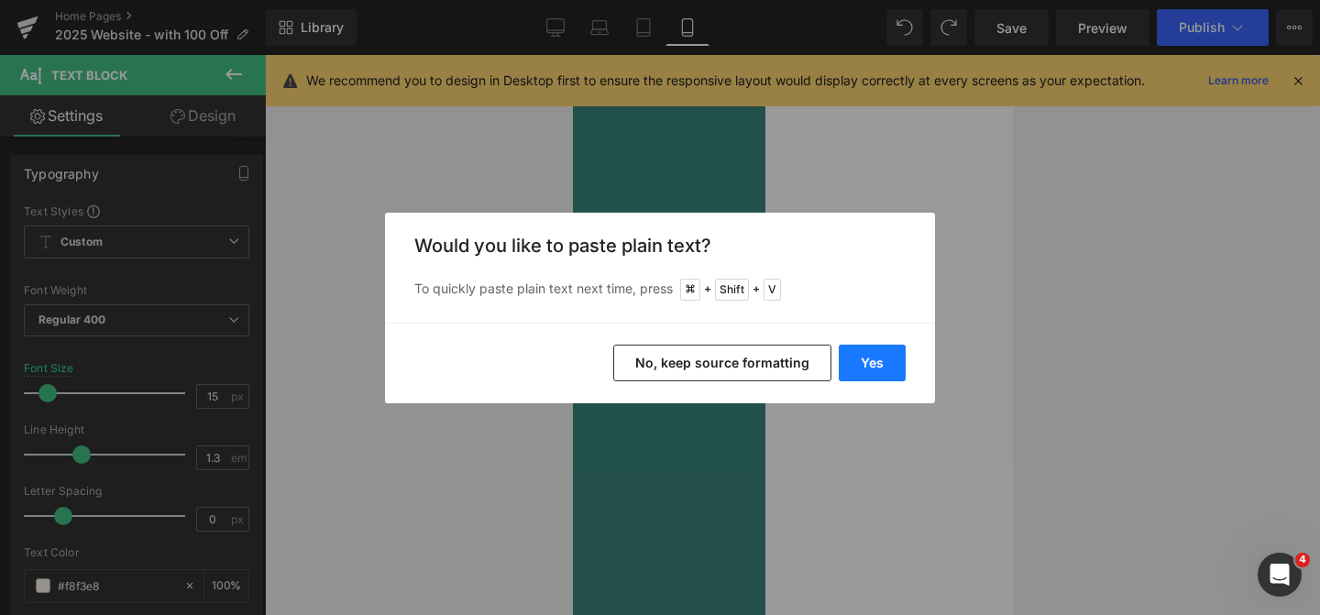
click at [885, 365] on button "Yes" at bounding box center [872, 363] width 67 height 37
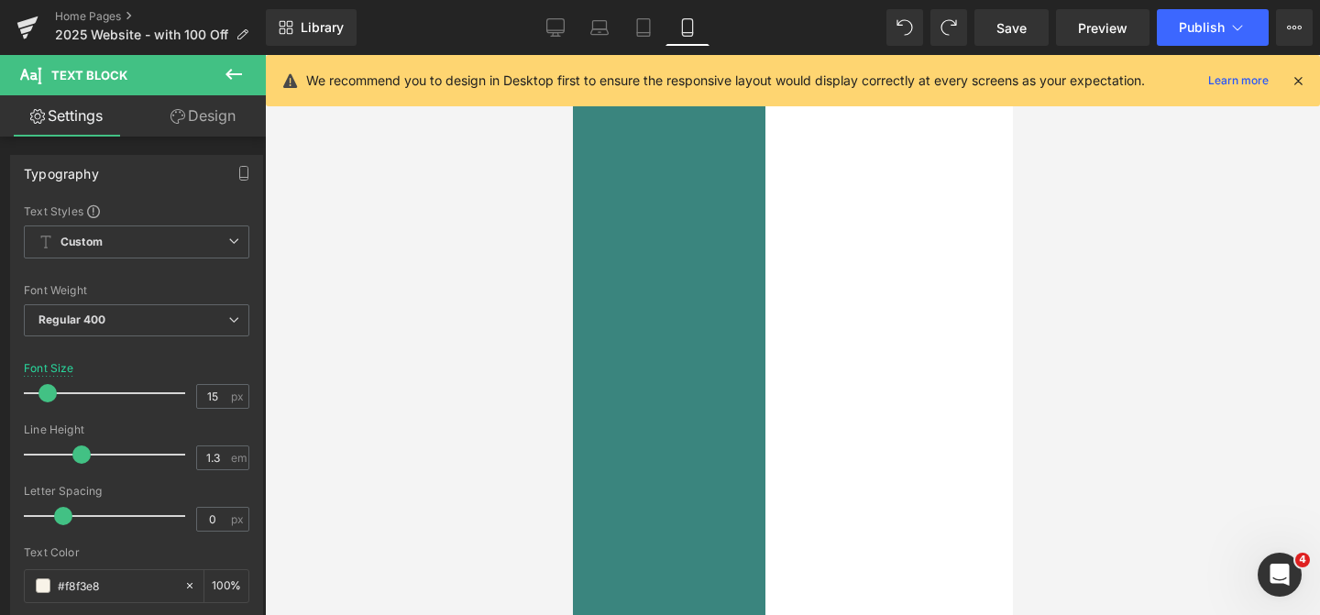
click at [1083, 413] on div at bounding box center [792, 335] width 1055 height 560
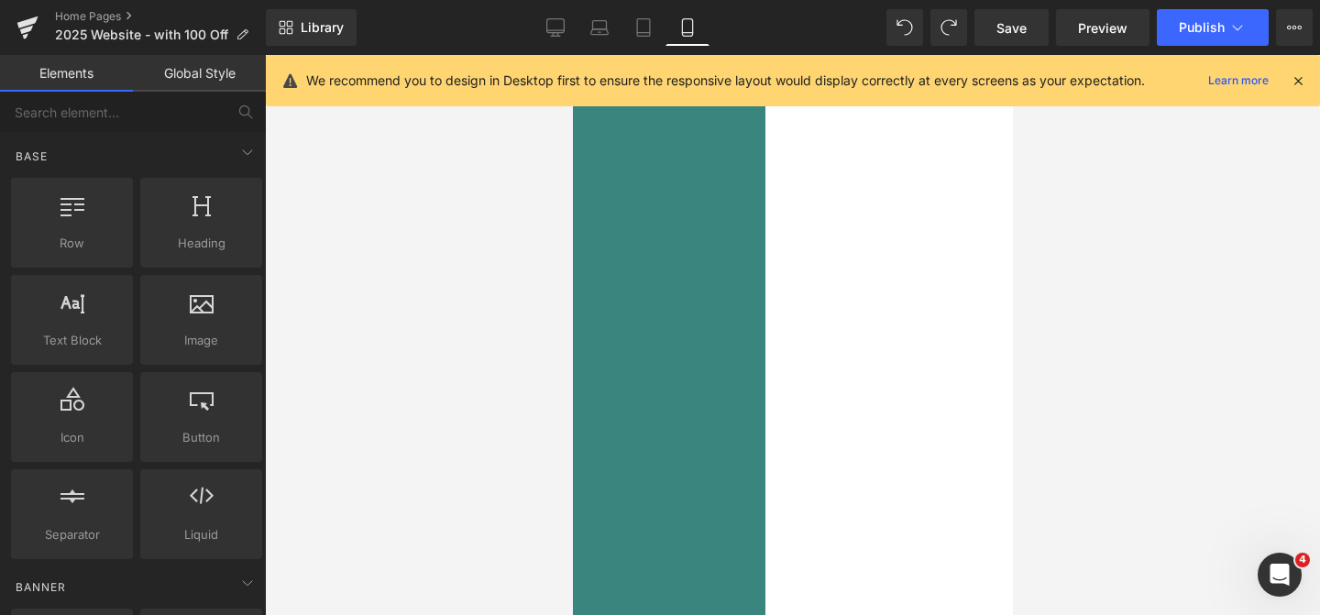
click at [452, 427] on div at bounding box center [792, 335] width 1055 height 560
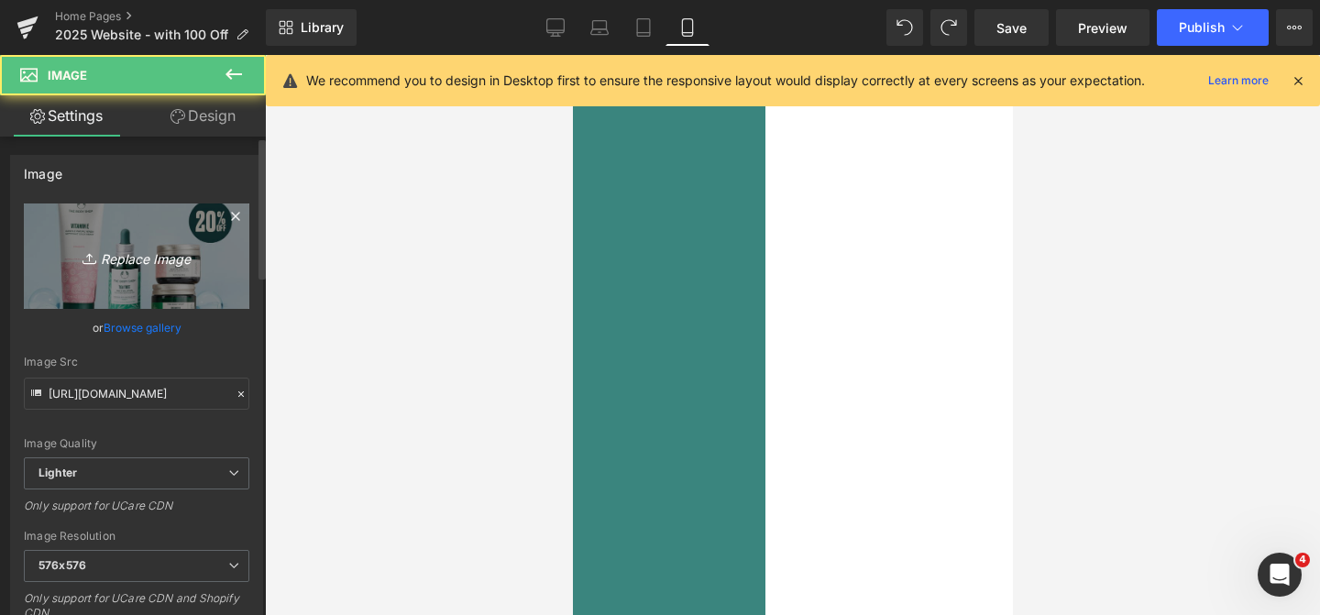
click at [133, 261] on icon "Replace Image" at bounding box center [136, 256] width 147 height 23
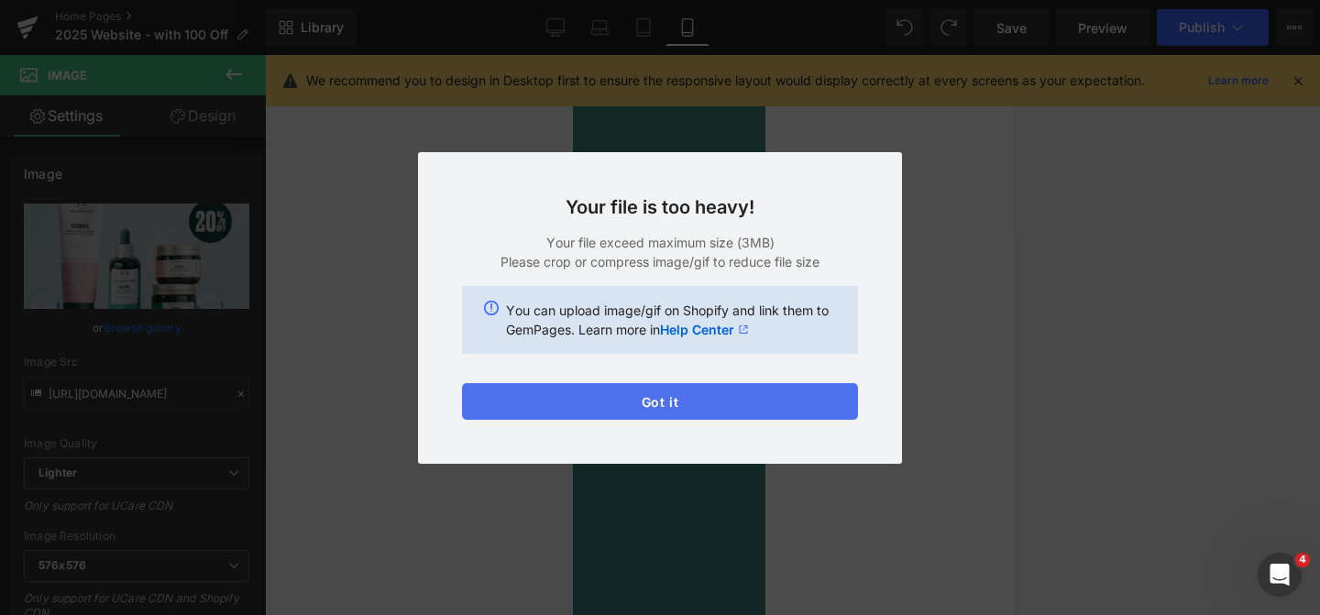
click at [726, 392] on button "Got it" at bounding box center [660, 401] width 396 height 37
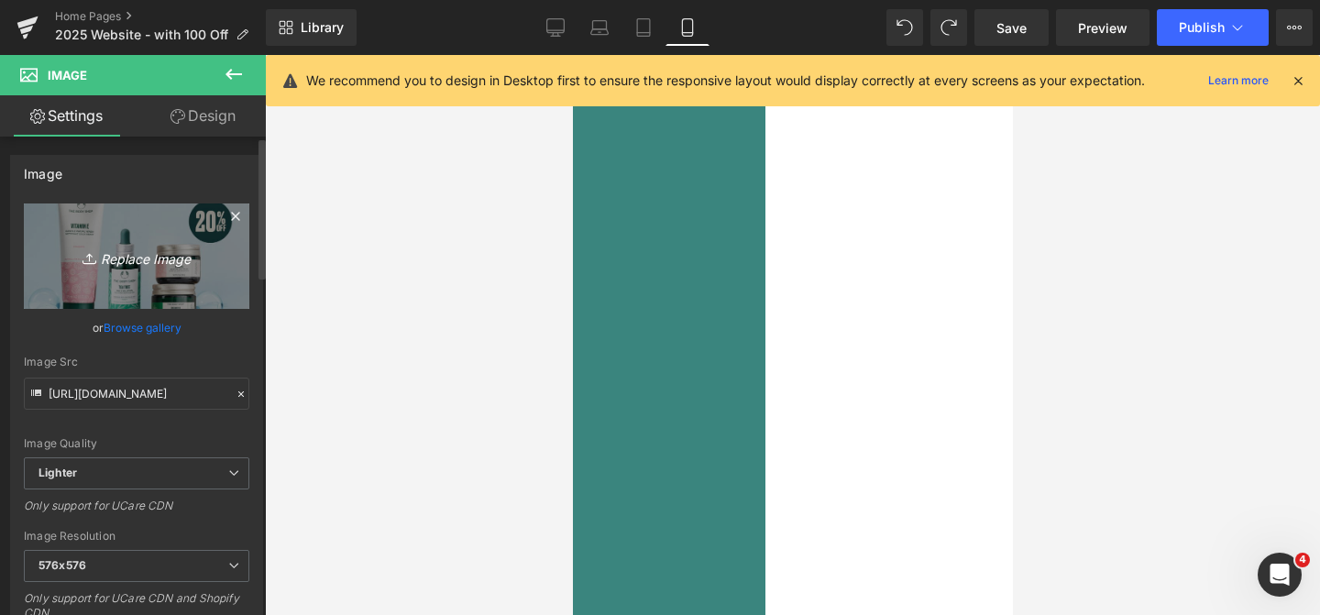
click at [125, 245] on icon "Replace Image" at bounding box center [136, 256] width 147 height 23
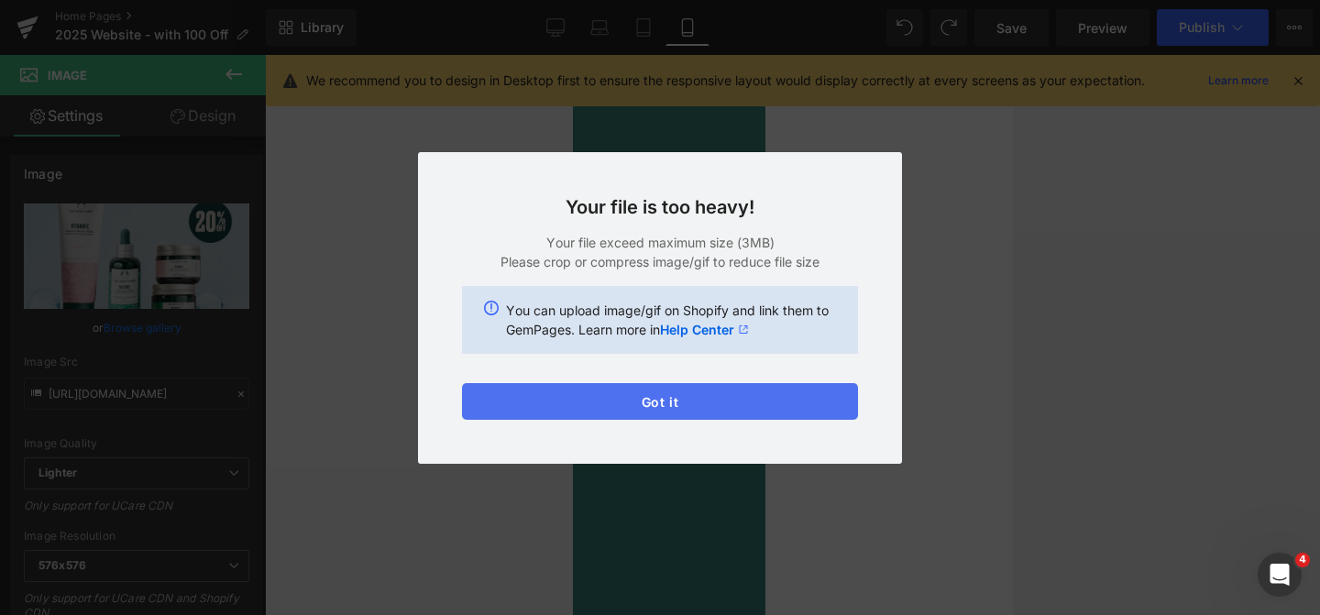
click at [598, 403] on button "Got it" at bounding box center [660, 401] width 396 height 37
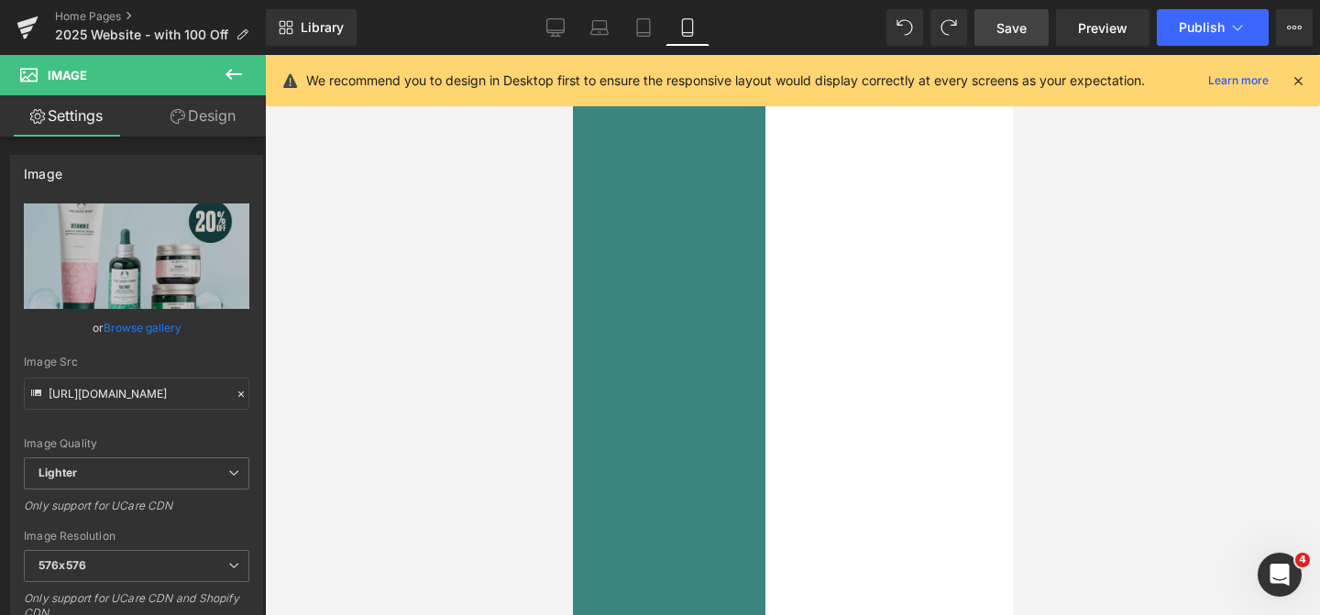
click at [1027, 24] on span "Save" at bounding box center [1012, 27] width 30 height 19
click at [1162, 289] on div at bounding box center [792, 335] width 1055 height 560
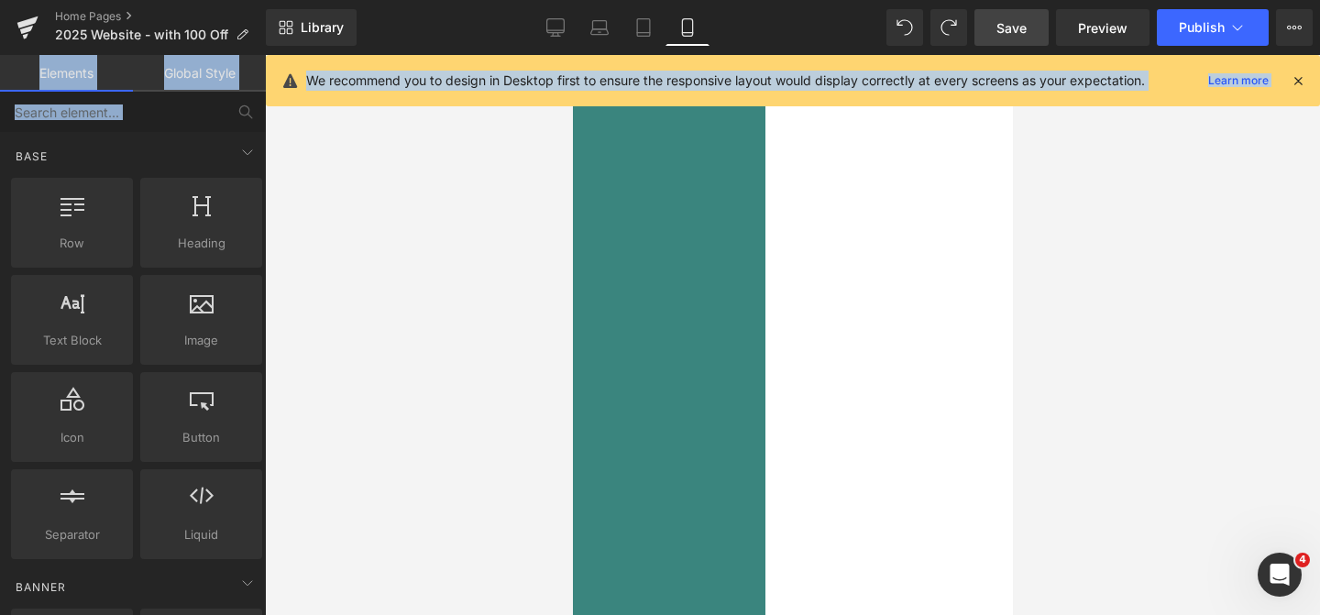
drag, startPoint x: 1162, startPoint y: 289, endPoint x: 995, endPoint y: 65, distance: 279.1
click at [995, 65] on div "Image You are previewing how the will restyle your page. You can not edit Eleme…" at bounding box center [660, 323] width 1320 height 646
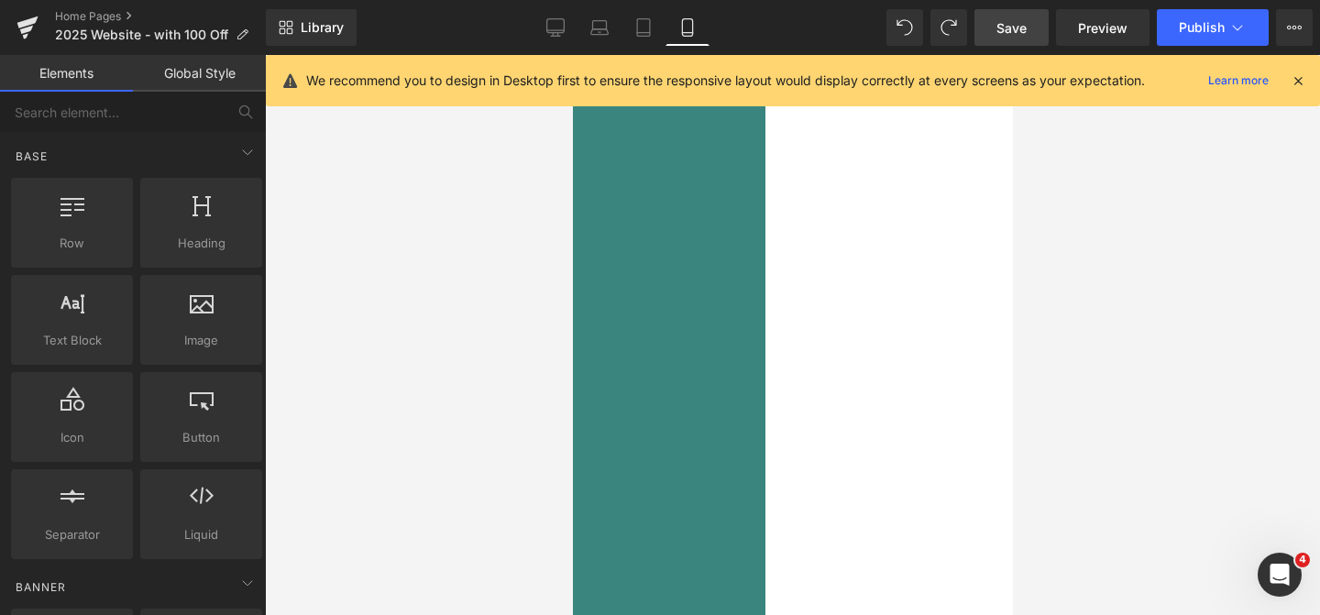
click at [1129, 215] on div at bounding box center [792, 335] width 1055 height 560
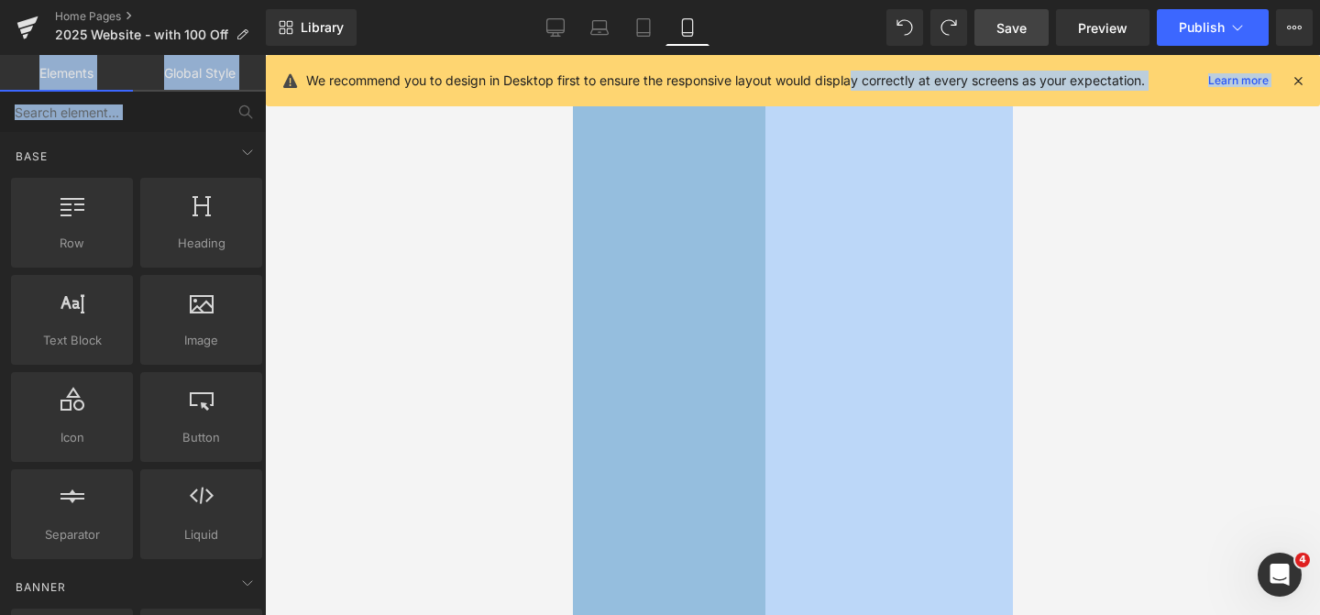
drag, startPoint x: 1147, startPoint y: 448, endPoint x: 856, endPoint y: 87, distance: 463.6
click at [856, 87] on div "Image You are previewing how the will restyle your page. You can not edit Eleme…" at bounding box center [660, 323] width 1320 height 646
click at [1045, 250] on div at bounding box center [792, 335] width 1055 height 560
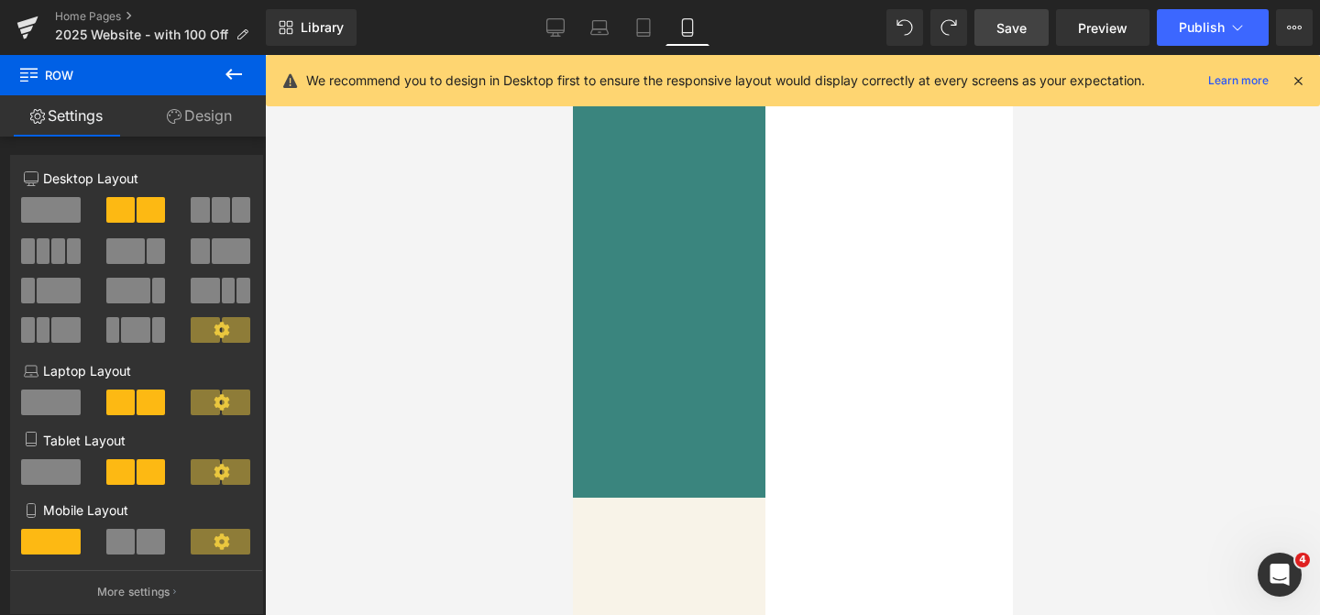
scroll to position [220, 0]
click at [572, 240] on img at bounding box center [366, 186] width 413 height 413
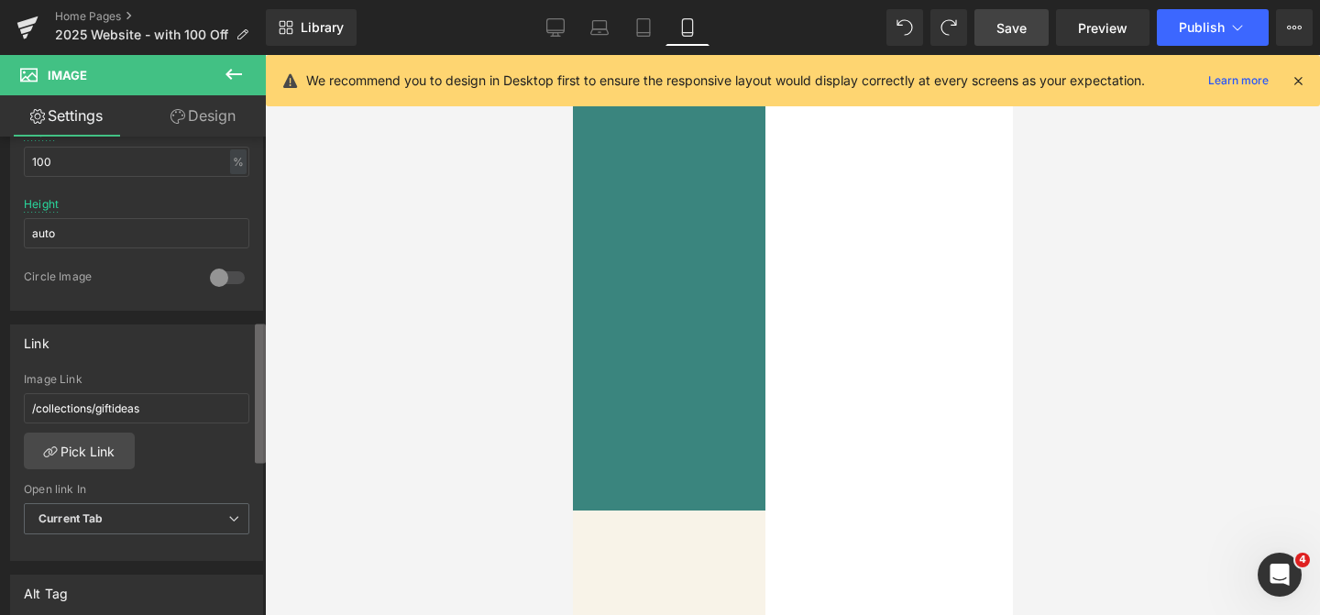
scroll to position [621, 0]
click at [265, 413] on b at bounding box center [260, 393] width 11 height 139
click at [91, 445] on link "Pick Link" at bounding box center [79, 447] width 111 height 37
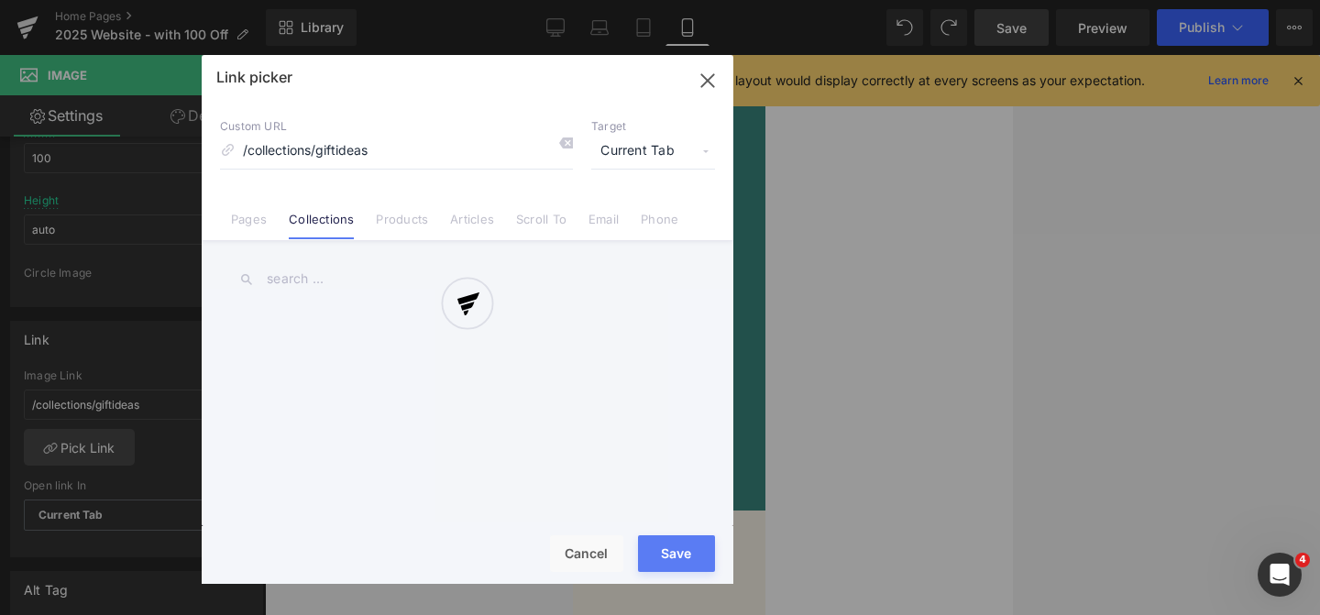
click at [340, 292] on div at bounding box center [468, 319] width 532 height 529
click at [385, 287] on div at bounding box center [468, 319] width 532 height 529
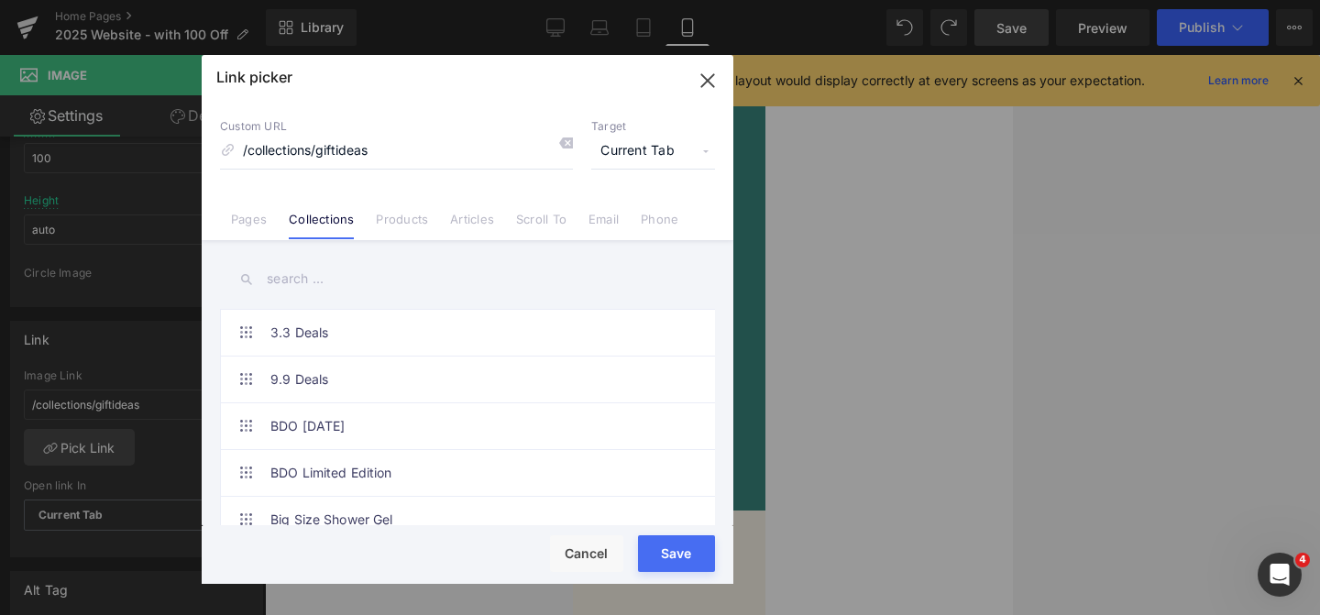
click at [332, 265] on input "text" at bounding box center [467, 279] width 495 height 41
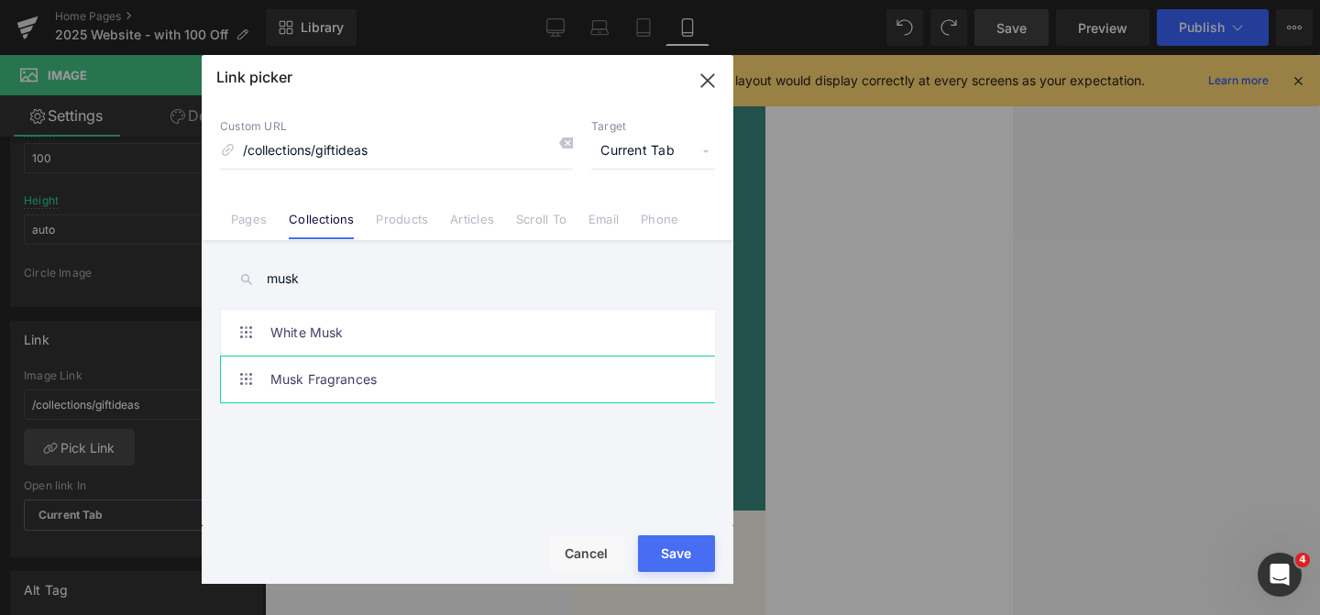
type input "musk"
click at [303, 390] on link "Musk Fragrances" at bounding box center [471, 380] width 403 height 46
click at [707, 546] on div "Loading Product Data" at bounding box center [660, 543] width 132 height 20
click at [705, 548] on div "Loading Product Data" at bounding box center [660, 543] width 132 height 20
click at [680, 557] on button "Save" at bounding box center [676, 553] width 77 height 37
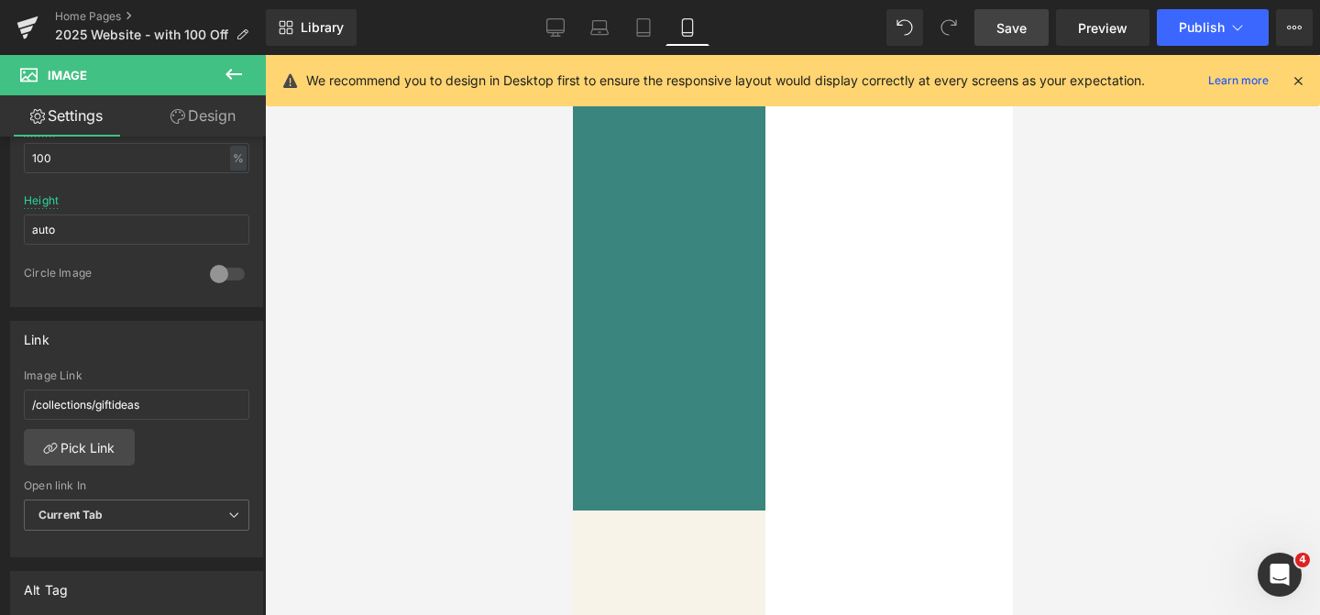
click at [1028, 39] on link "Save" at bounding box center [1012, 27] width 74 height 37
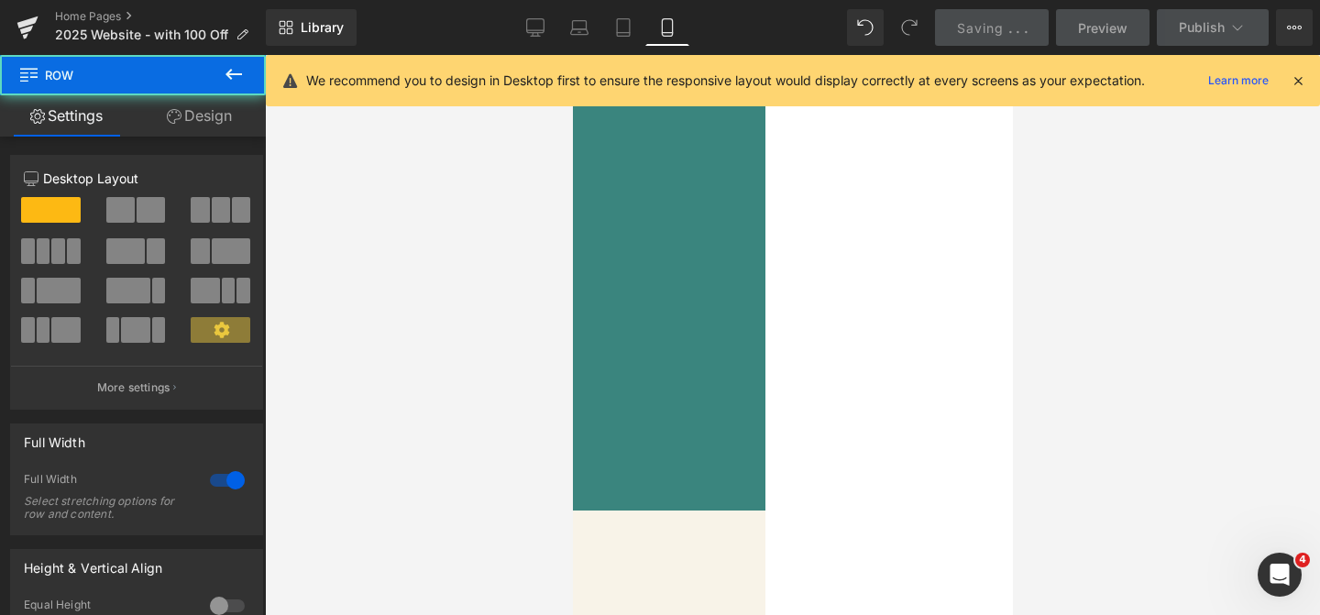
click at [522, 486] on div at bounding box center [351, 498] width 339 height 25
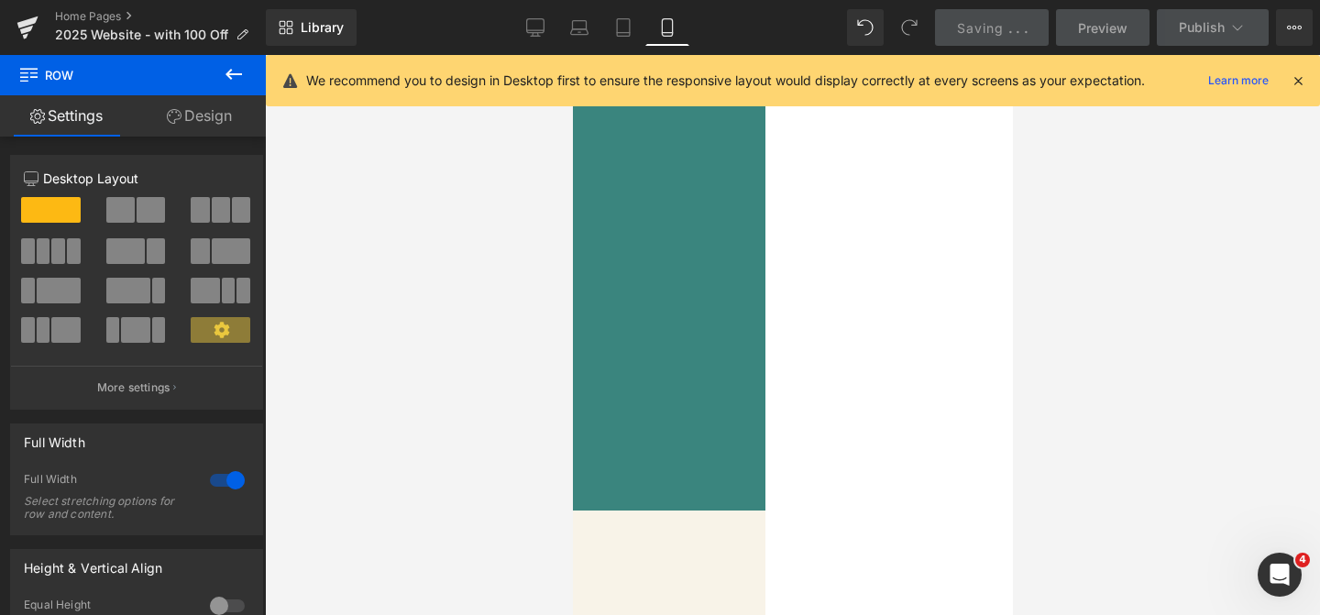
click at [572, 320] on img at bounding box center [366, 186] width 413 height 413
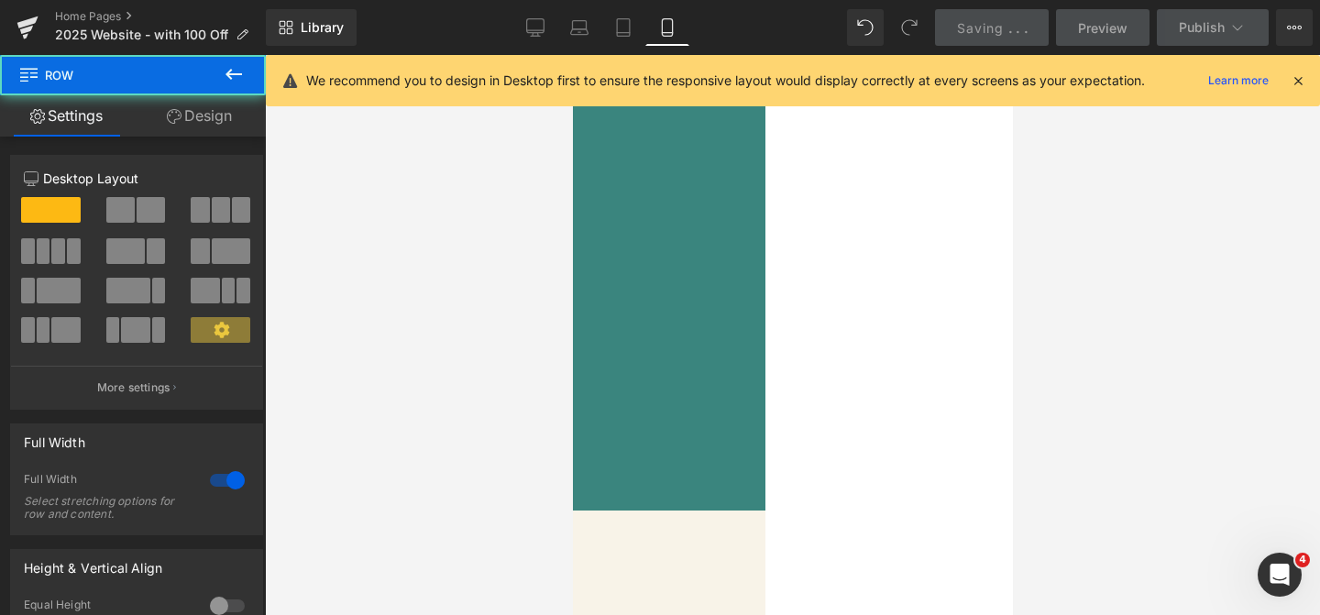
click at [545, 425] on div "Discover more Heading Row" at bounding box center [352, 464] width 385 height 94
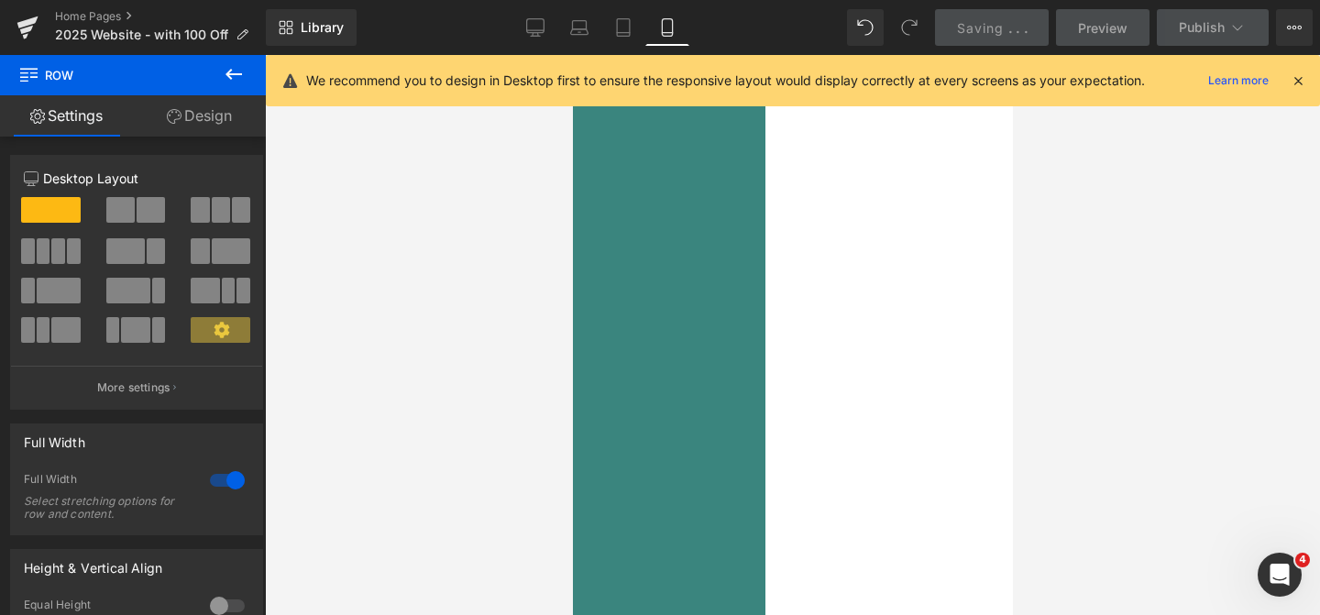
scroll to position [1283, 0]
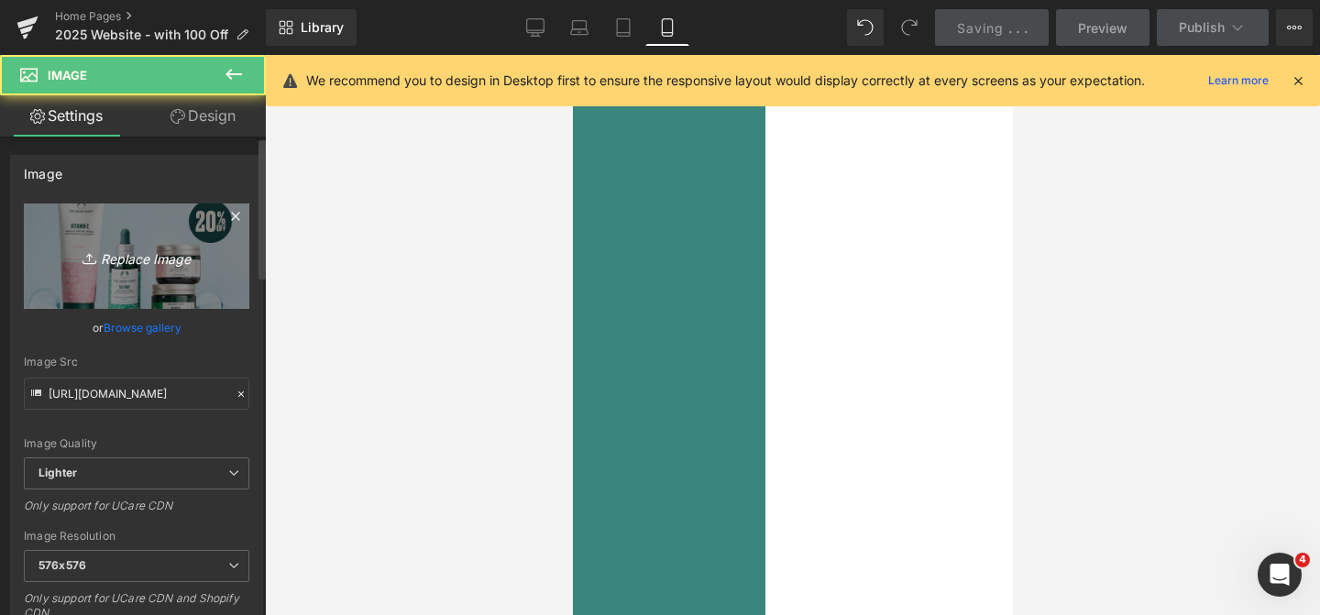
click at [117, 232] on link "Replace Image" at bounding box center [137, 256] width 226 height 105
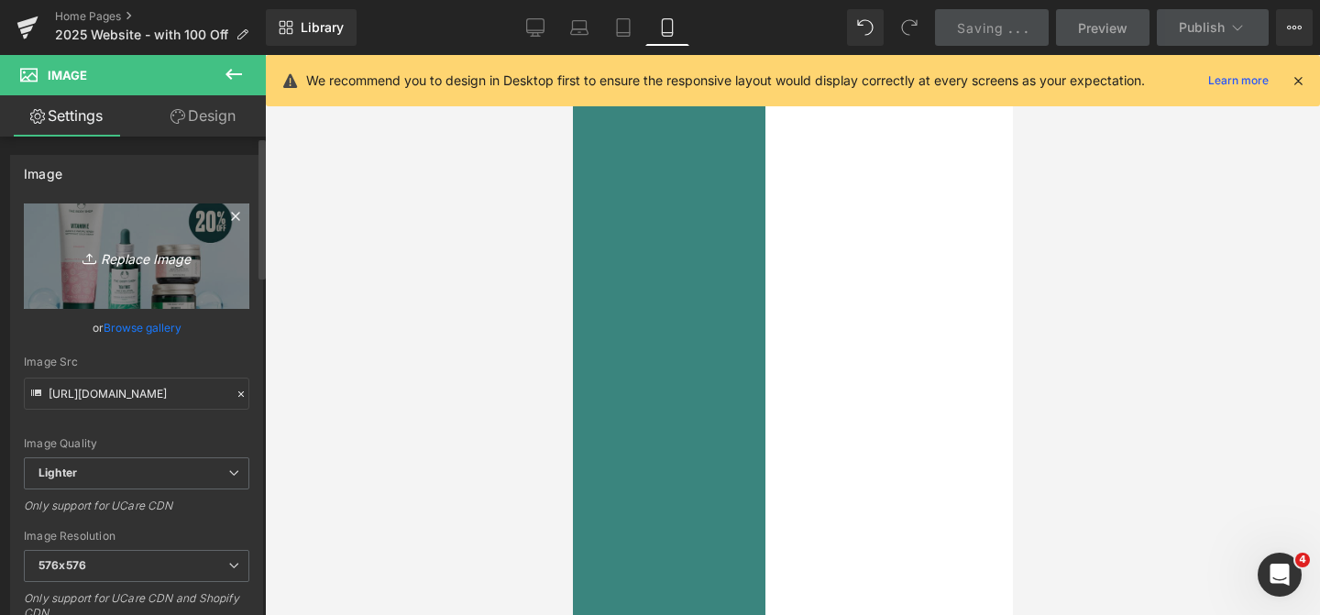
type input "C:\fakepath\LimitedEd_Dotcom.jpg"
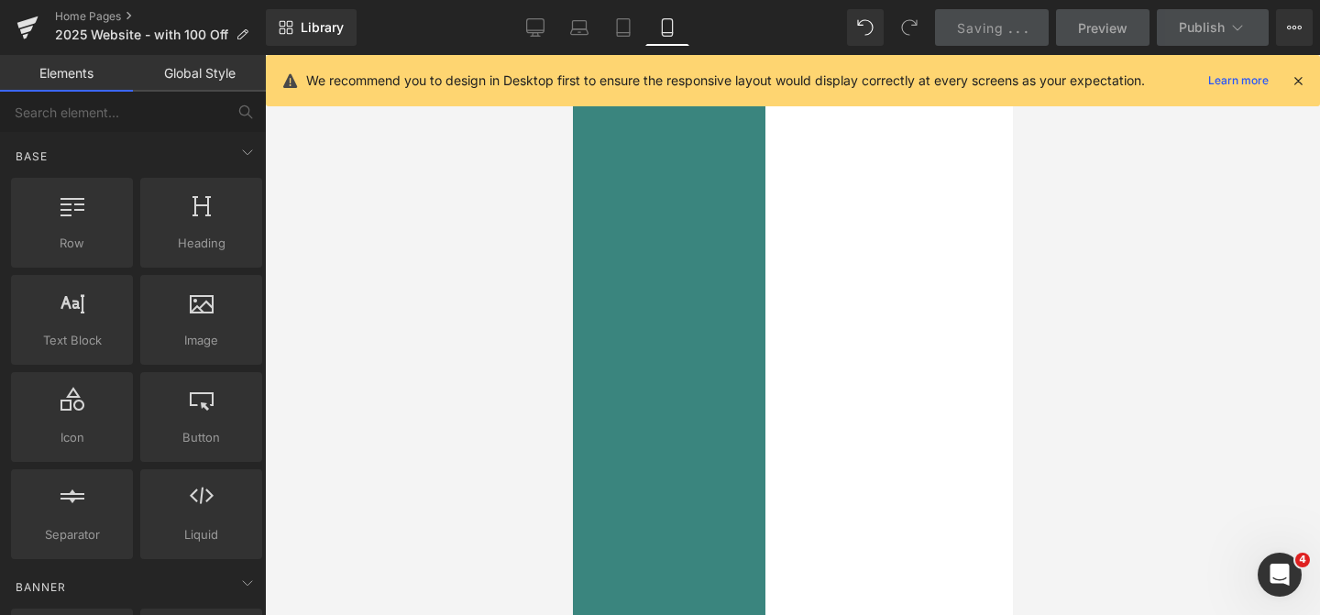
click at [1107, 513] on div at bounding box center [792, 335] width 1055 height 560
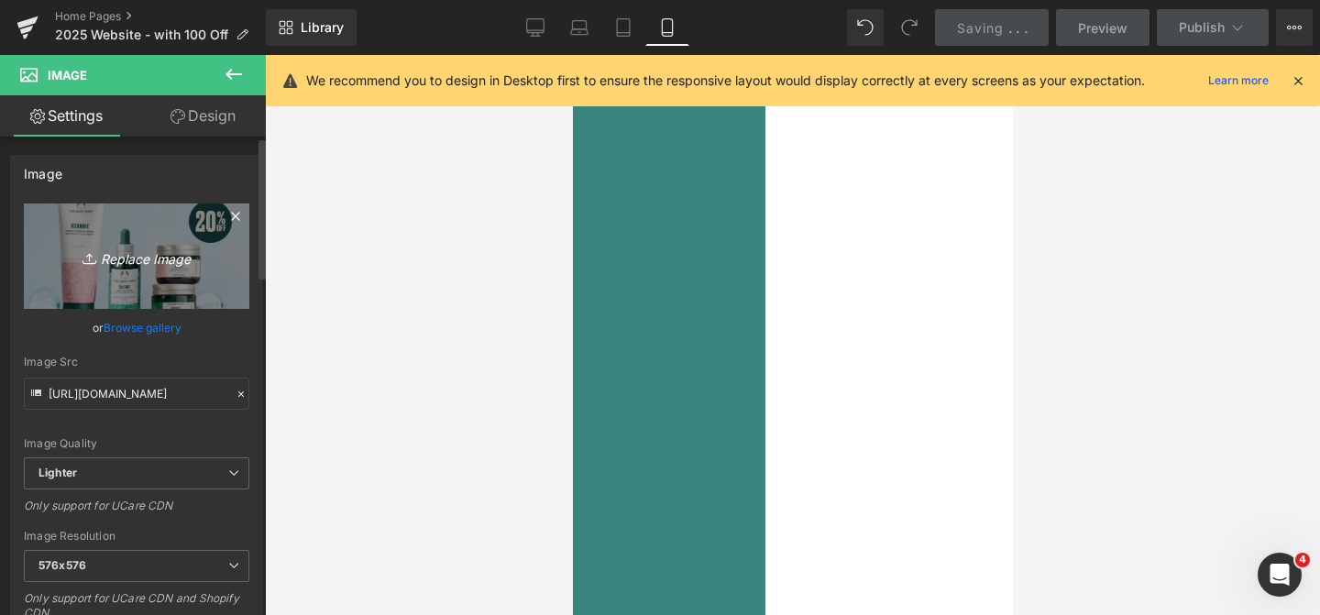
click at [130, 246] on icon "Replace Image" at bounding box center [136, 256] width 147 height 23
type input "C:\fakepath\LimitedEd_Dotcom.jpg"
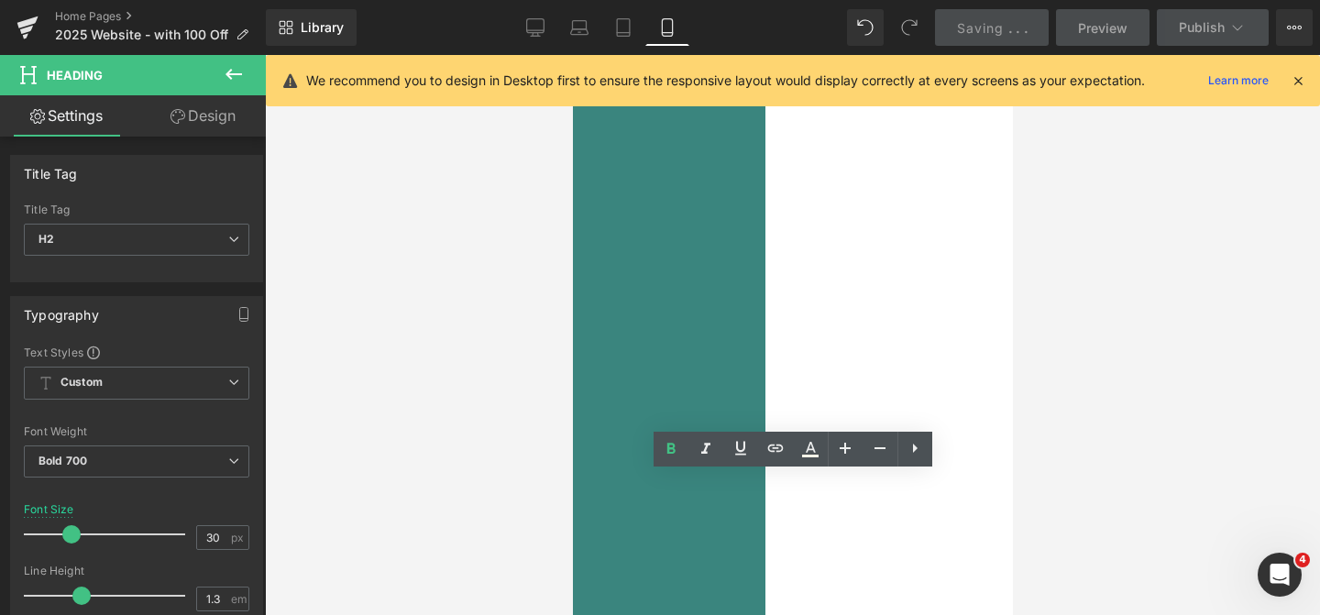
drag, startPoint x: 957, startPoint y: 554, endPoint x: 871, endPoint y: 517, distance: 93.7
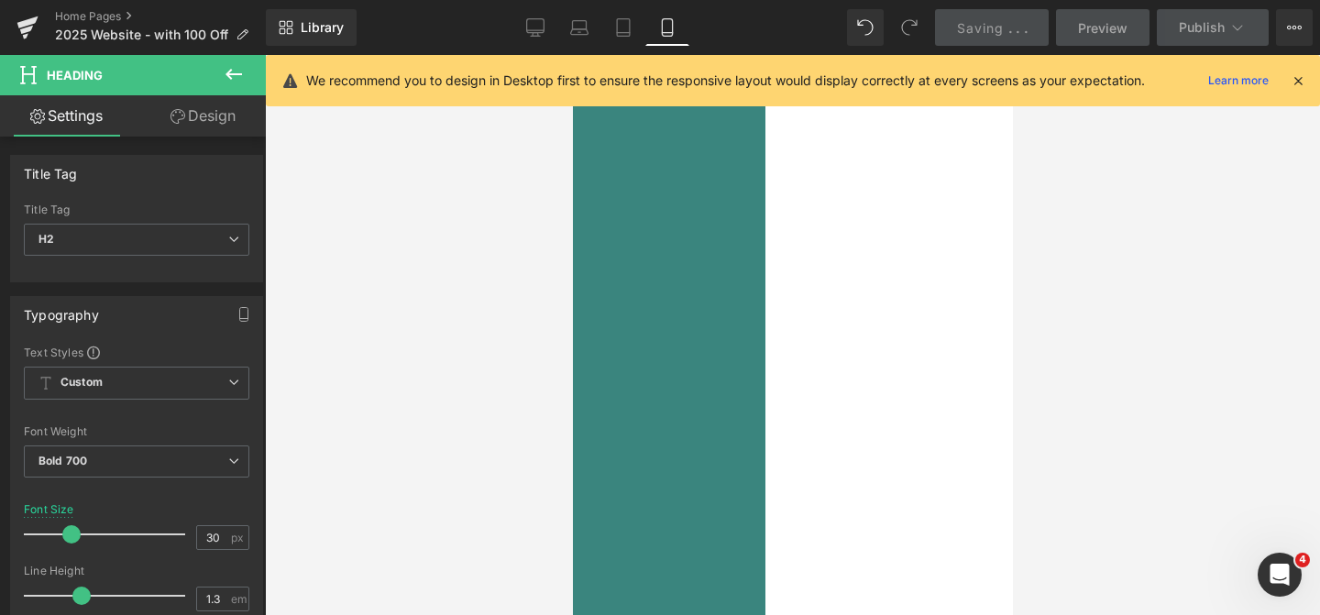
click at [1047, 509] on div at bounding box center [792, 335] width 1055 height 560
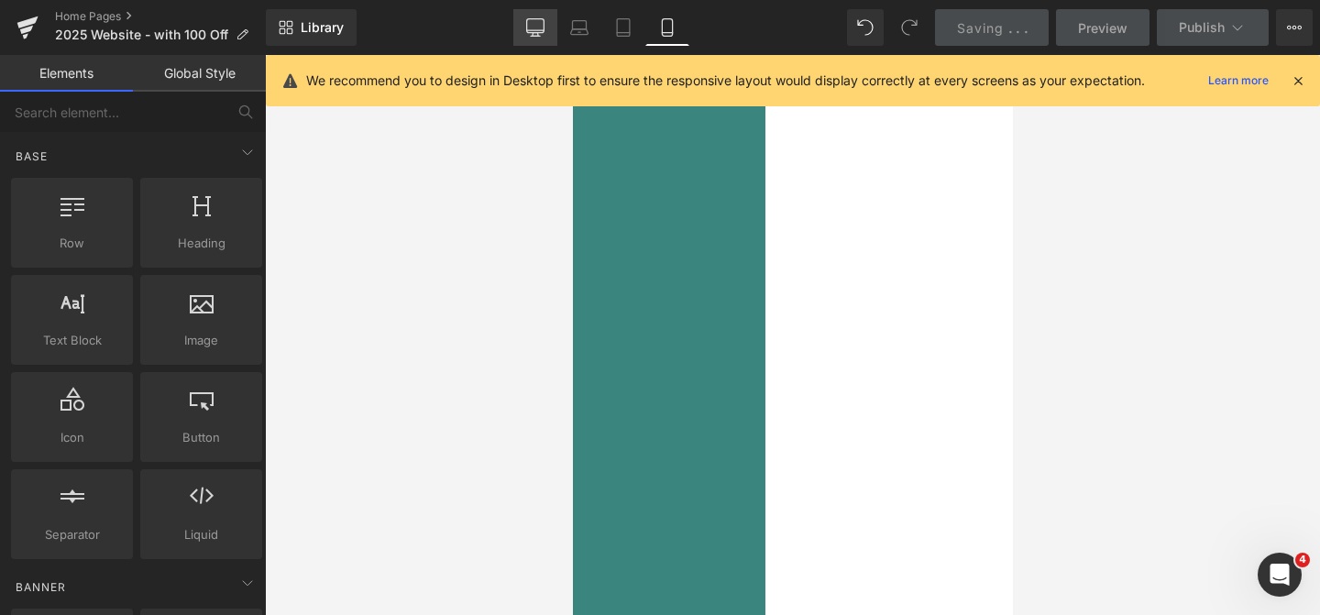
click at [528, 28] on icon at bounding box center [535, 26] width 17 height 14
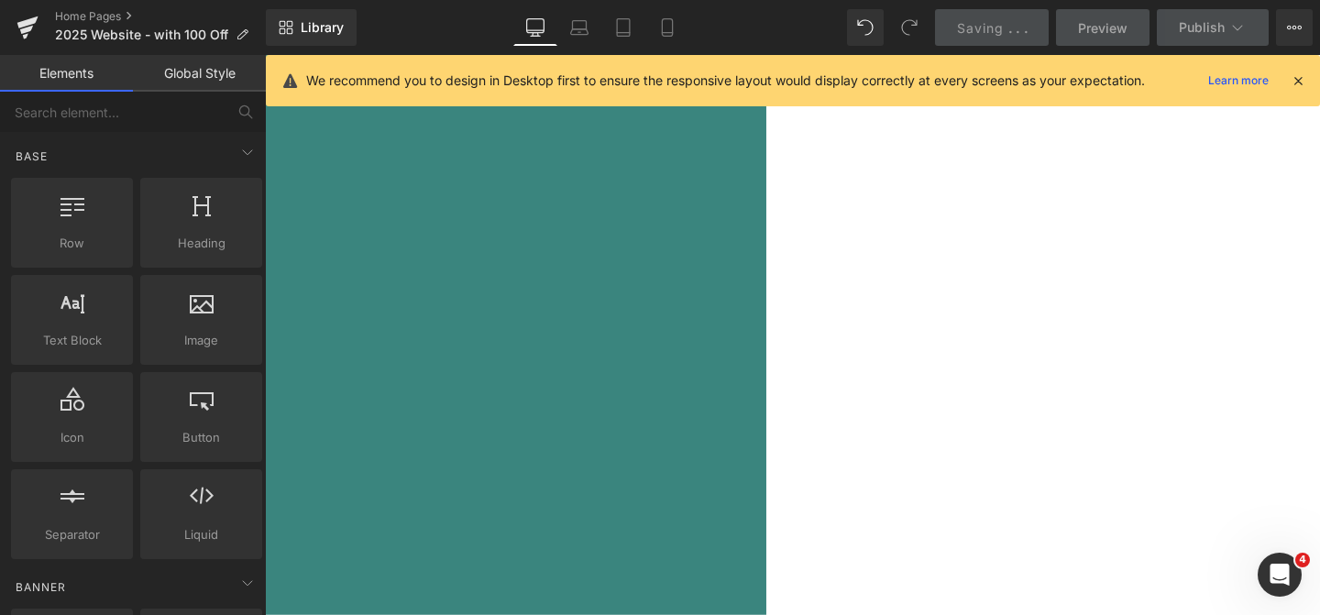
scroll to position [1438, 0]
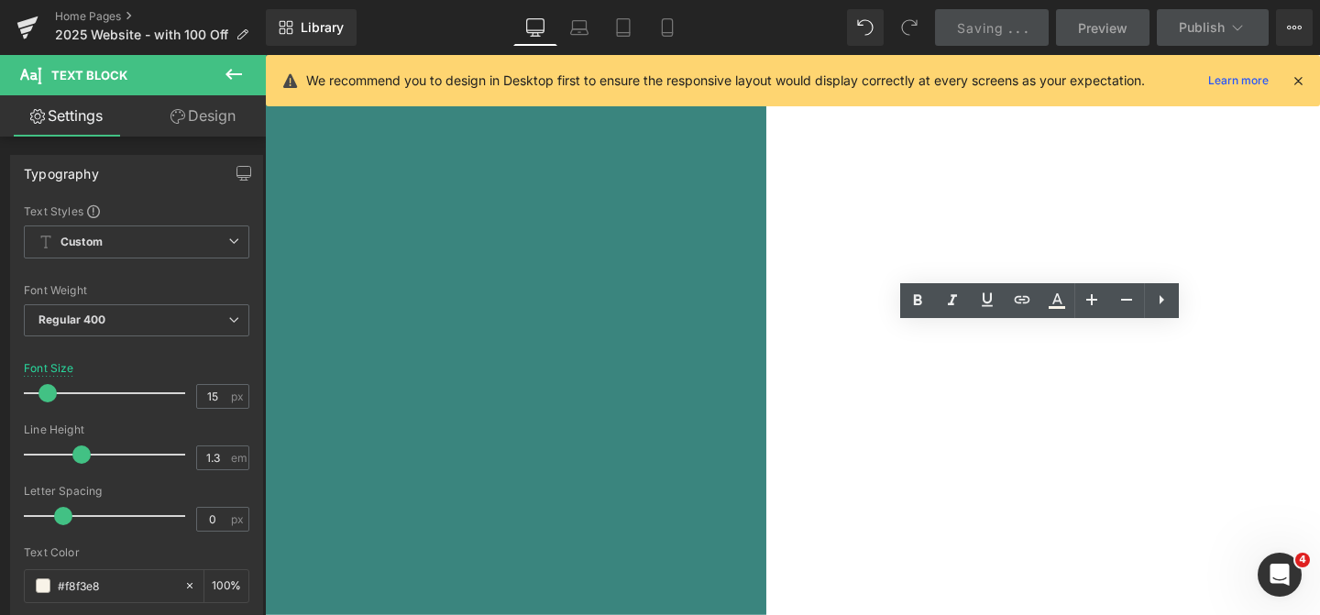
drag, startPoint x: 1128, startPoint y: 408, endPoint x: 1080, endPoint y: 410, distance: 47.7
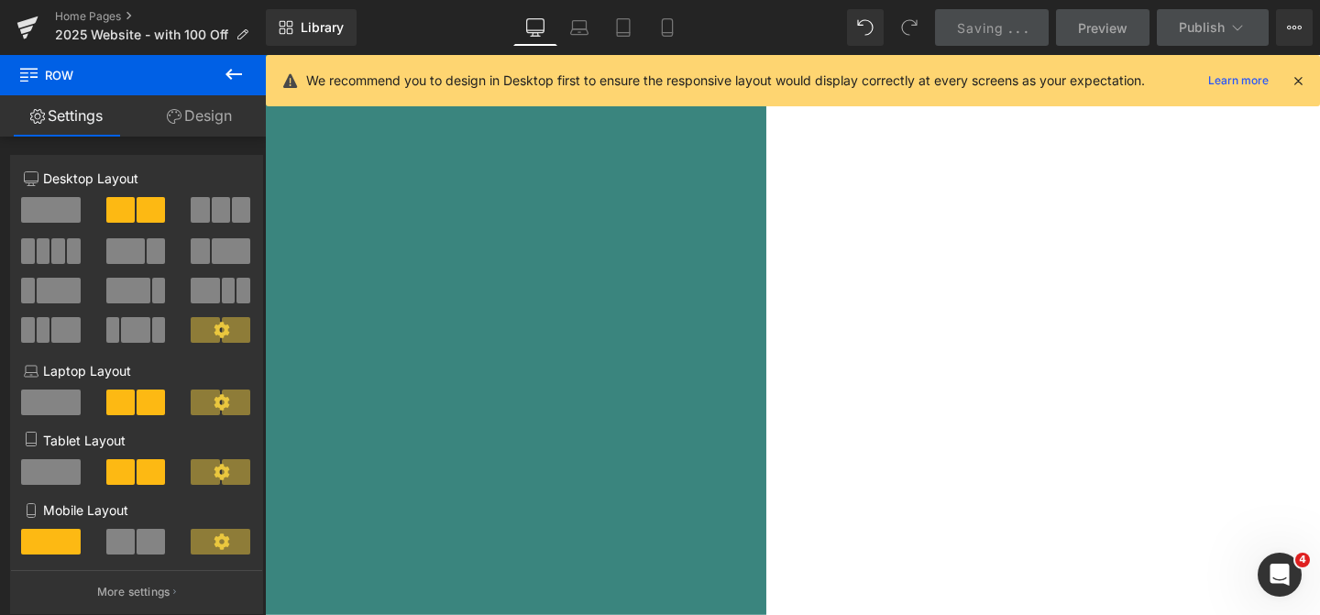
scroll to position [4, 0]
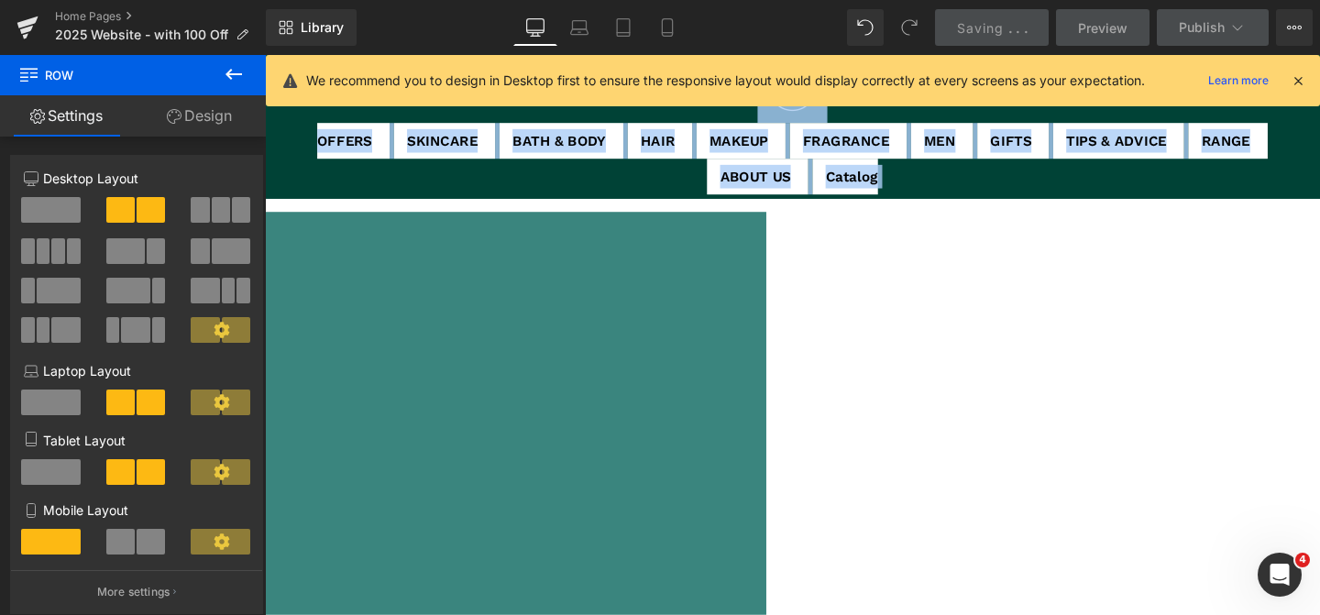
drag, startPoint x: 1368, startPoint y: 353, endPoint x: 1134, endPoint y: 34, distance: 395.5
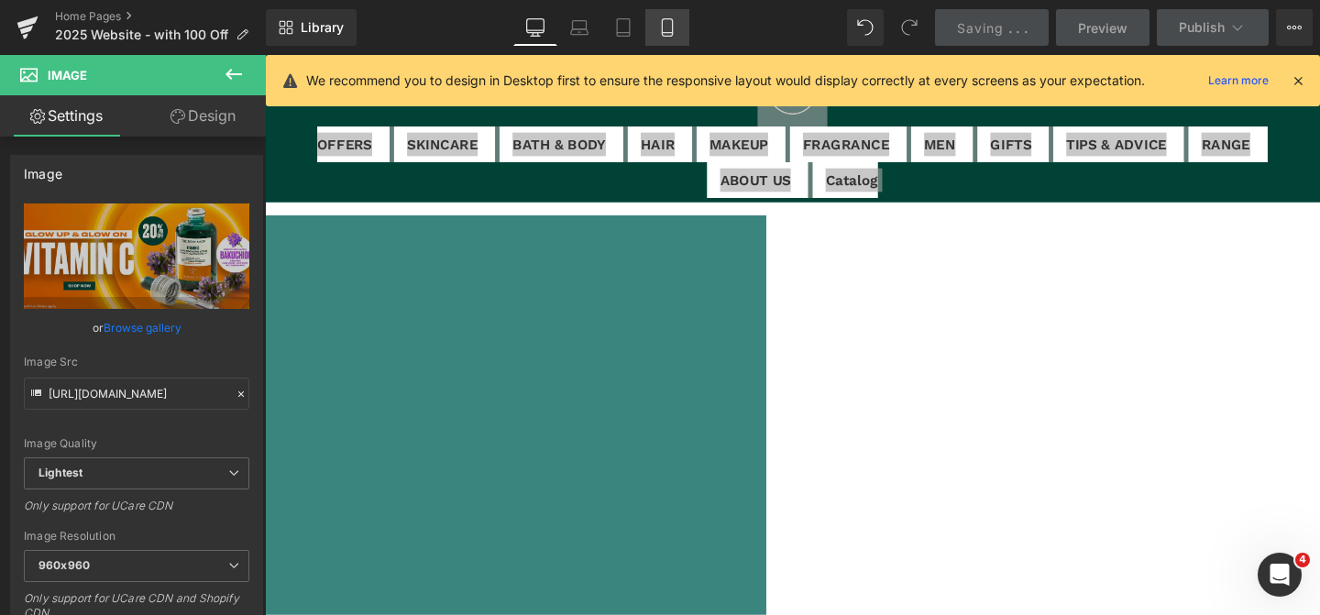
click at [664, 26] on icon at bounding box center [667, 27] width 18 height 18
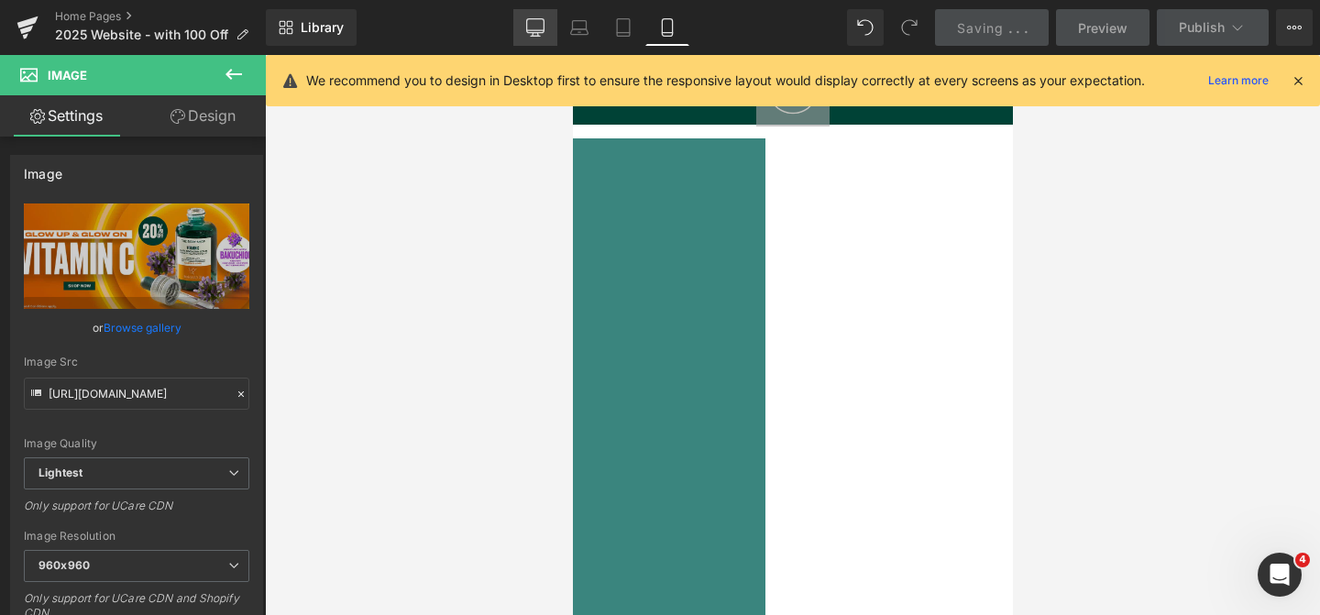
click at [538, 25] on icon at bounding box center [535, 27] width 18 height 18
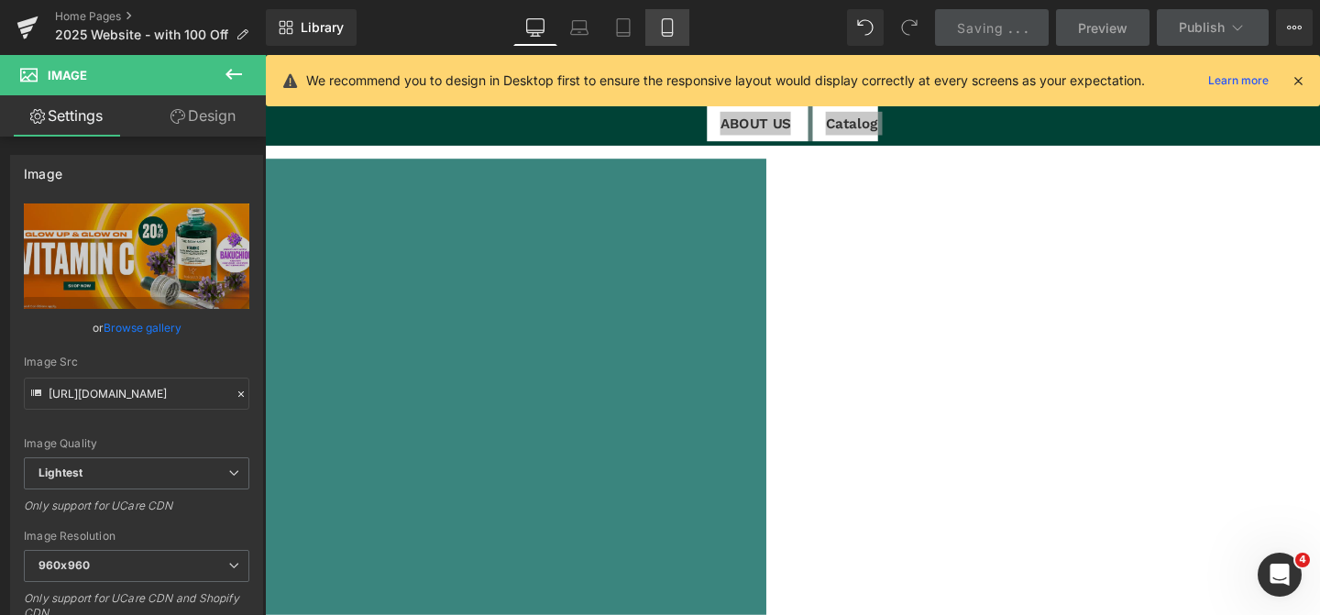
click at [669, 25] on icon at bounding box center [667, 27] width 18 height 18
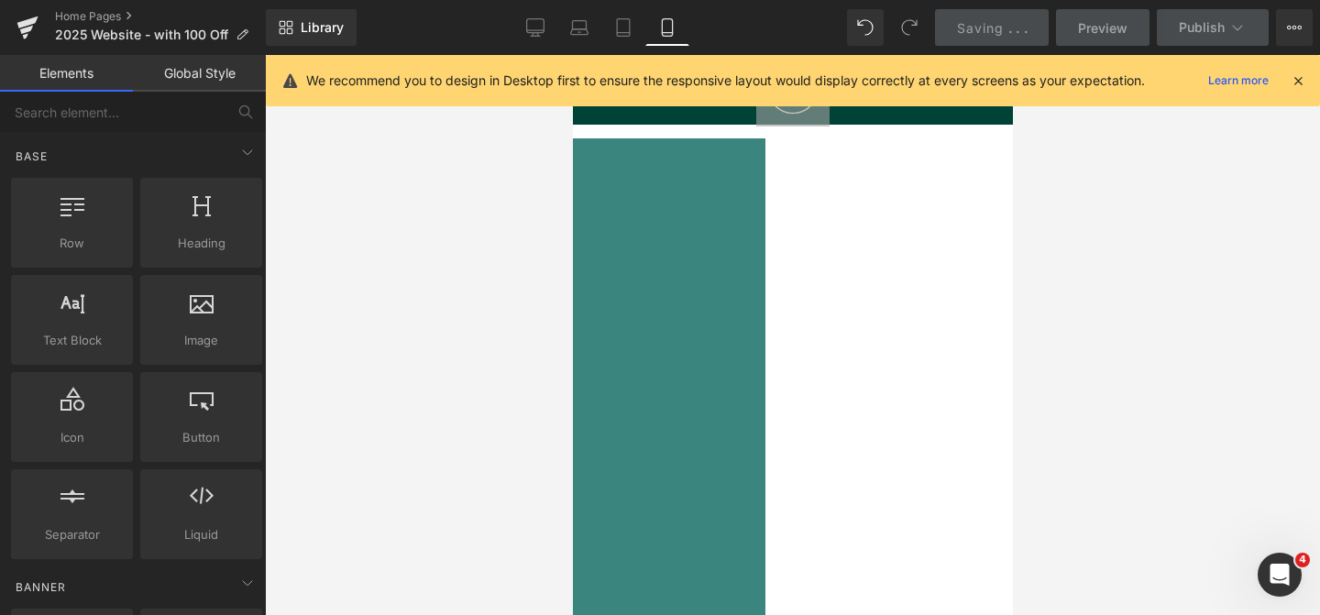
click at [470, 297] on div at bounding box center [792, 335] width 1055 height 560
click at [1050, 298] on div at bounding box center [792, 335] width 1055 height 560
click at [1013, 325] on div at bounding box center [792, 335] width 1055 height 560
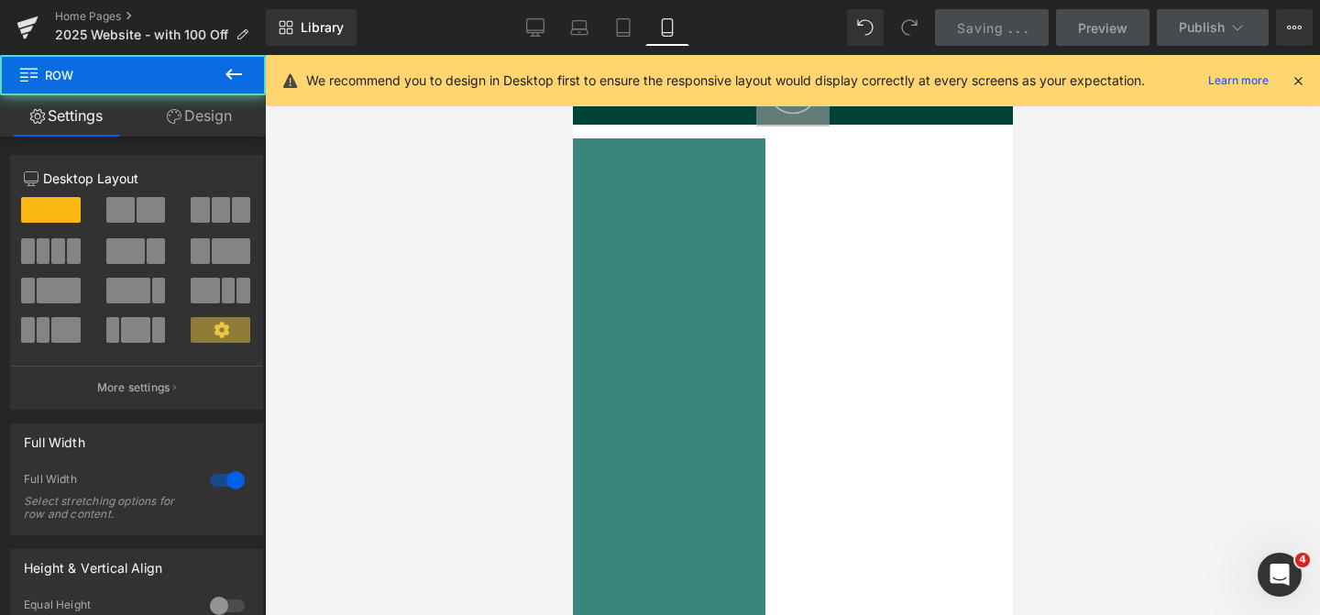
click at [545, 331] on div "Image Image Image" at bounding box center [352, 406] width 385 height 413
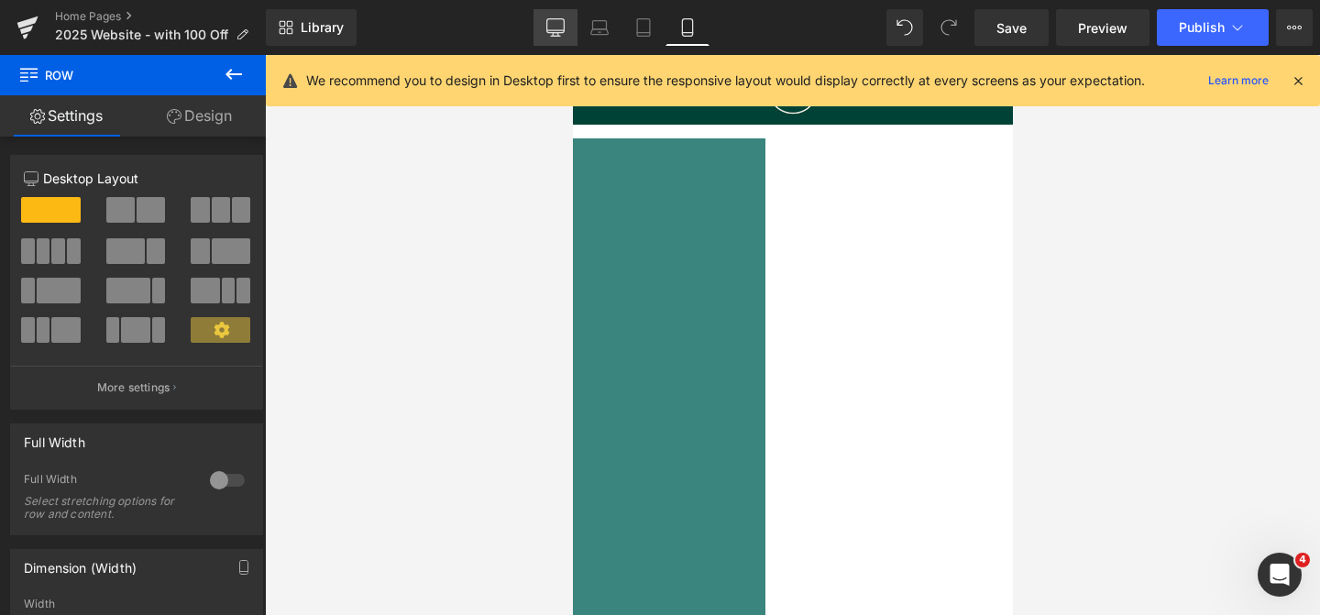
click at [563, 24] on icon at bounding box center [555, 27] width 18 height 18
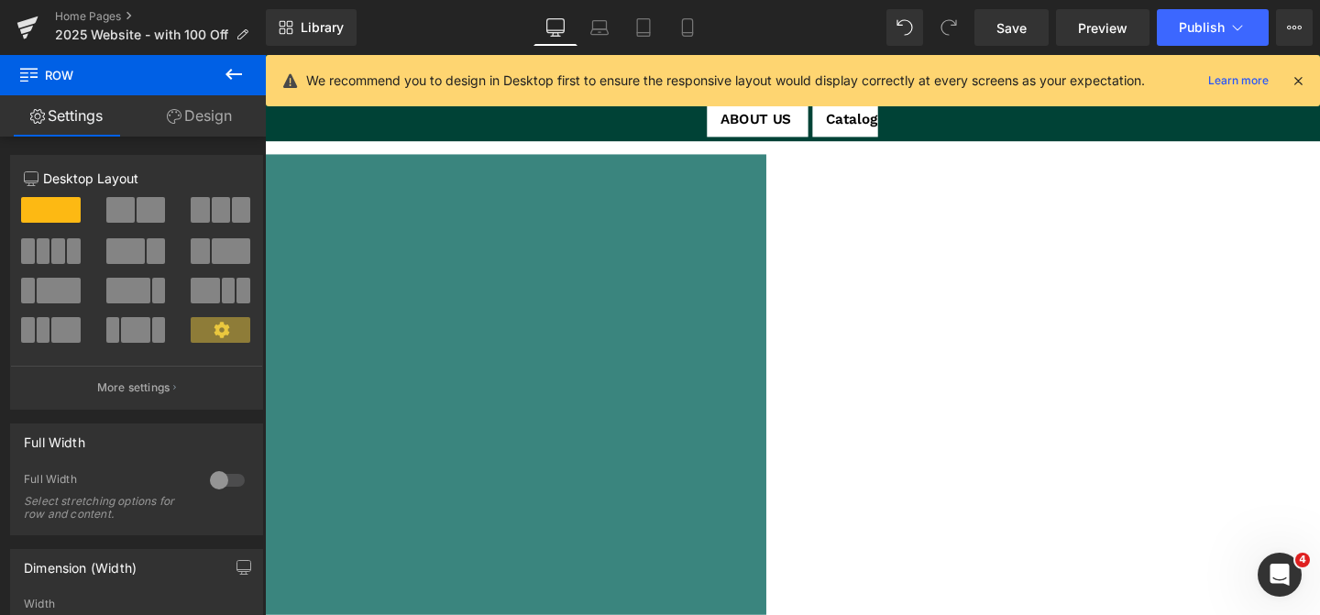
scroll to position [94, 0]
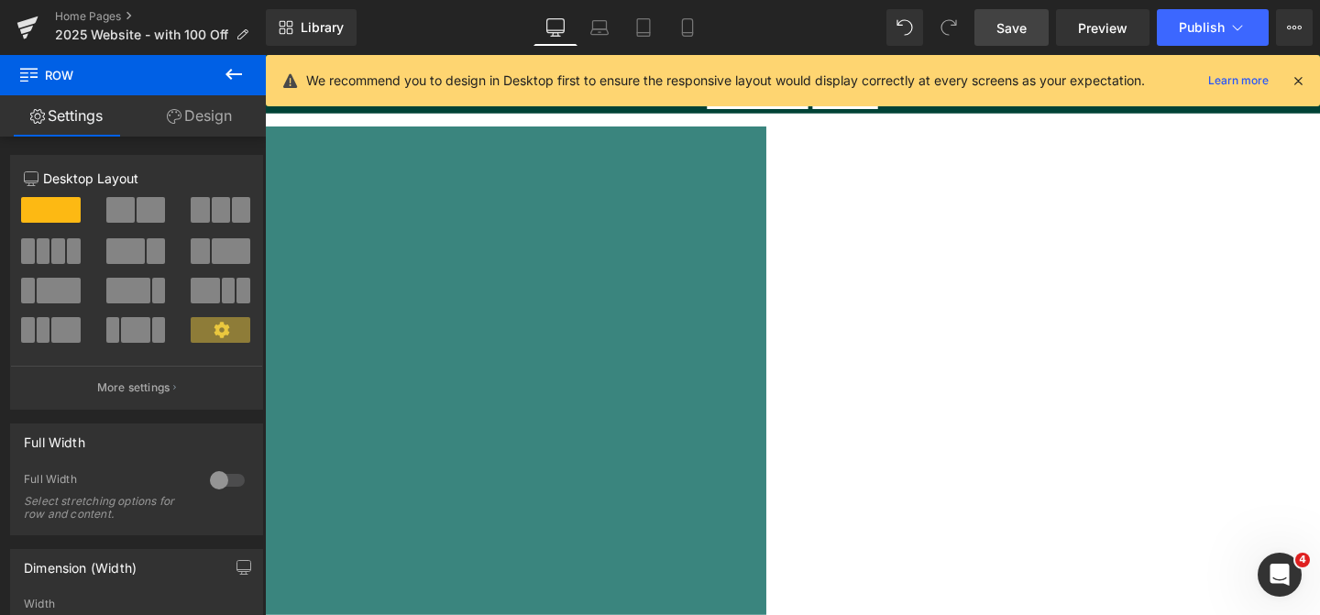
click at [1011, 33] on span "Save" at bounding box center [1012, 27] width 30 height 19
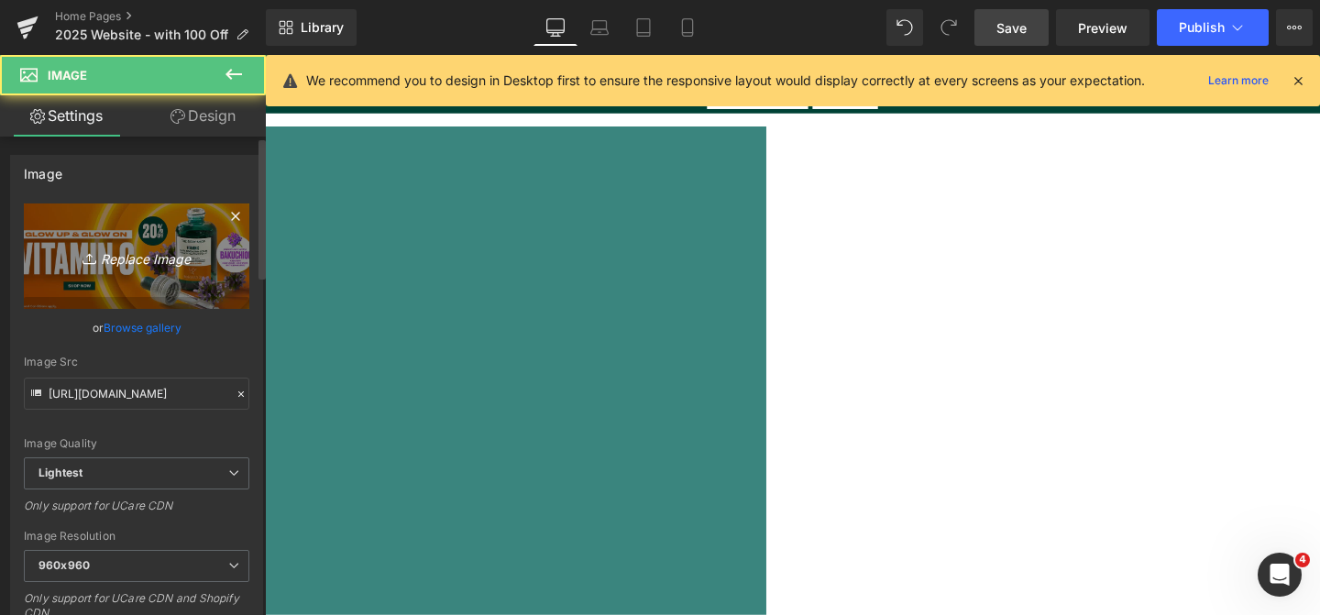
click at [101, 255] on icon "Replace Image" at bounding box center [136, 256] width 147 height 23
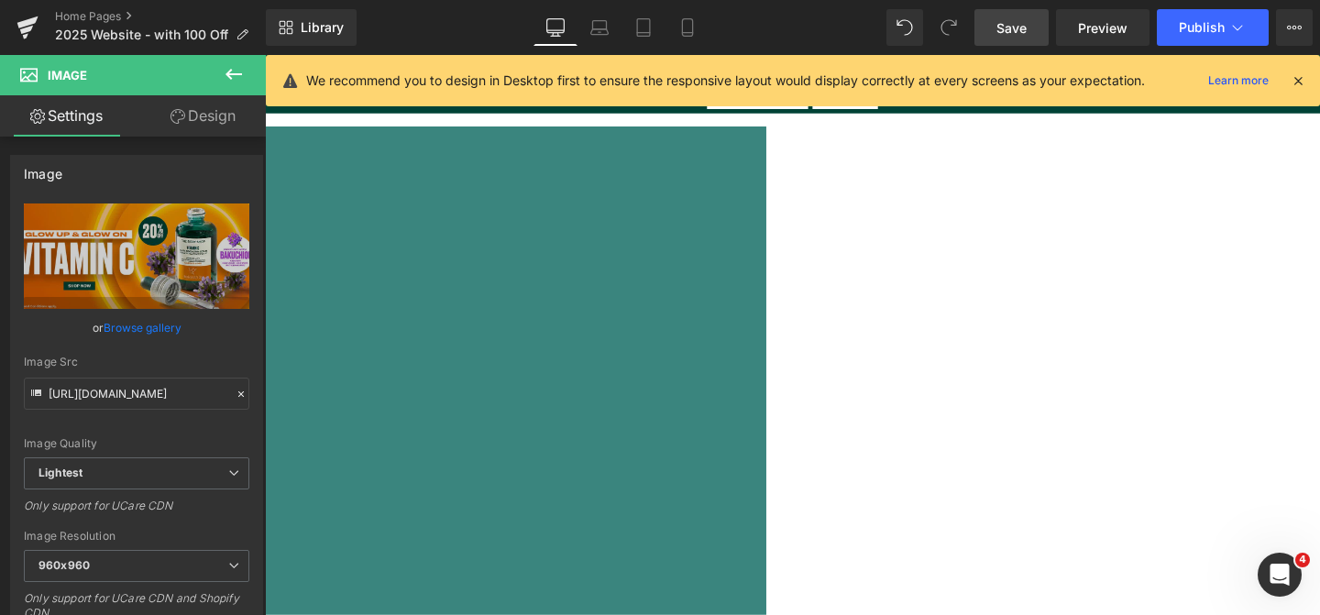
type input "C:\fakepath\Tender Tonka_Dotcom.jpg"
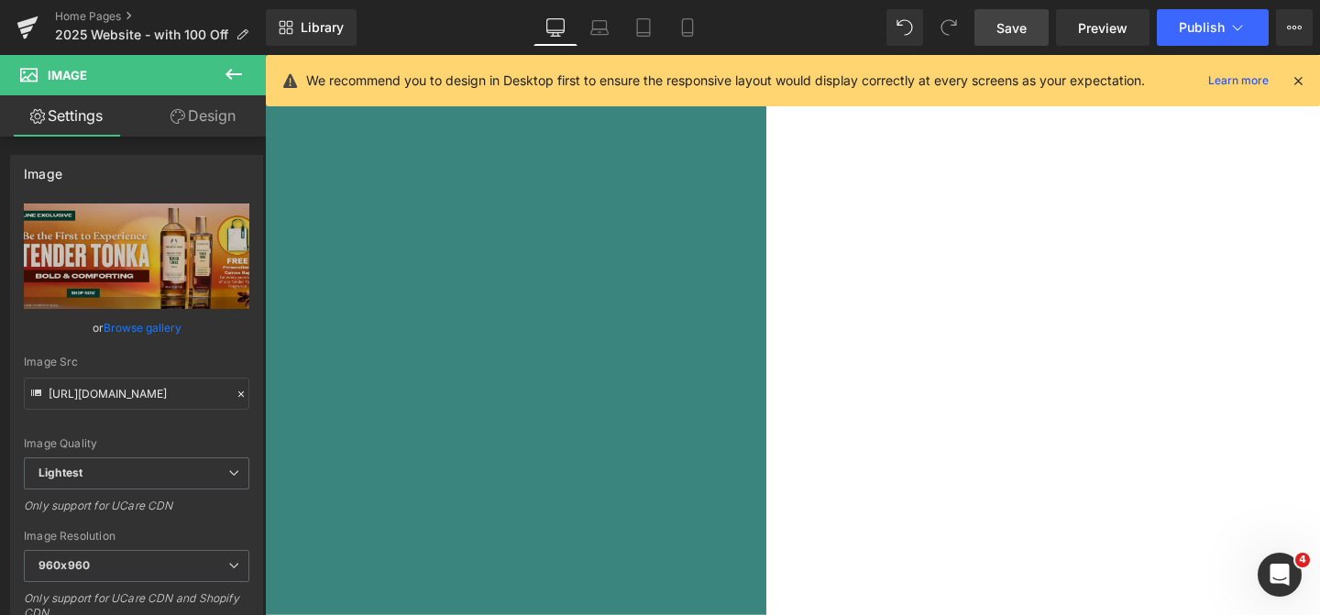
scroll to position [240, 0]
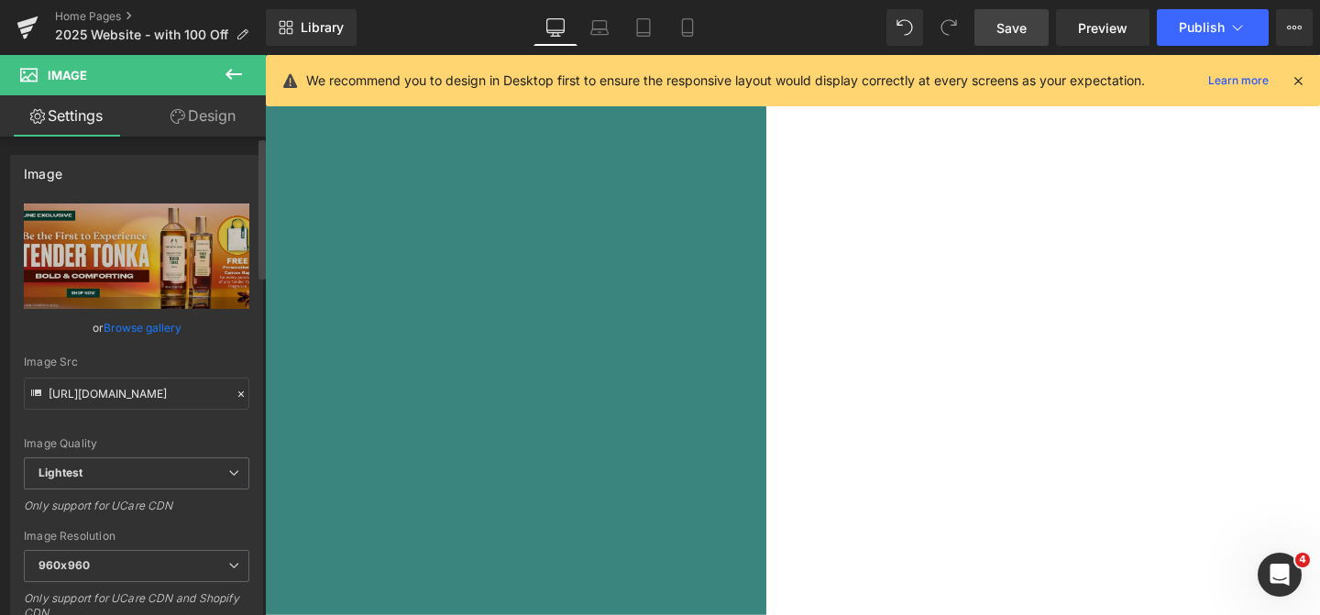
drag, startPoint x: 256, startPoint y: 222, endPoint x: 257, endPoint y: 402, distance: 179.7
click at [257, 402] on div "Image [URL][DOMAIN_NAME] Replace Image Upload image or Browse gallery Image Src…" at bounding box center [137, 411] width 274 height 540
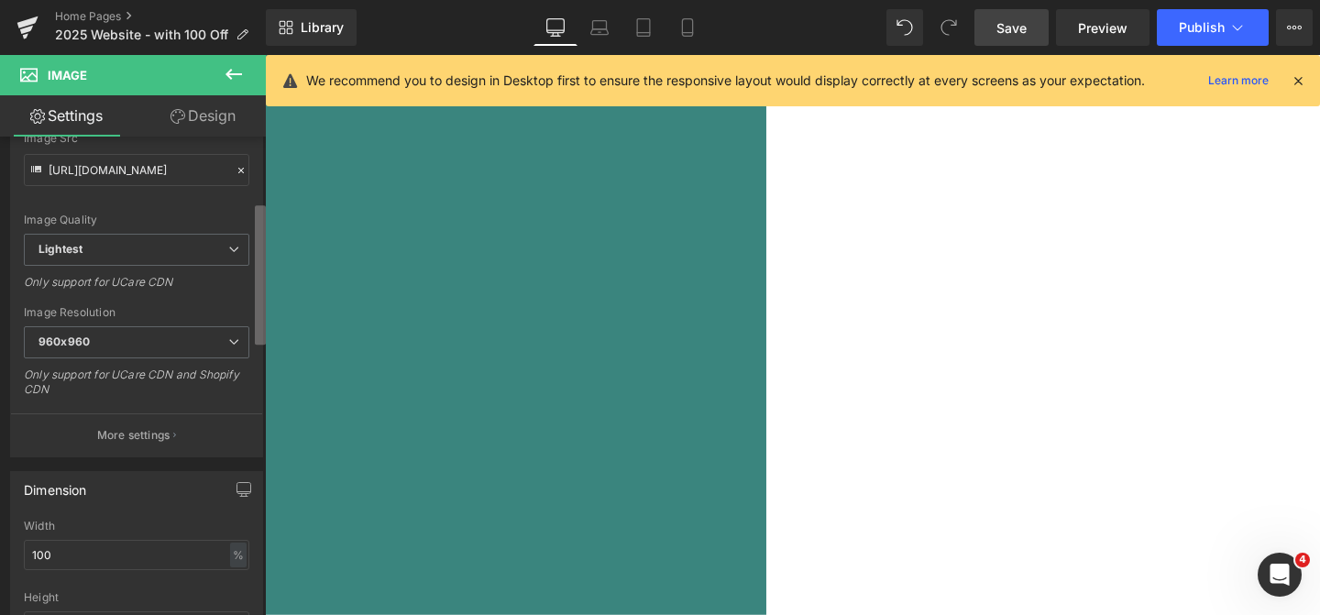
scroll to position [172, 0]
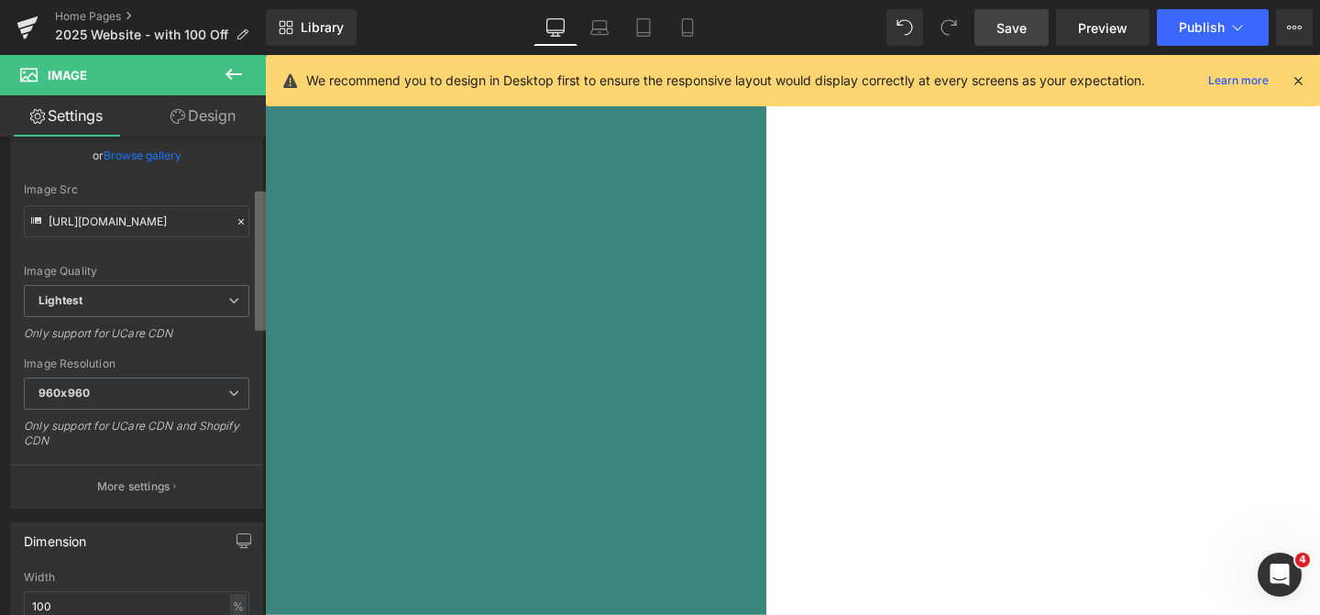
click at [246, 301] on div "Image [URL][DOMAIN_NAME] Replace Image Upload image or Browse gallery Image Src…" at bounding box center [133, 380] width 266 height 487
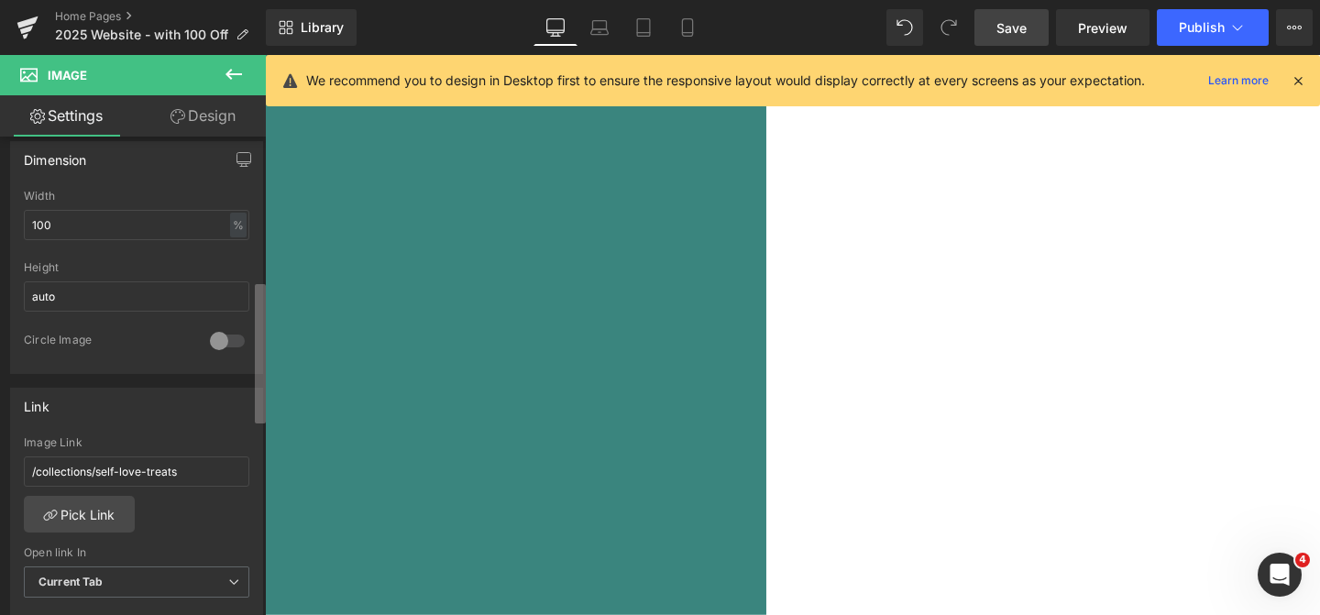
scroll to position [563, 0]
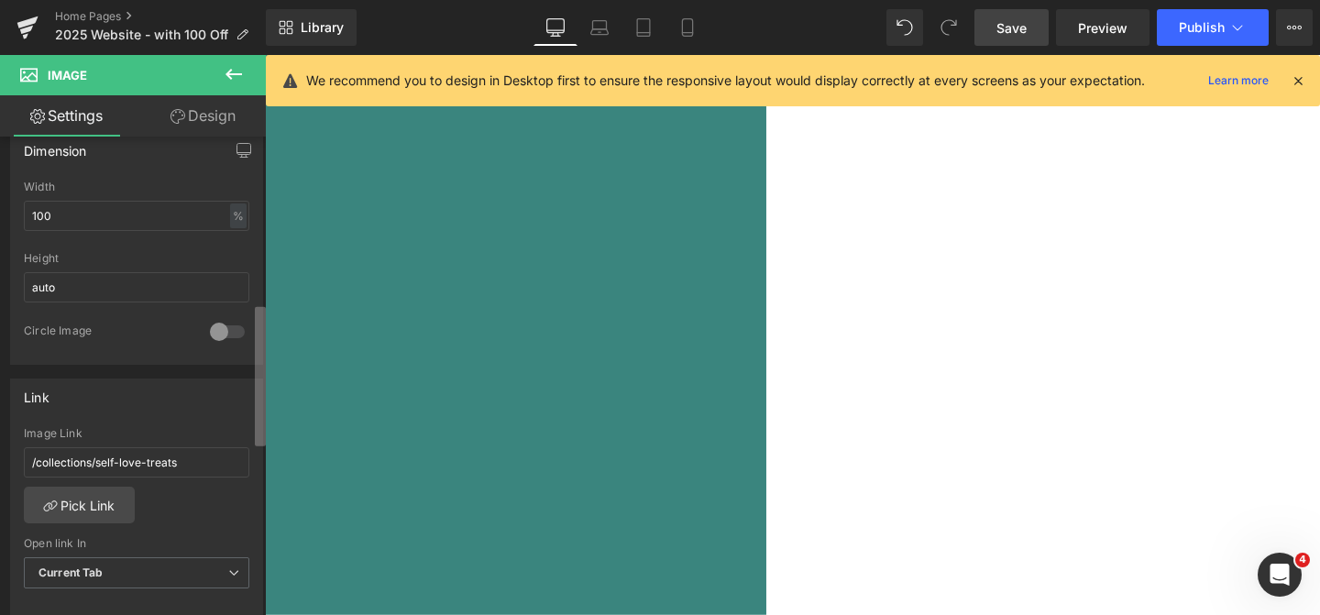
click at [260, 416] on b at bounding box center [260, 376] width 11 height 139
click at [109, 495] on link "Pick Link" at bounding box center [79, 505] width 111 height 37
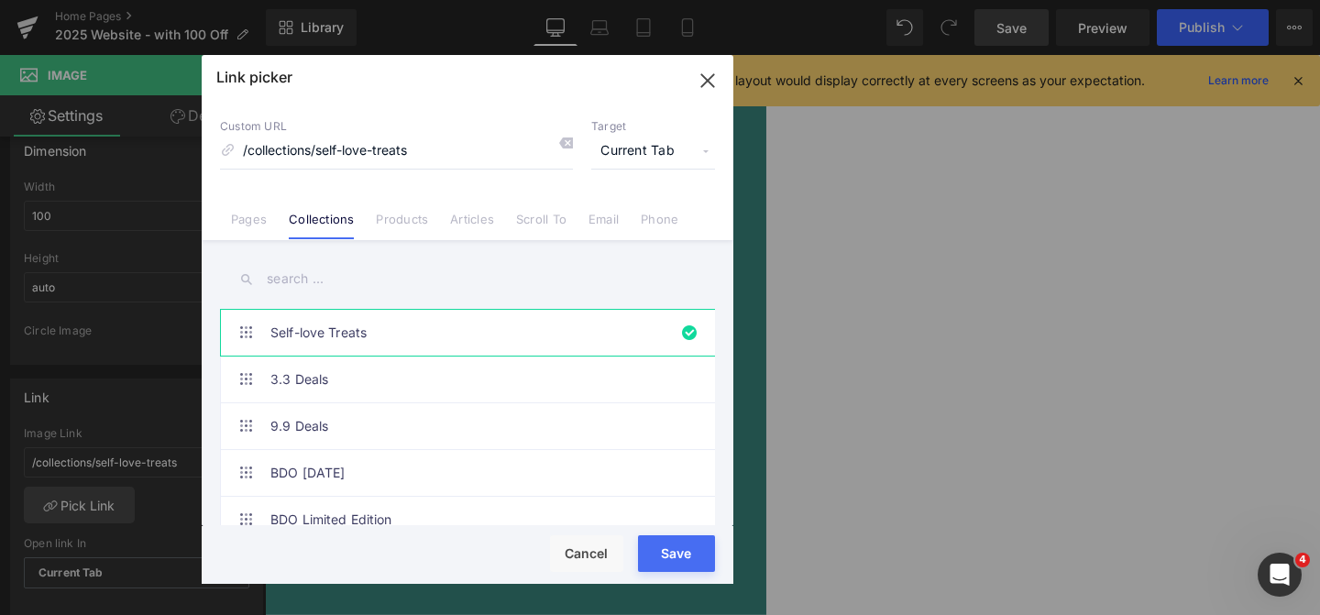
click at [360, 283] on input "text" at bounding box center [467, 279] width 495 height 41
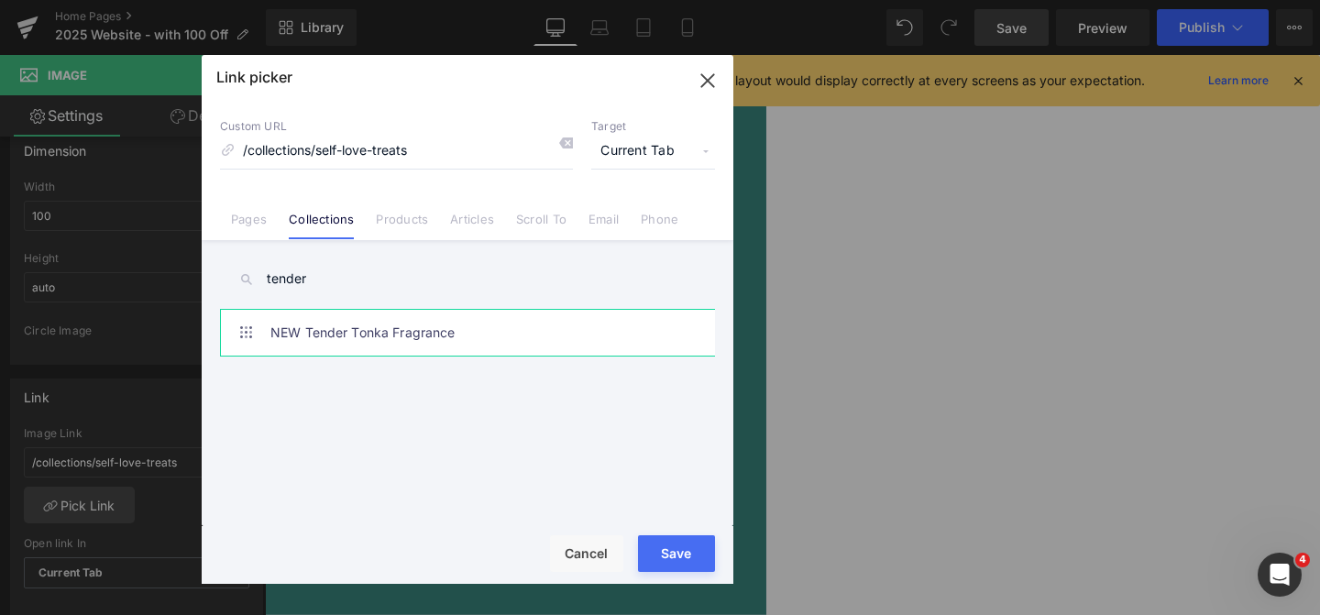
type input "tender"
click at [346, 341] on link "NEW Tender Tonka Fragrance" at bounding box center [471, 333] width 403 height 46
click at [657, 550] on div "Loading Product Data" at bounding box center [660, 543] width 132 height 20
click at [675, 561] on button "Save" at bounding box center [676, 553] width 77 height 37
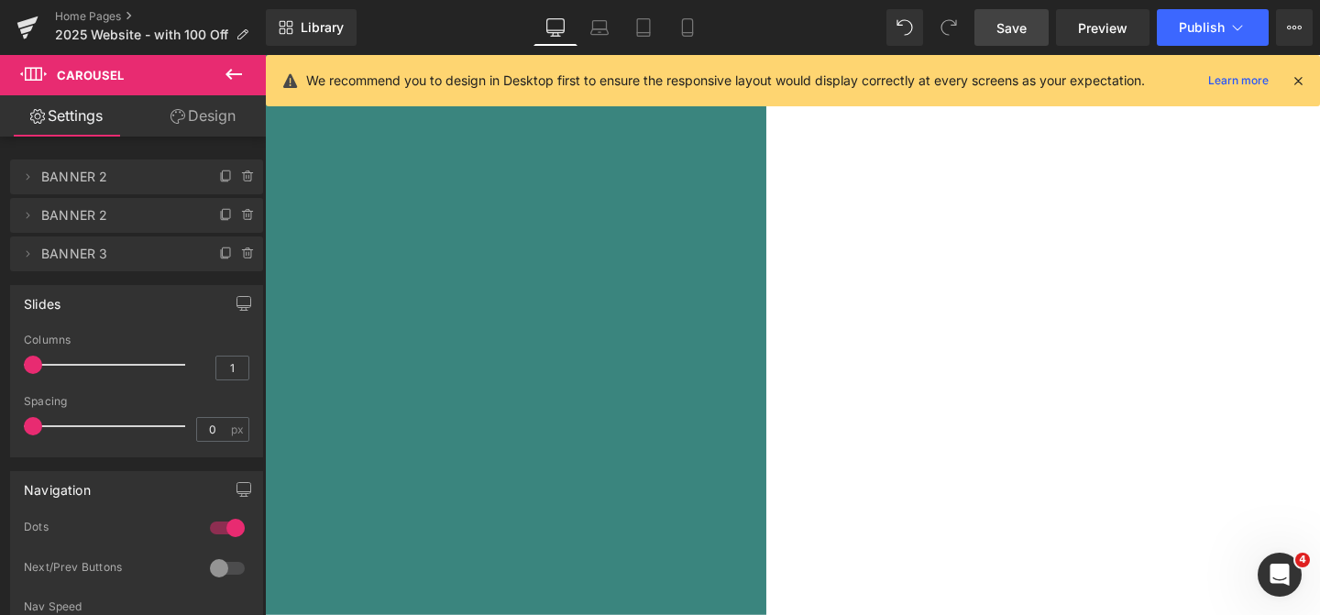
click at [1002, 38] on link "Save" at bounding box center [1012, 27] width 74 height 37
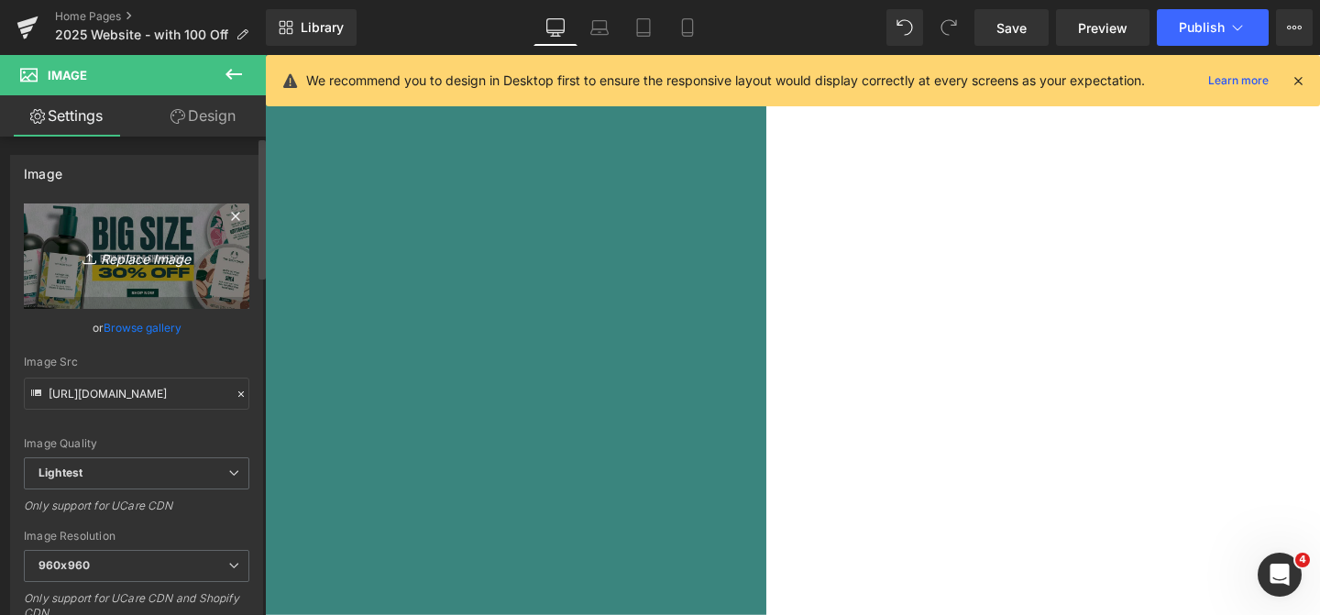
click at [115, 248] on icon "Replace Image" at bounding box center [136, 256] width 147 height 23
type input "C:\fakepath\Full Body_Dotcom.jpg"
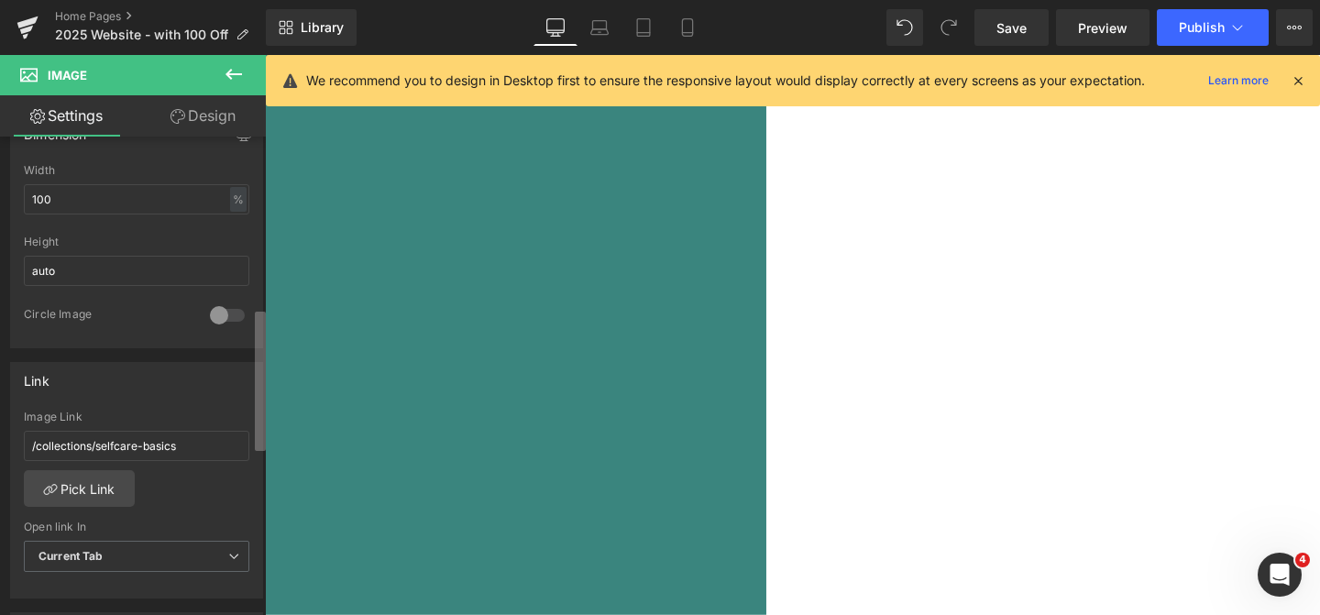
scroll to position [582, 0]
click at [262, 413] on b at bounding box center [260, 382] width 11 height 139
click at [79, 496] on link "Pick Link" at bounding box center [79, 486] width 111 height 37
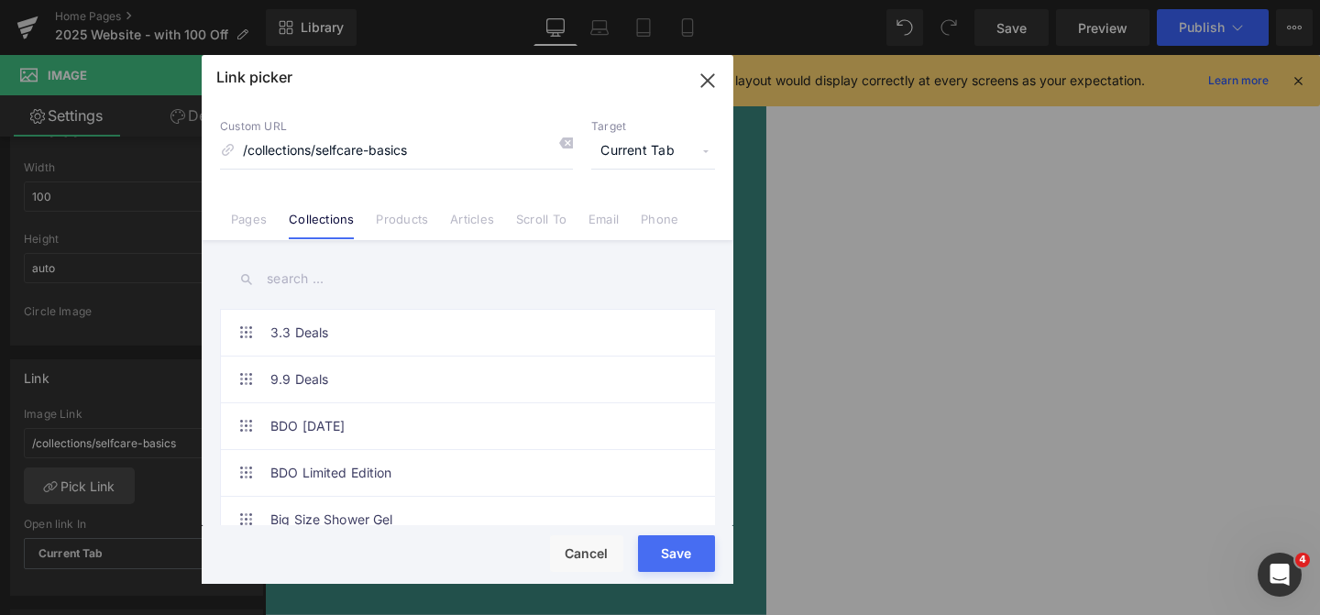
click at [350, 277] on input "text" at bounding box center [467, 279] width 495 height 41
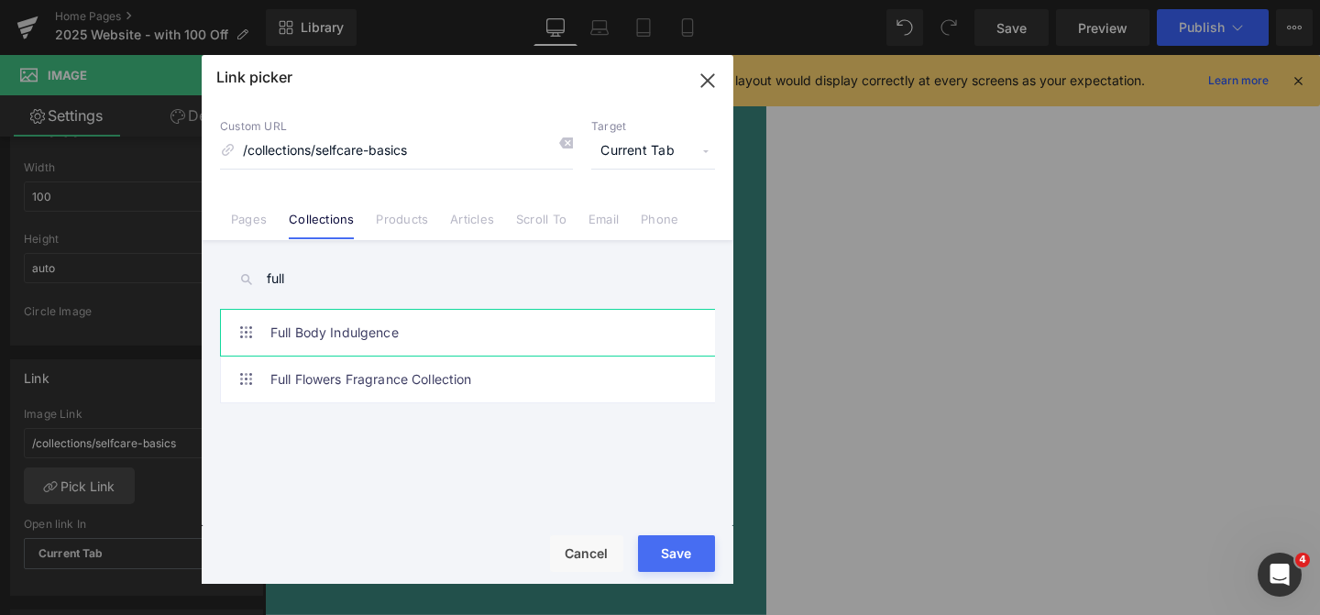
type input "full"
click at [304, 337] on link "Full Body Indulgence" at bounding box center [471, 333] width 403 height 46
click at [705, 567] on button "Save" at bounding box center [676, 553] width 77 height 37
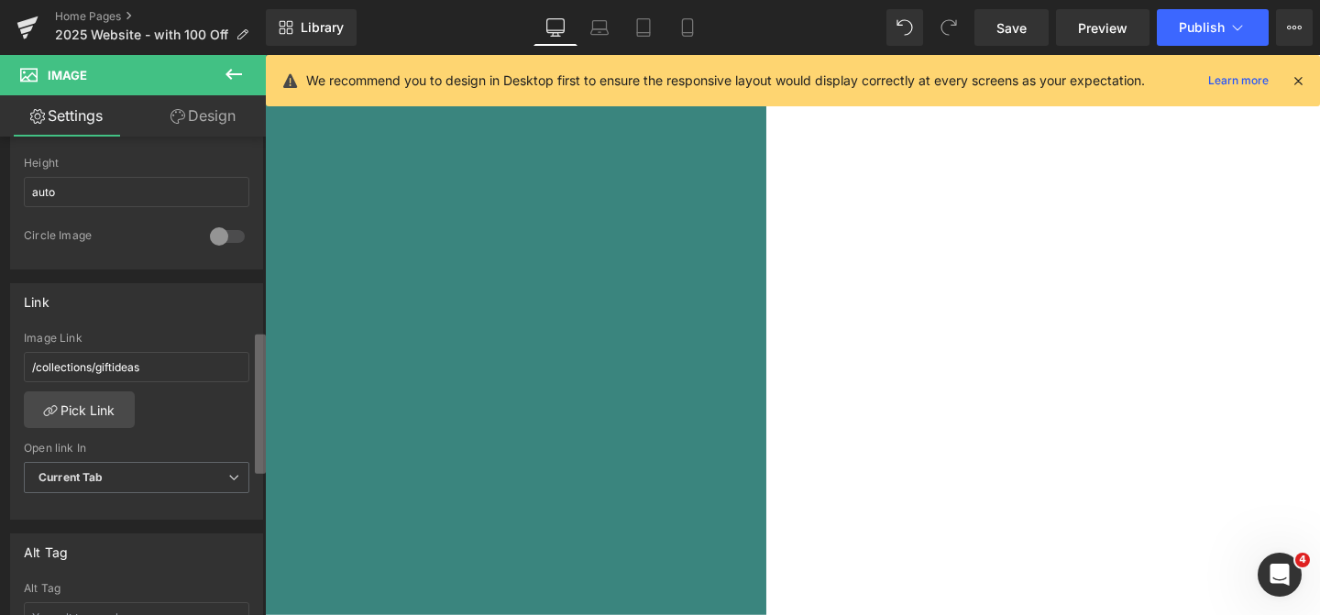
scroll to position [655, 0]
click at [258, 444] on b at bounding box center [260, 404] width 11 height 139
click at [106, 400] on link "Pick Link" at bounding box center [79, 412] width 111 height 37
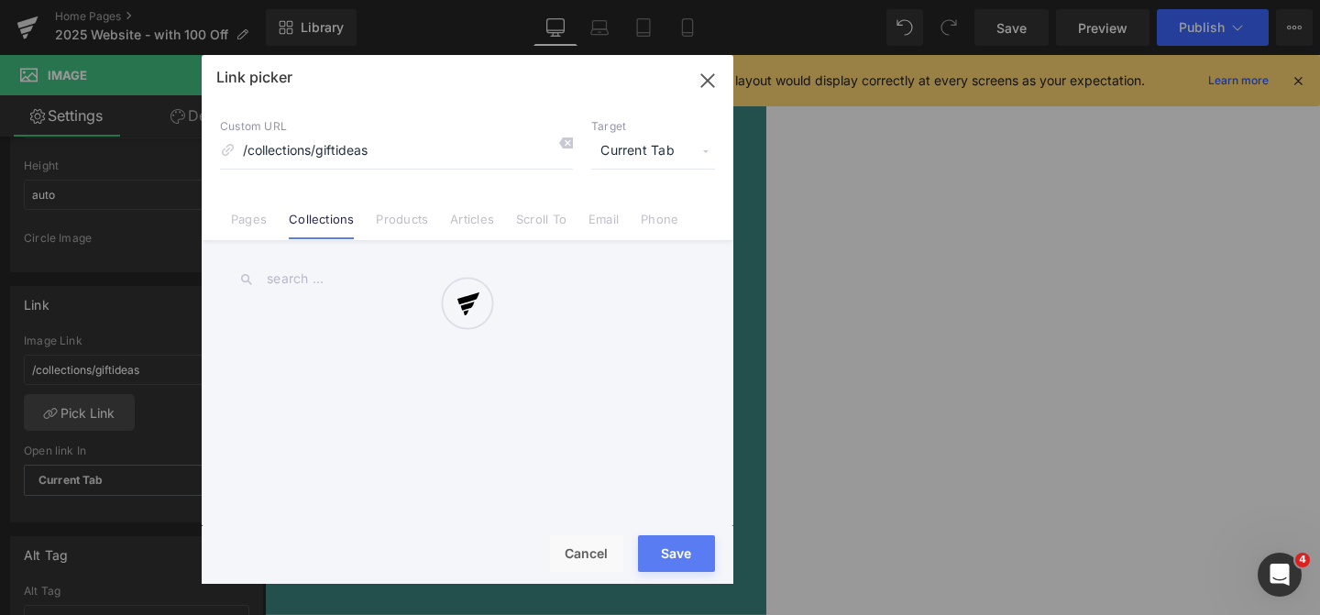
click at [352, 271] on div at bounding box center [468, 319] width 532 height 529
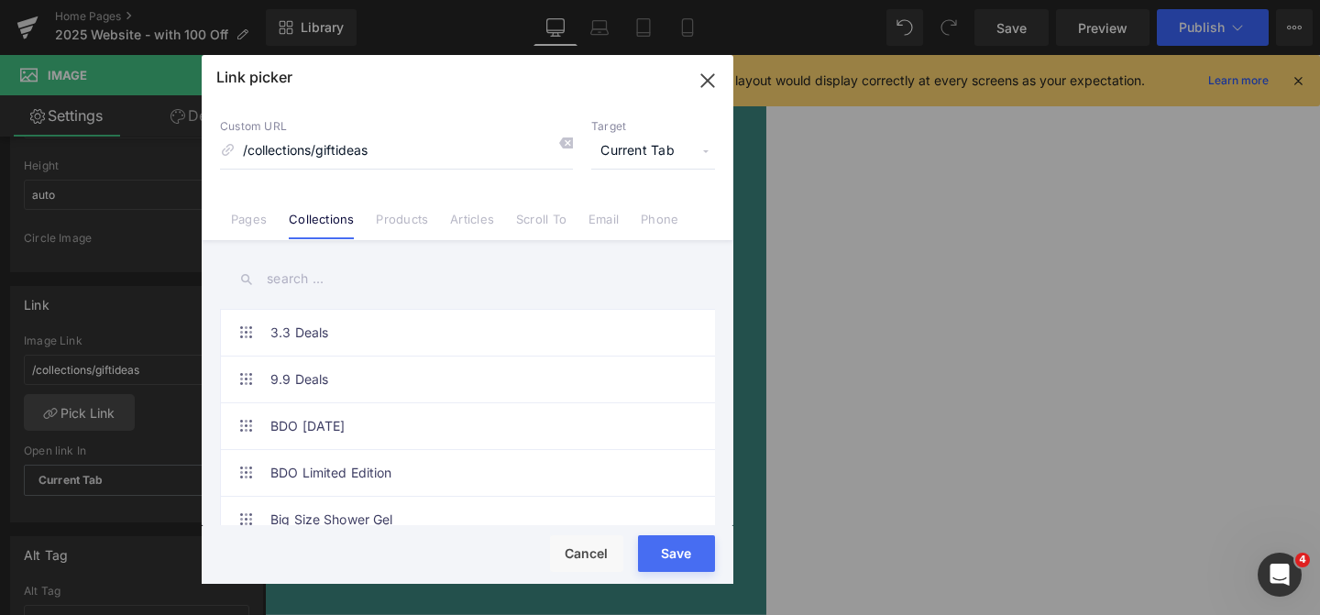
click at [343, 280] on input "text" at bounding box center [467, 279] width 495 height 41
type input "l"
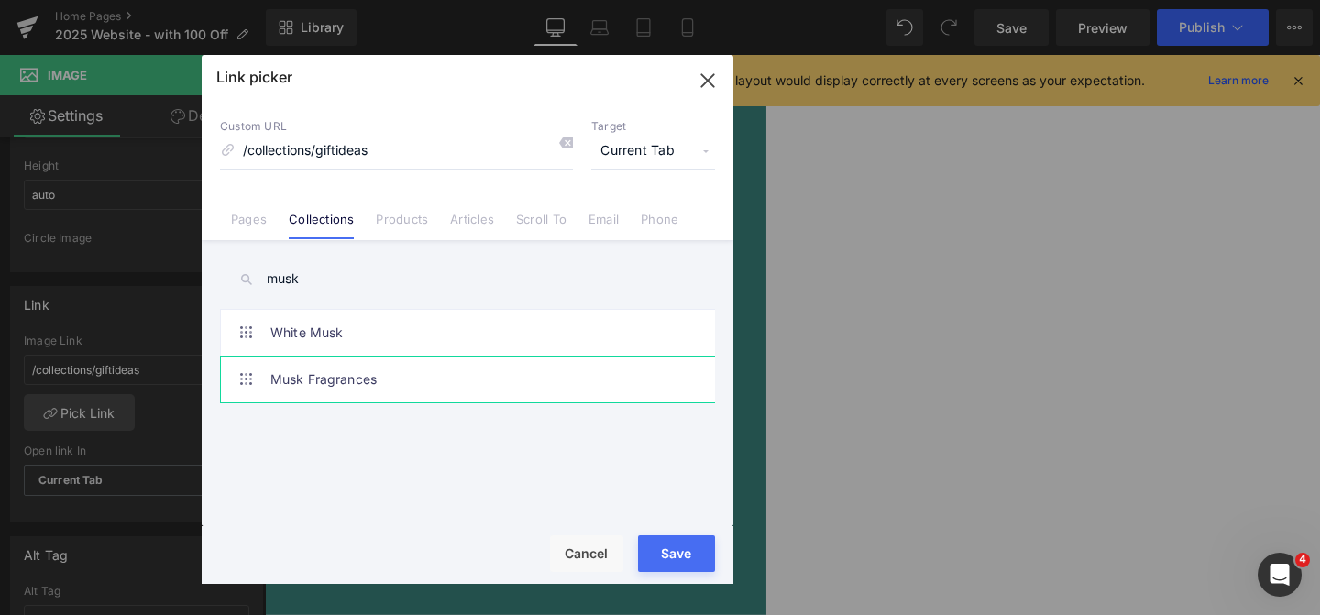
type input "musk"
click at [354, 378] on link "Musk Fragrances" at bounding box center [471, 380] width 403 height 46
click at [676, 548] on div "Loading Product Data" at bounding box center [660, 543] width 132 height 20
click at [675, 561] on button "Save" at bounding box center [676, 553] width 77 height 37
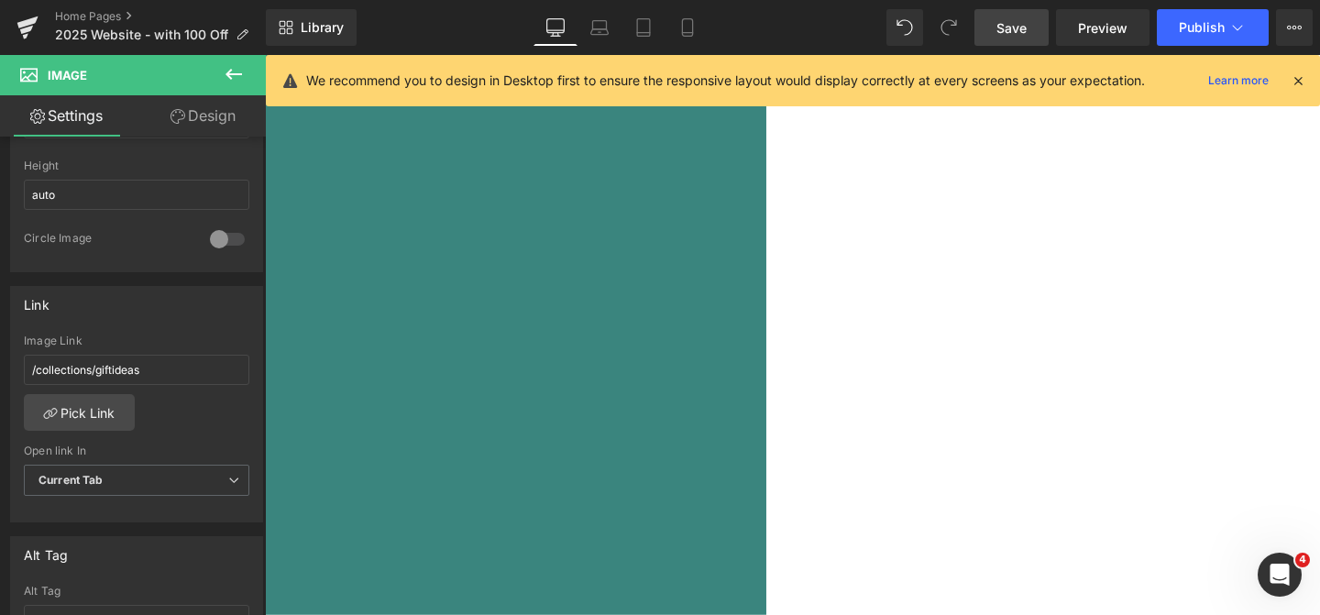
click at [1015, 31] on span "Save" at bounding box center [1012, 27] width 30 height 19
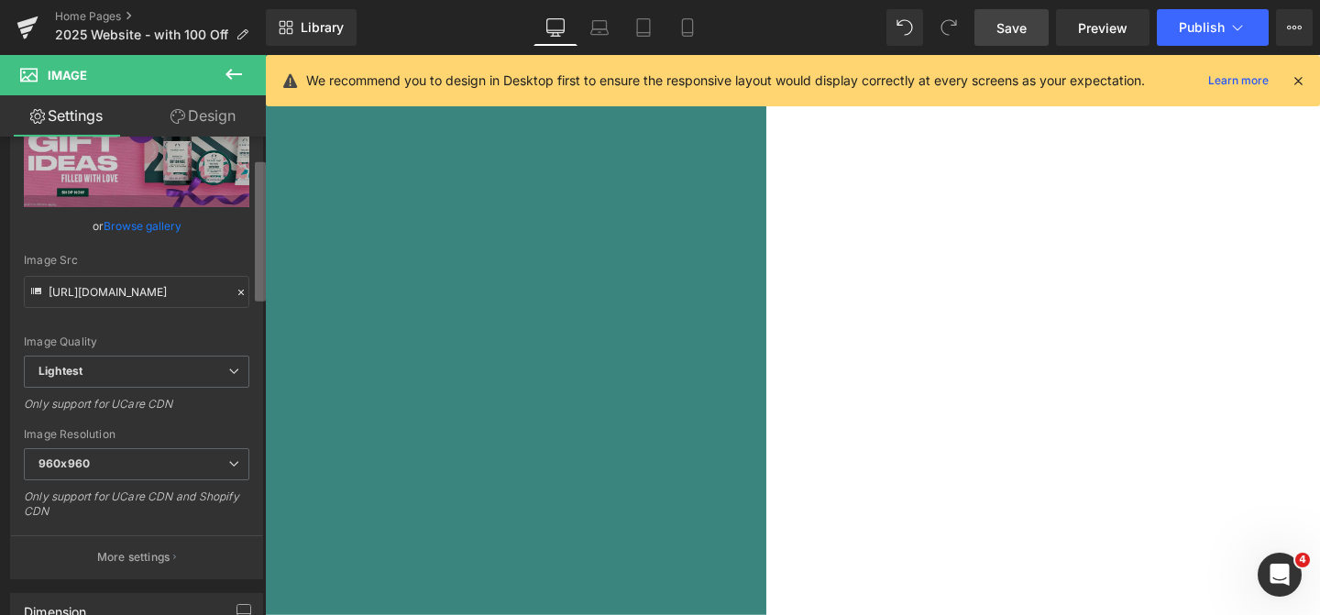
scroll to position [0, 0]
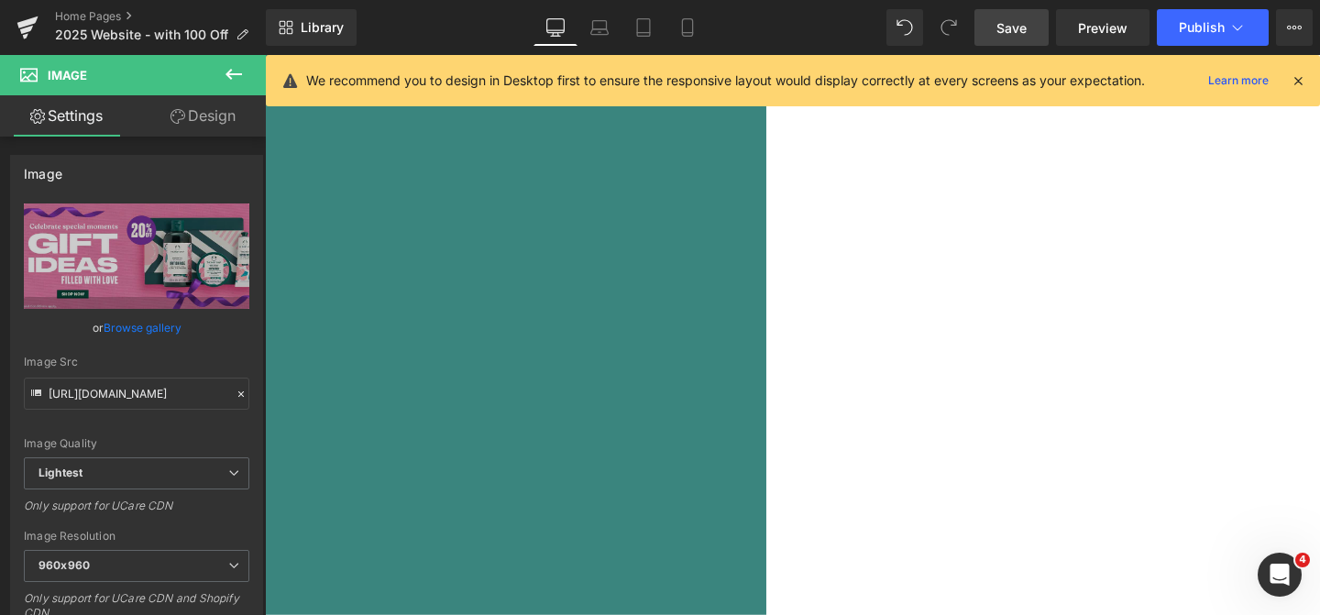
click at [259, 131] on div "Settings Design Image [URL][DOMAIN_NAME] Replace Image Upload image or Browse g…" at bounding box center [133, 379] width 266 height 569
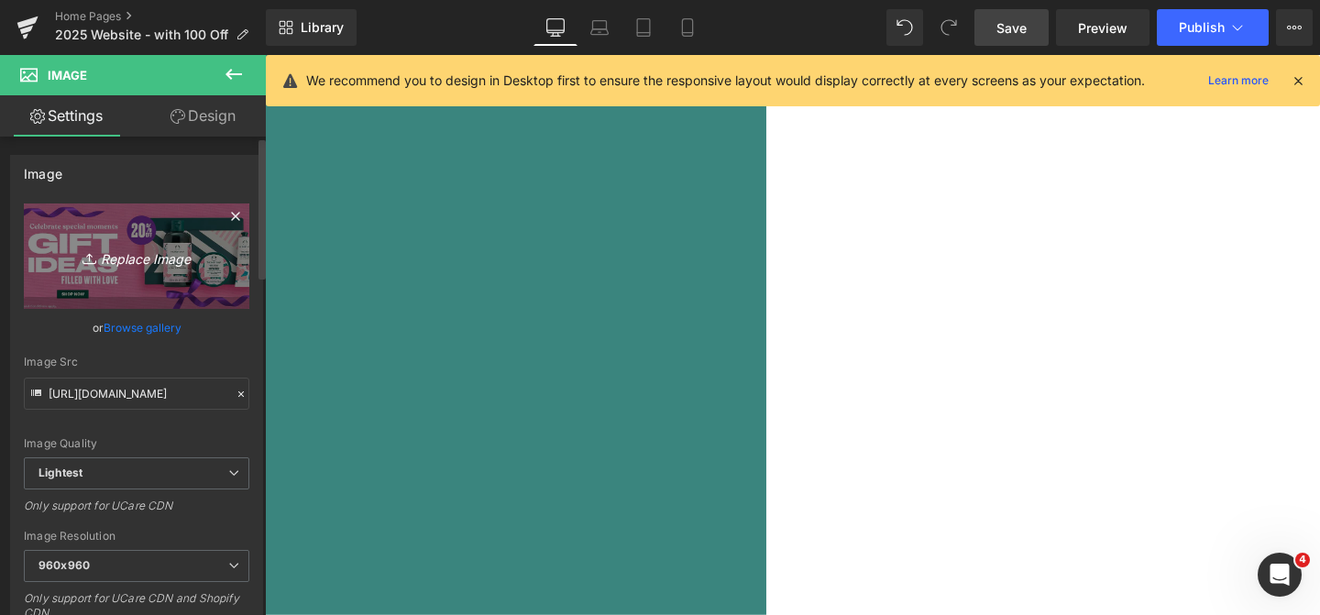
click at [143, 242] on link "Replace Image" at bounding box center [137, 256] width 226 height 105
click at [121, 245] on icon "Replace Image" at bounding box center [136, 256] width 147 height 23
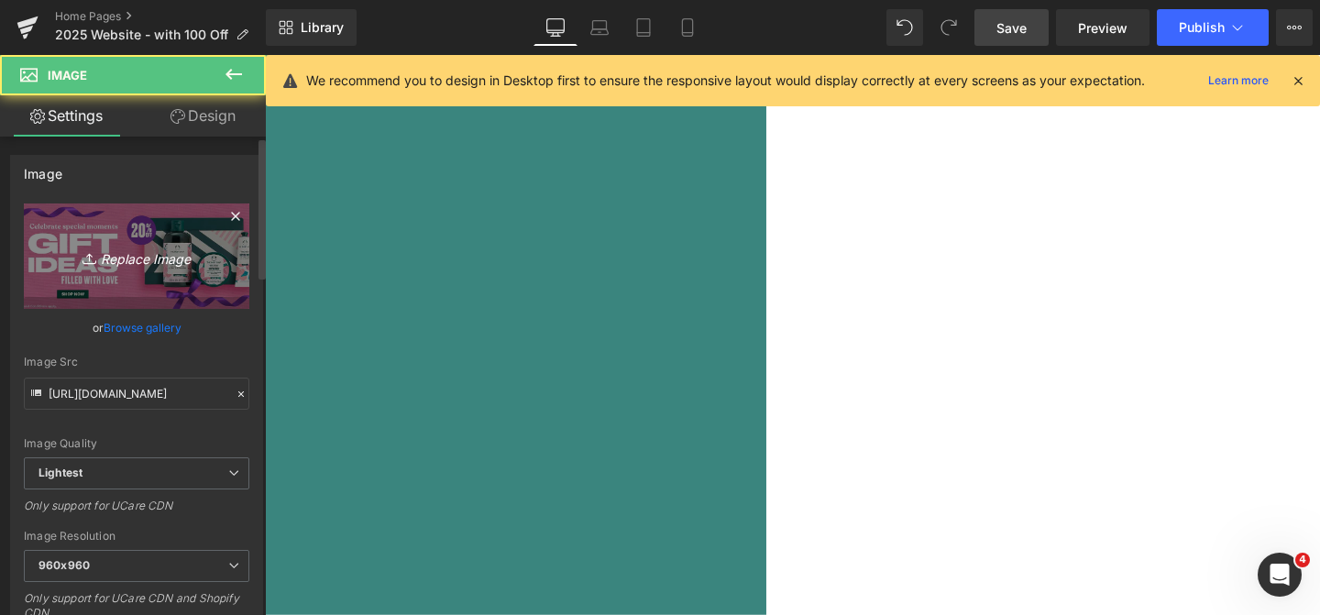
click at [166, 268] on icon "Replace Image" at bounding box center [136, 256] width 147 height 23
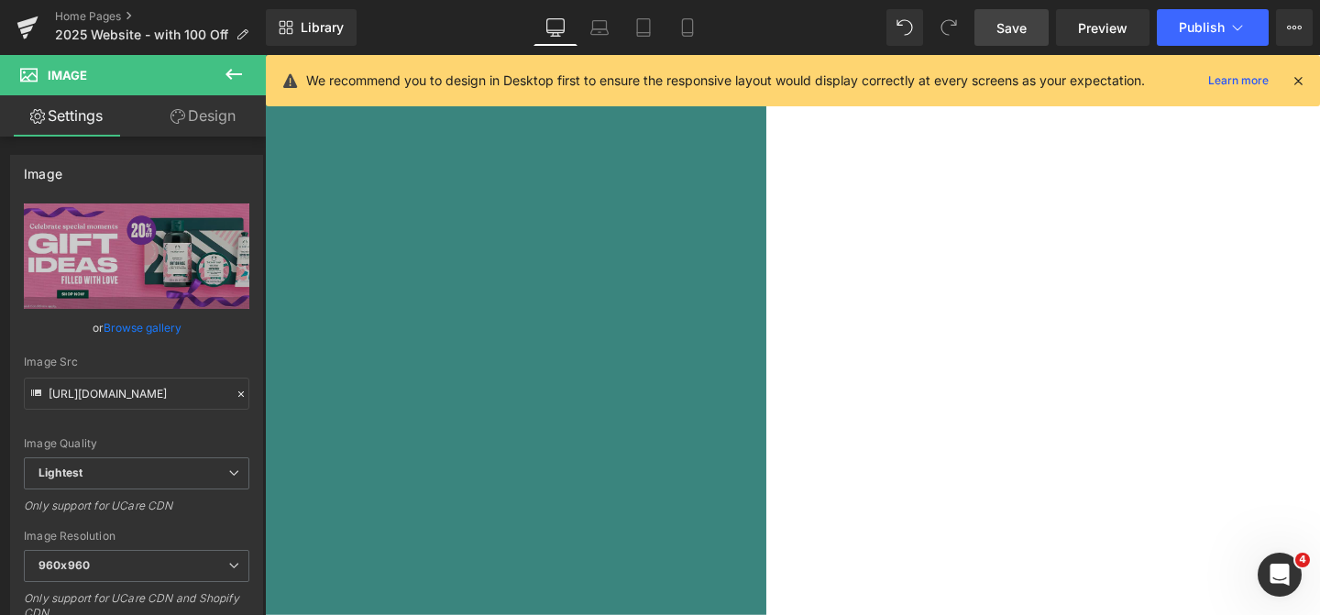
type input "C:\fakepath\Musk_Dotcom.jpg"
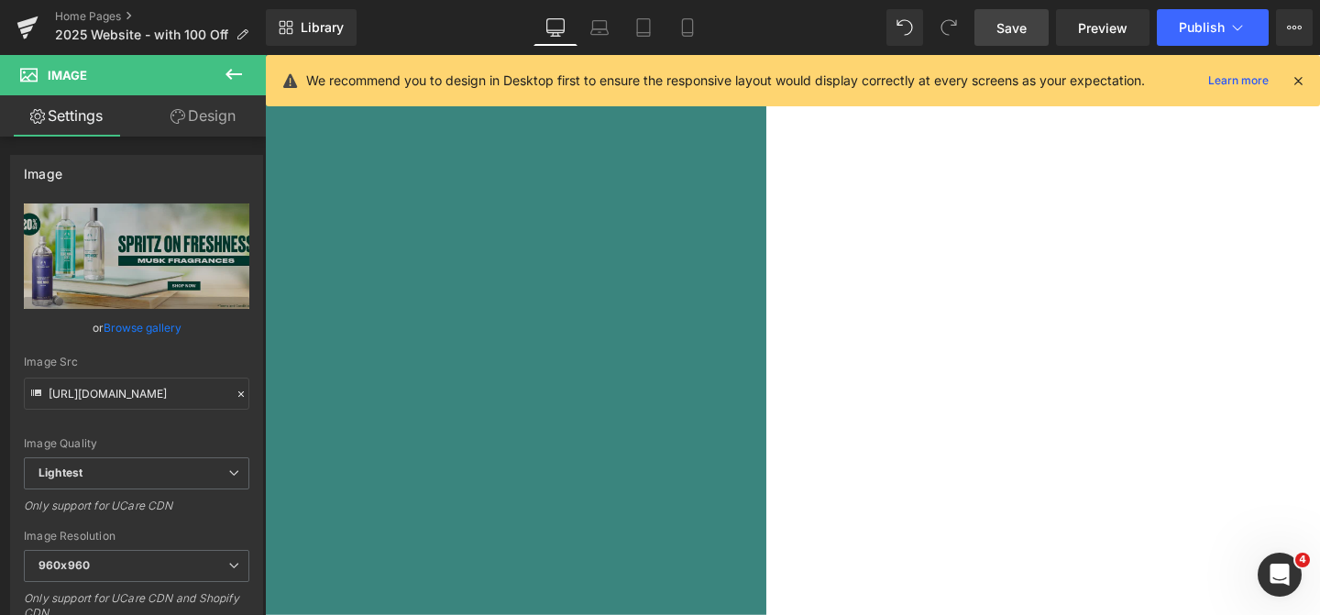
click at [1000, 55] on div "We recommend you to design in Desktop first to ensure the responsive layout wou…" at bounding box center [793, 80] width 1054 height 51
click at [1002, 20] on span "Save" at bounding box center [1012, 27] width 30 height 19
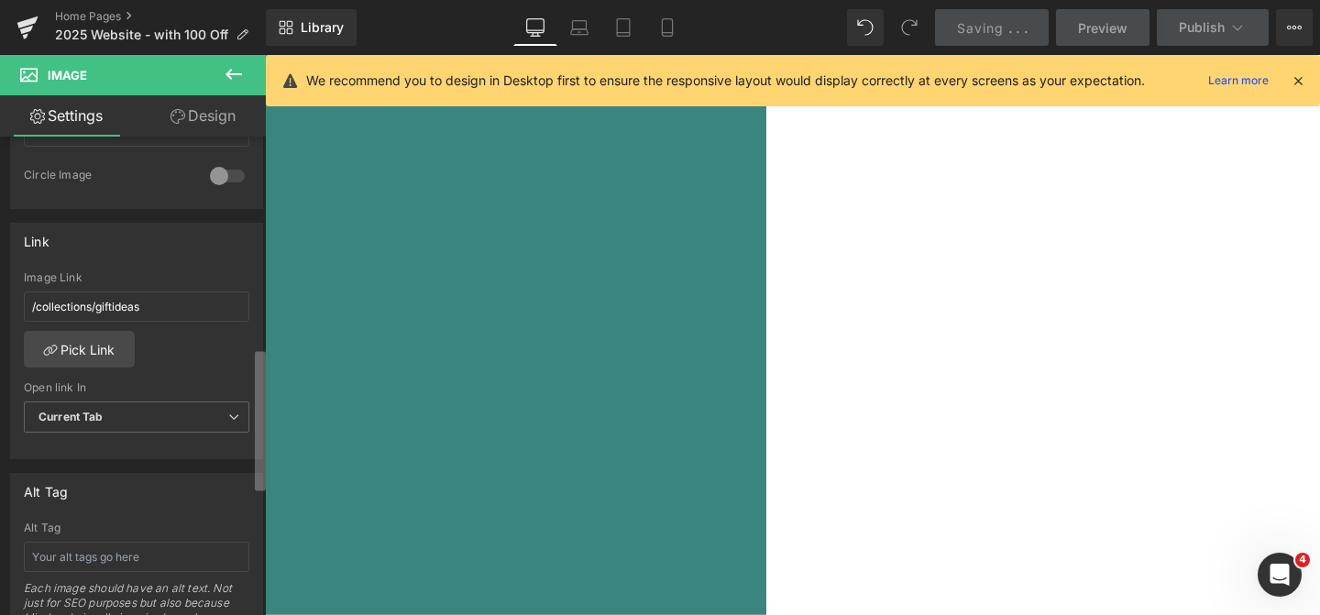
scroll to position [709, 0]
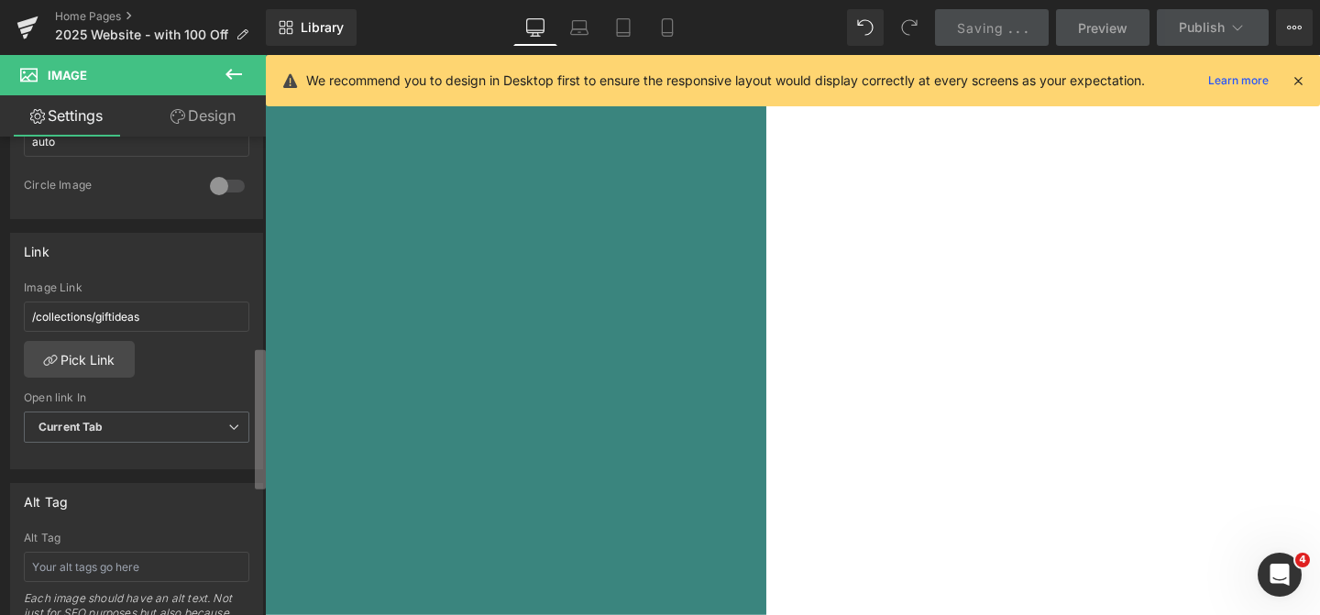
click at [252, 457] on div "Image [URL][DOMAIN_NAME] Replace Image Upload image or Browse gallery Image Src…" at bounding box center [133, 380] width 266 height 487
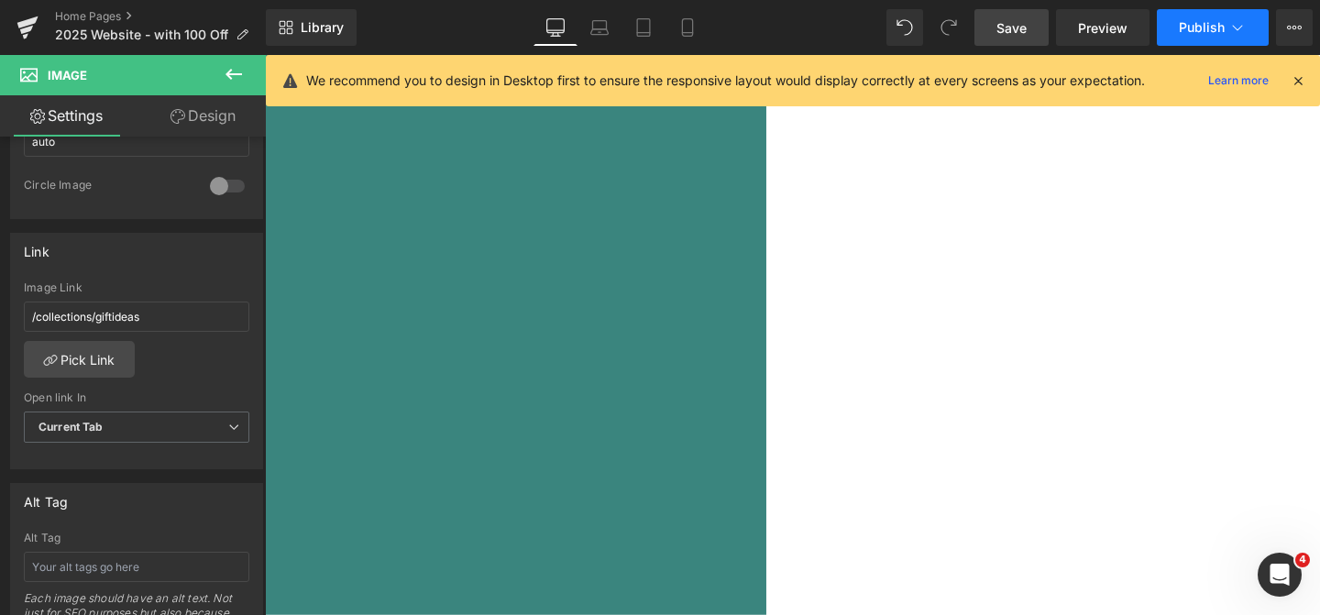
click at [1199, 34] on span "Publish" at bounding box center [1202, 27] width 46 height 15
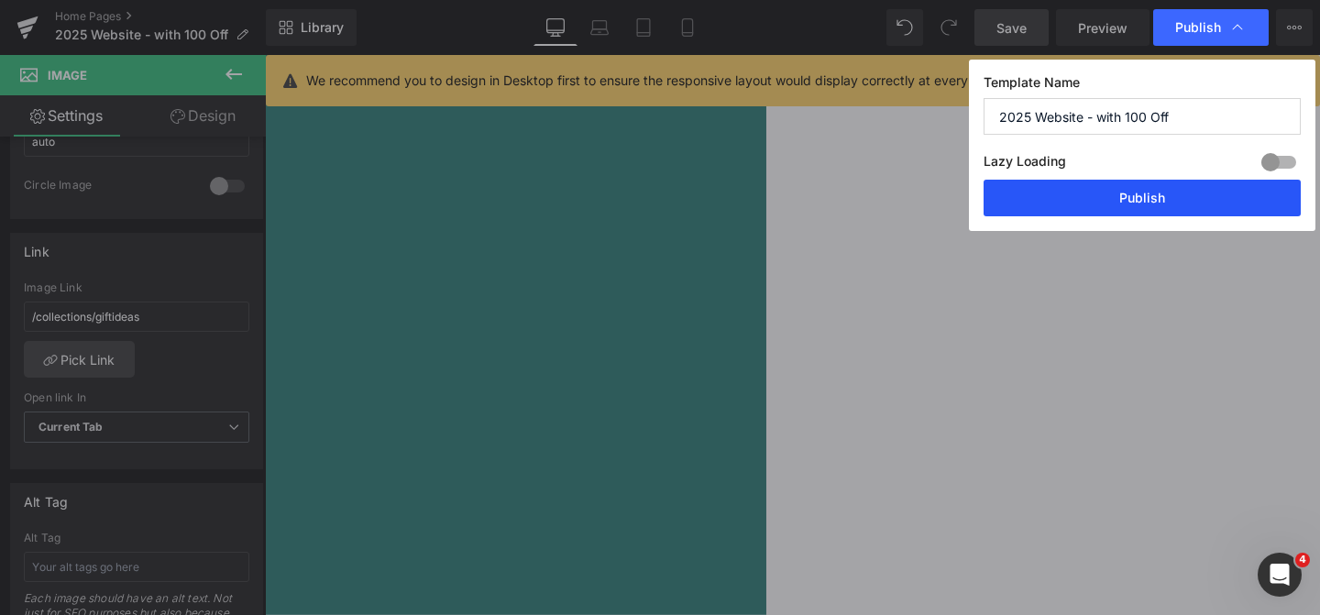
click at [1109, 209] on button "Publish" at bounding box center [1142, 198] width 317 height 37
